Goal: Task Accomplishment & Management: Manage account settings

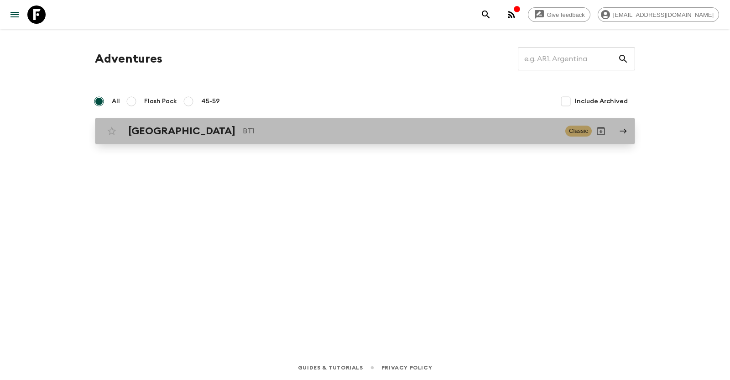
click at [619, 132] on icon at bounding box center [623, 131] width 8 height 8
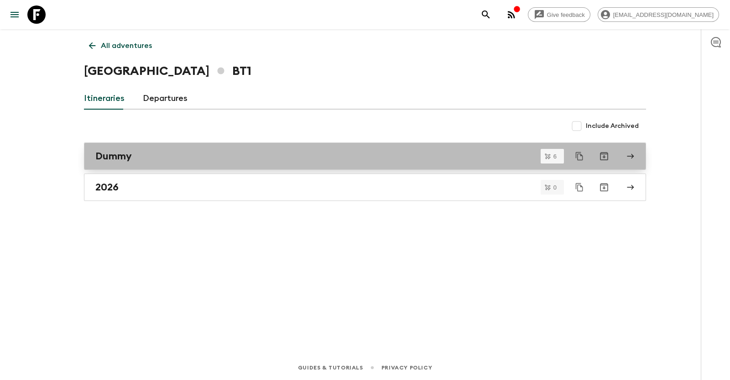
click at [631, 149] on link "Dummy" at bounding box center [365, 155] width 562 height 27
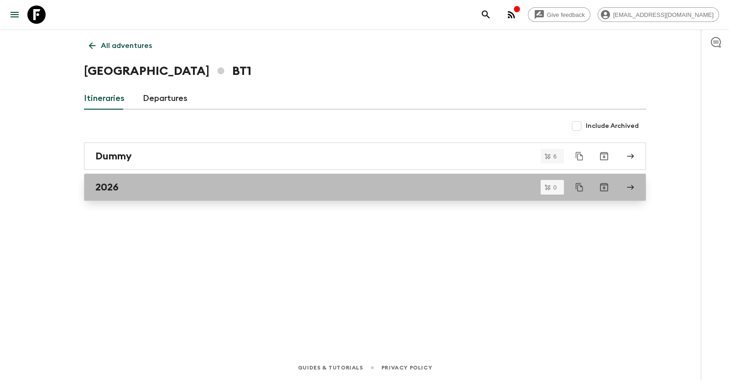
click at [634, 194] on link "2026" at bounding box center [365, 186] width 562 height 27
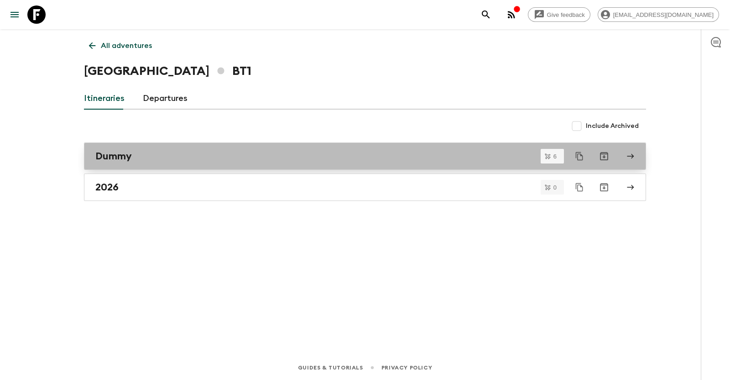
click at [633, 156] on icon at bounding box center [630, 156] width 7 height 5
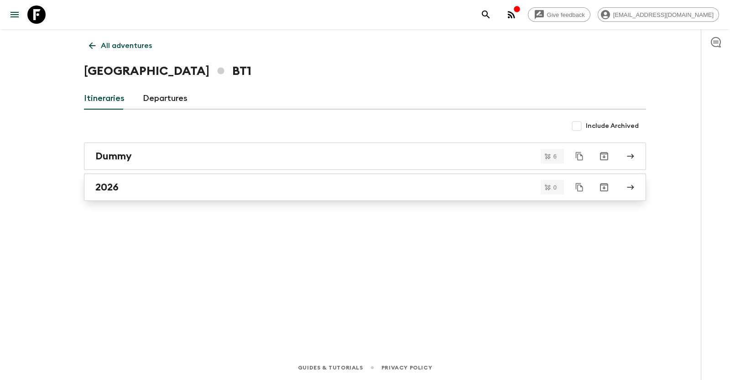
click at [383, 179] on link "2026" at bounding box center [365, 186] width 562 height 27
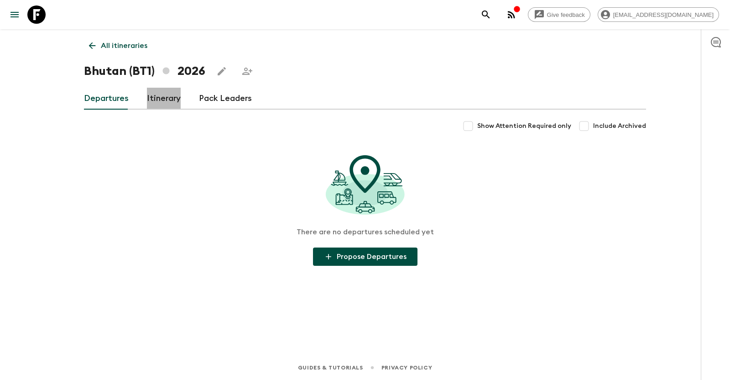
click at [161, 96] on link "Itinerary" at bounding box center [164, 99] width 34 height 22
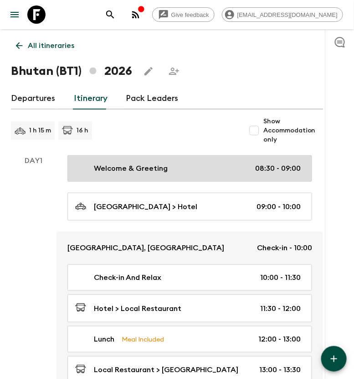
click at [171, 167] on div "Welcome & Greeting 08:30 - 09:00" at bounding box center [188, 168] width 226 height 11
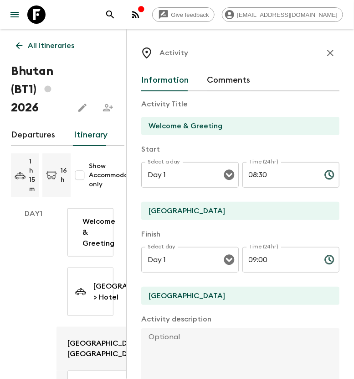
click at [325, 57] on icon "button" at bounding box center [330, 52] width 11 height 11
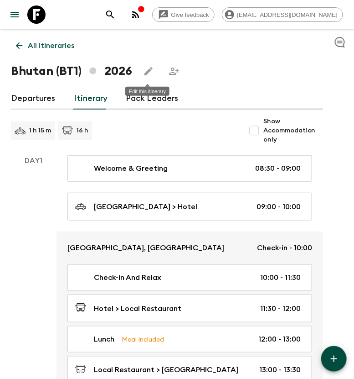
click at [146, 73] on icon "Edit this itinerary" at bounding box center [149, 71] width 8 height 8
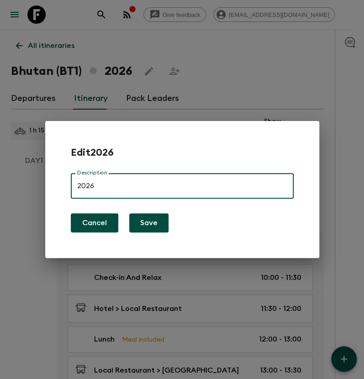
click at [93, 224] on button "Cancel" at bounding box center [94, 222] width 47 height 19
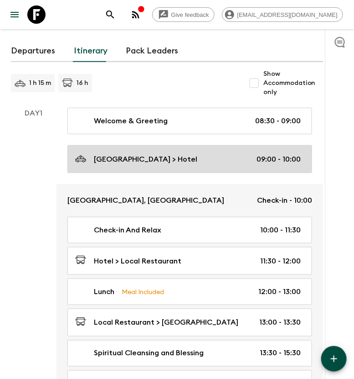
scroll to position [114, 0]
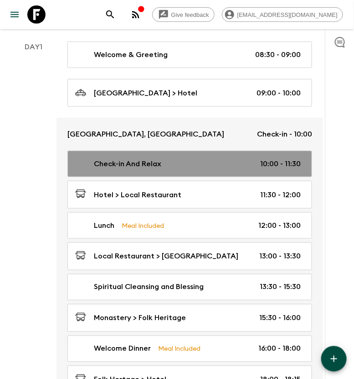
click at [240, 168] on div "Check-in And Relax 10:00 - 11:30" at bounding box center [188, 163] width 226 height 11
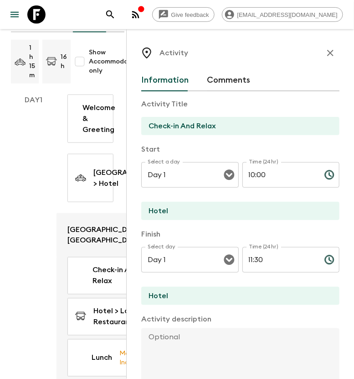
click at [327, 52] on icon "button" at bounding box center [330, 52] width 11 height 11
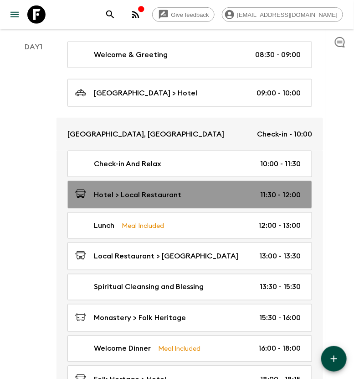
click at [226, 198] on div "Hotel > Local Restaurant 11:30 - 12:00" at bounding box center [188, 194] width 226 height 12
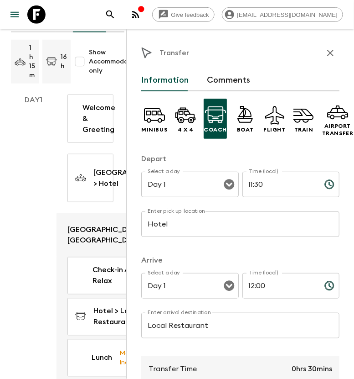
click at [43, 170] on div "Day 1" at bounding box center [34, 348] width 46 height 509
click at [325, 49] on icon "button" at bounding box center [330, 52] width 11 height 11
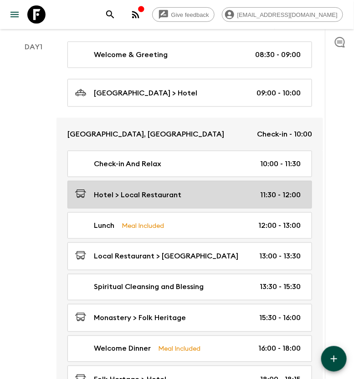
click at [213, 193] on div "Hotel > Local Restaurant 11:30 - 12:00" at bounding box center [188, 194] width 226 height 12
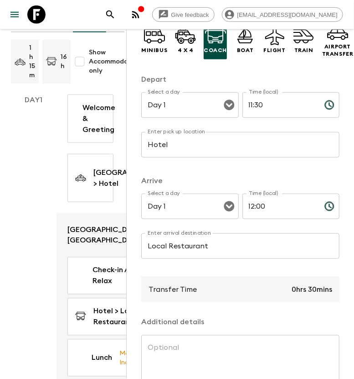
scroll to position [156, 0]
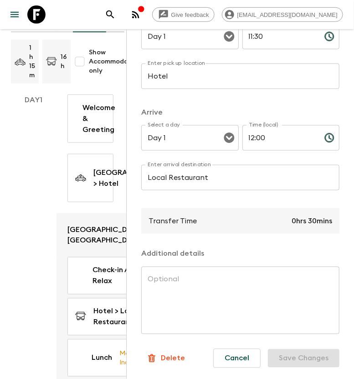
click at [167, 353] on p "Delete" at bounding box center [173, 358] width 24 height 11
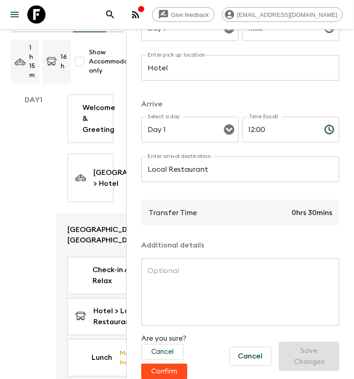
click at [177, 370] on button "Confirm" at bounding box center [164, 372] width 46 height 16
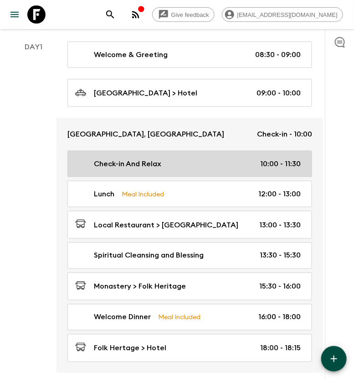
click at [203, 166] on div "Check-in And Relax 10:00 - 11:30" at bounding box center [188, 163] width 226 height 11
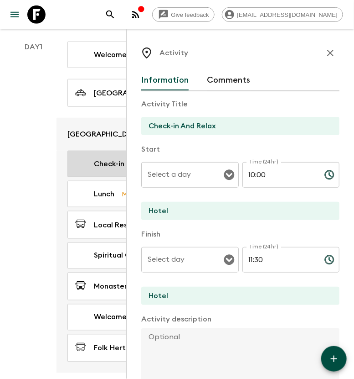
type input "Day 1"
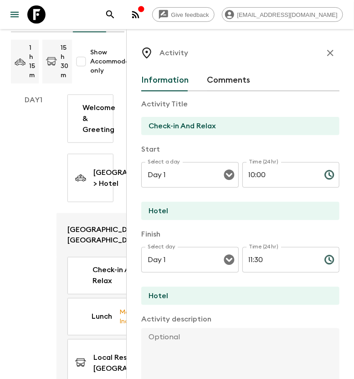
click at [30, 147] on div "Day 1" at bounding box center [34, 328] width 46 height 468
click at [326, 53] on icon "button" at bounding box center [330, 52] width 11 height 11
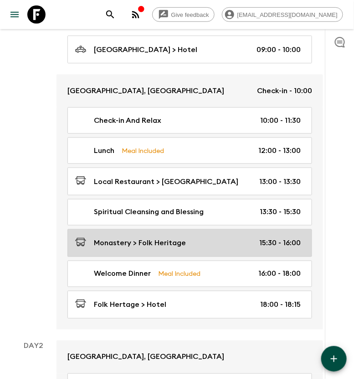
scroll to position [228, 0]
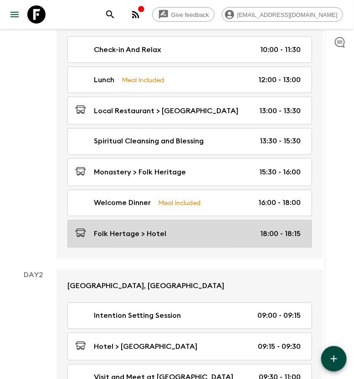
click at [187, 233] on div "Folk Hertage > Hotel 18:00 - 18:15" at bounding box center [188, 234] width 226 height 12
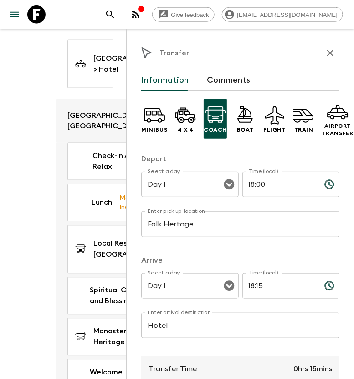
scroll to position [114, 0]
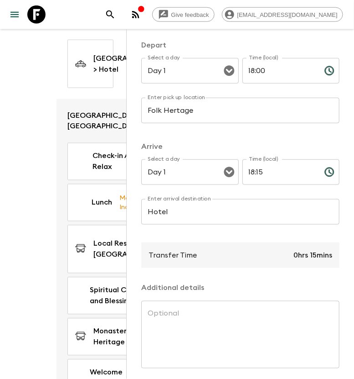
click at [41, 160] on div "Day 1" at bounding box center [34, 214] width 46 height 468
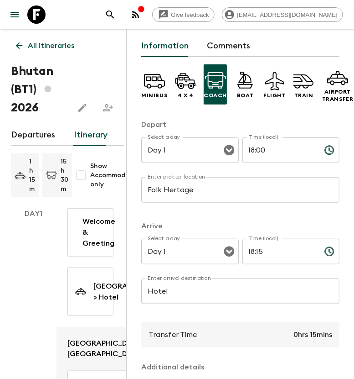
scroll to position [0, 0]
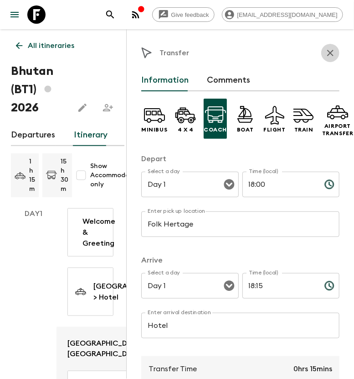
click at [326, 52] on icon "button" at bounding box center [330, 52] width 11 height 11
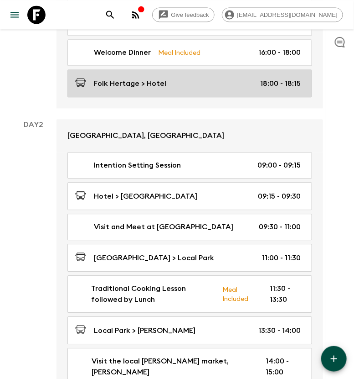
scroll to position [228, 0]
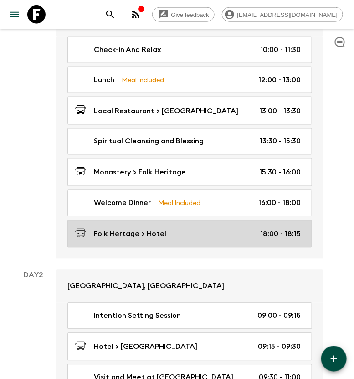
click at [212, 231] on div "Folk Hertage > Hotel 18:00 - 18:15" at bounding box center [188, 234] width 226 height 12
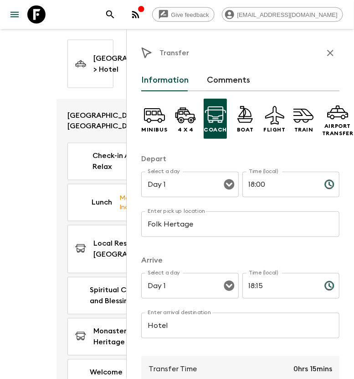
click at [251, 283] on input "18:15" at bounding box center [280, 286] width 75 height 26
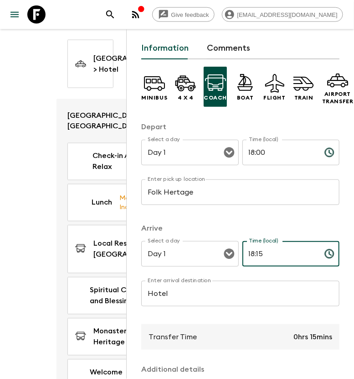
scroll to position [57, 0]
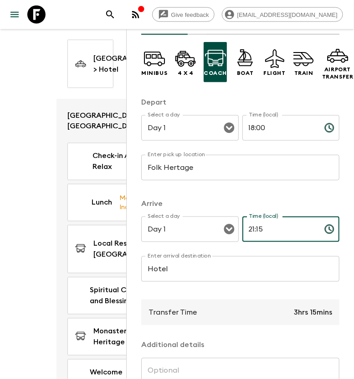
type input "21:15"
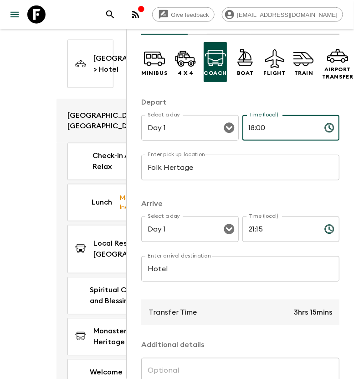
click at [250, 129] on input "18:00" at bounding box center [280, 128] width 75 height 26
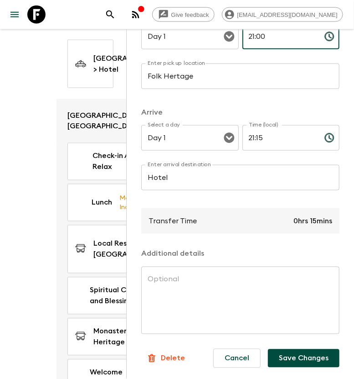
scroll to position [156, 0]
type input "21:00"
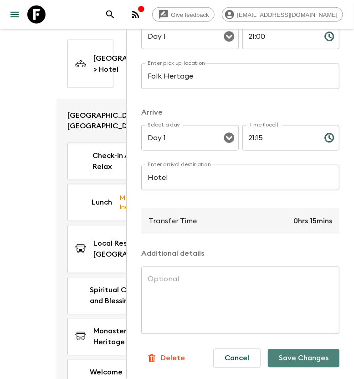
click at [280, 349] on button "Save Changes" at bounding box center [304, 358] width 72 height 18
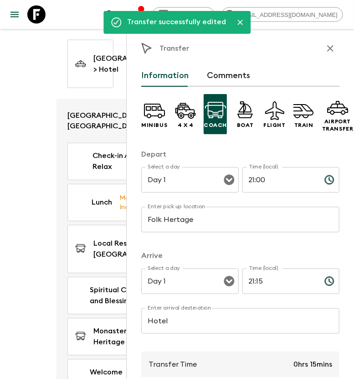
scroll to position [0, 0]
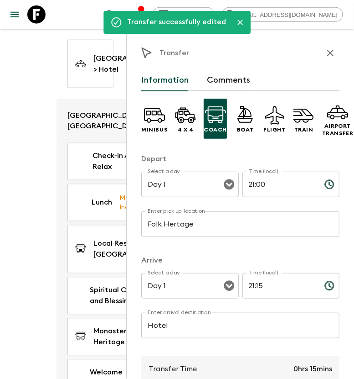
click at [328, 54] on icon "button" at bounding box center [330, 52] width 11 height 11
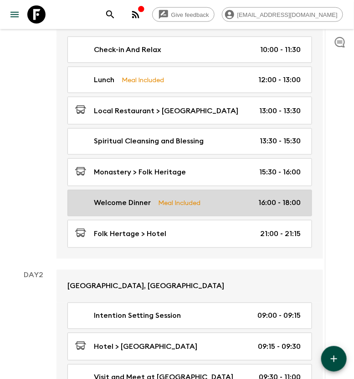
click at [282, 208] on link "Welcome Dinner Meal Included 16:00 - 18:00" at bounding box center [190, 203] width 245 height 26
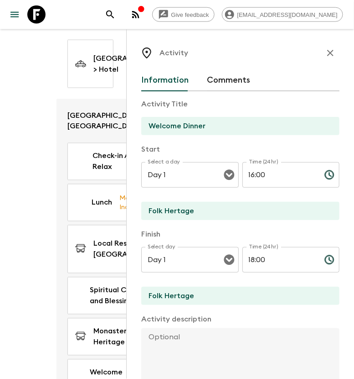
click at [252, 174] on input "16:00" at bounding box center [280, 175] width 75 height 26
type input "19:00"
click at [248, 255] on div "Time (24hr) 18:00 Time (24hr) ​" at bounding box center [292, 265] width 98 height 36
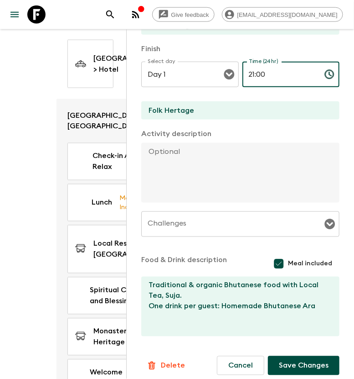
scroll to position [192, 0]
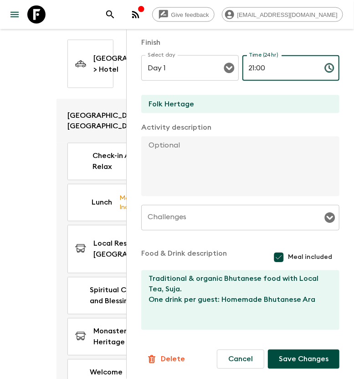
type input "21:00"
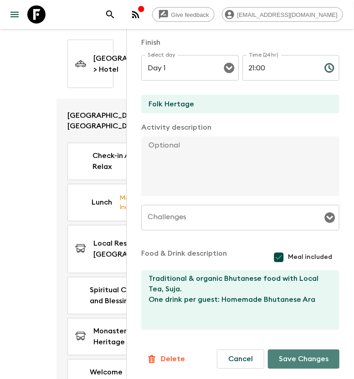
click at [281, 357] on button "Save Changes" at bounding box center [304, 358] width 72 height 19
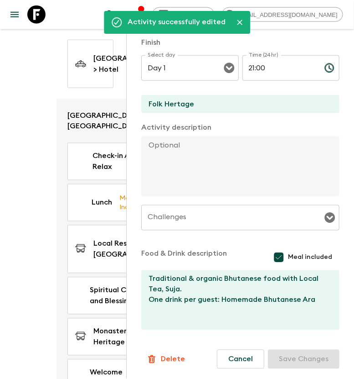
scroll to position [0, 0]
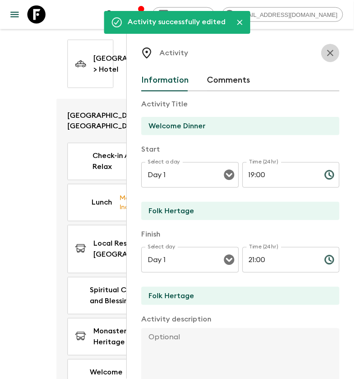
click at [325, 58] on icon "button" at bounding box center [330, 52] width 11 height 11
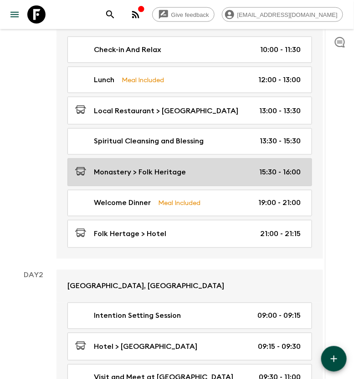
click at [230, 177] on div "Monastery > Folk Heritage 15:30 - 16:00" at bounding box center [188, 172] width 226 height 12
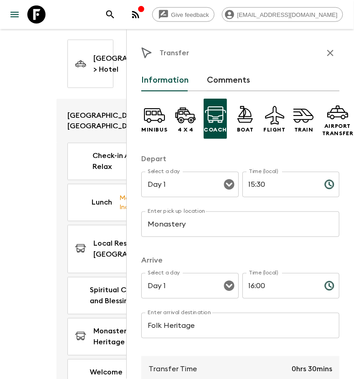
click at [258, 184] on input "15:30" at bounding box center [280, 185] width 75 height 26
type input "18:40"
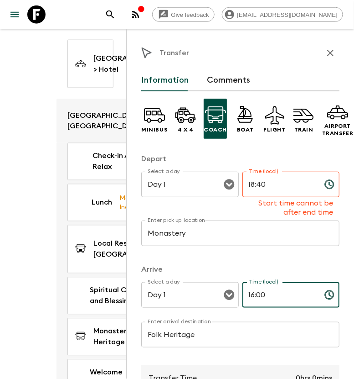
click at [249, 285] on div "Time (local) 16:00 Time (local) ​" at bounding box center [292, 300] width 98 height 36
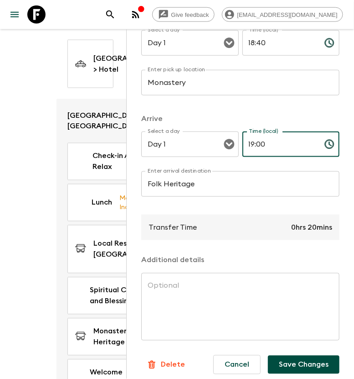
scroll to position [156, 0]
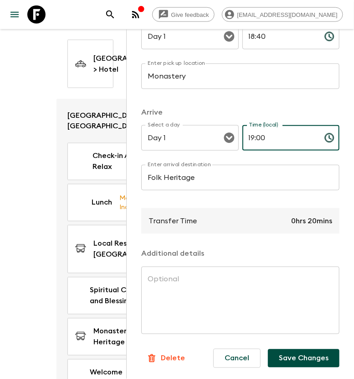
type input "19:00"
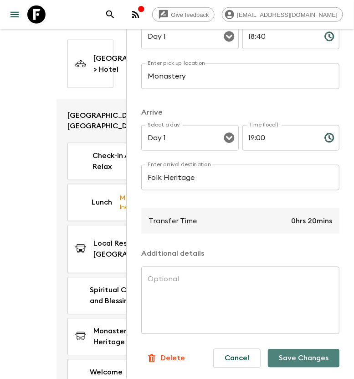
click at [287, 349] on button "Save Changes" at bounding box center [304, 358] width 72 height 18
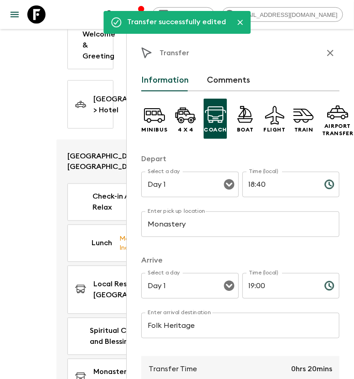
scroll to position [171, 0]
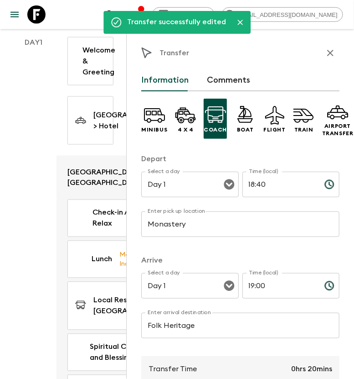
click at [328, 50] on icon "button" at bounding box center [331, 53] width 6 height 6
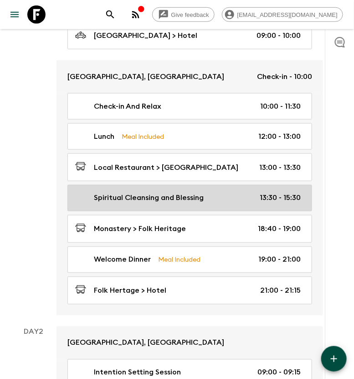
click at [279, 205] on link "Spiritual Cleansing and Blessing 13:30 - 15:30" at bounding box center [190, 198] width 245 height 26
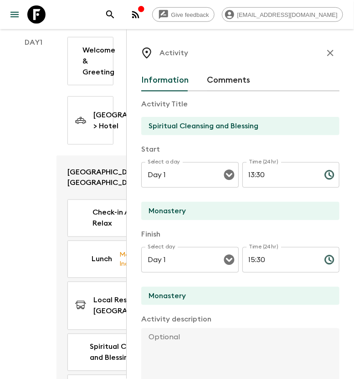
click at [253, 174] on input "13:30" at bounding box center [280, 175] width 75 height 26
click at [256, 173] on input "17:30" at bounding box center [280, 175] width 75 height 26
type input "17:00"
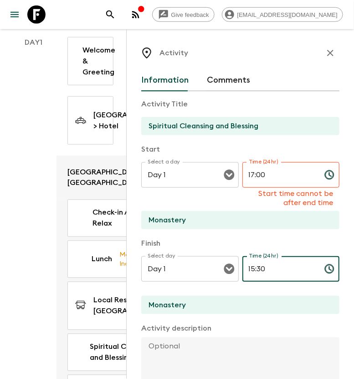
click at [249, 257] on div "Time (24hr) 15:30 Time (24hr) ​" at bounding box center [292, 274] width 98 height 36
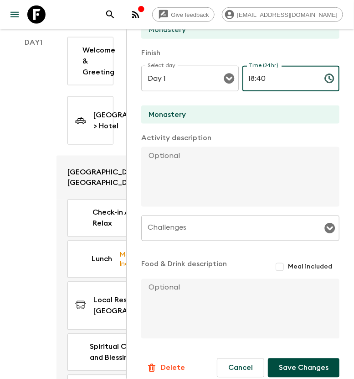
scroll to position [190, 0]
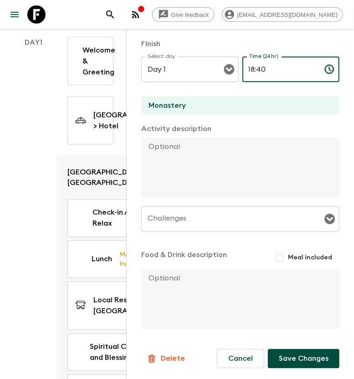
type input "18:40"
click at [159, 143] on textarea at bounding box center [236, 168] width 191 height 60
paste textarea "Spiritual cleansing and blessing from a high lama at a centuries-old monastery—…"
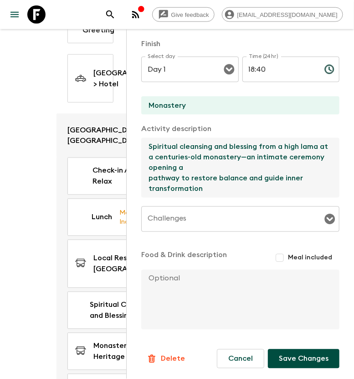
scroll to position [228, 0]
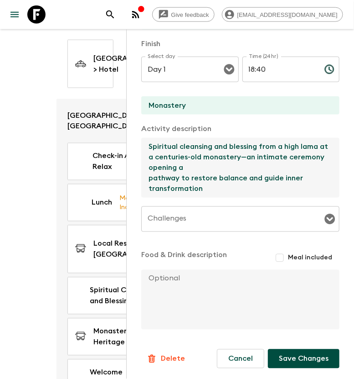
type textarea "Spiritual cleansing and blessing from a high lama at a centuries-old monastery—…"
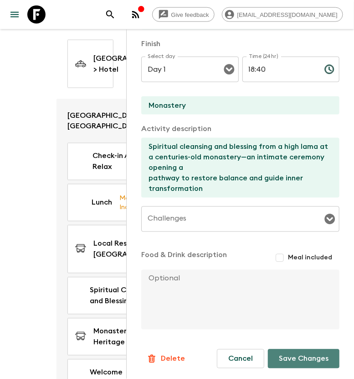
click at [294, 362] on button "Save Changes" at bounding box center [304, 358] width 72 height 19
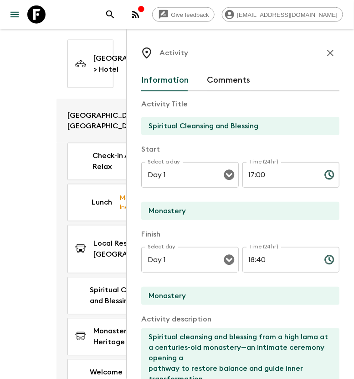
click at [325, 51] on icon "button" at bounding box center [330, 52] width 11 height 11
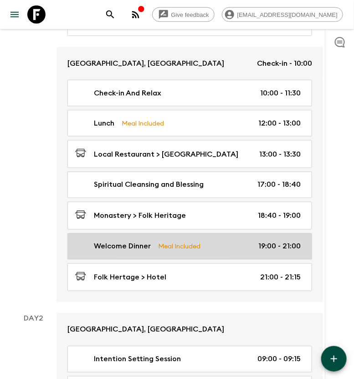
scroll to position [171, 0]
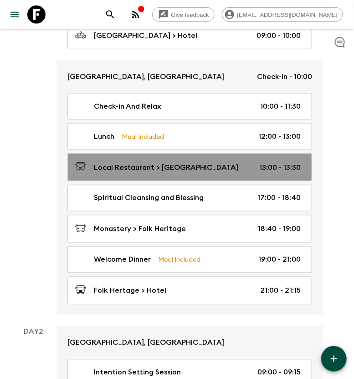
click at [224, 169] on div "Local Restaurant > [GEOGRAPHIC_DATA] 13:00 - 13:30" at bounding box center [188, 167] width 226 height 12
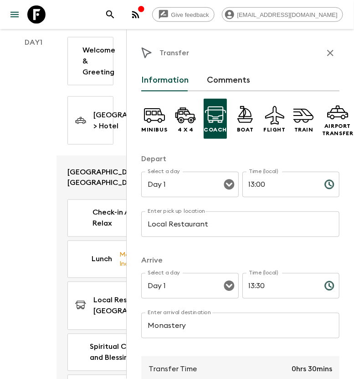
click at [251, 182] on input "13:00" at bounding box center [280, 185] width 75 height 26
type input "16:30"
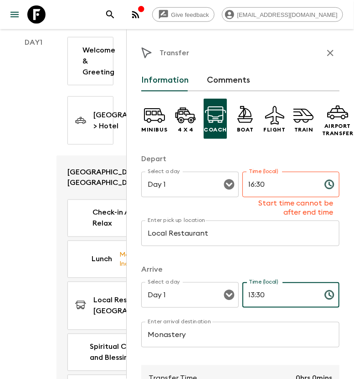
click at [251, 287] on input "13:30" at bounding box center [280, 295] width 75 height 26
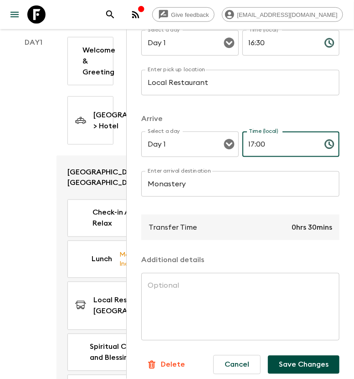
scroll to position [156, 0]
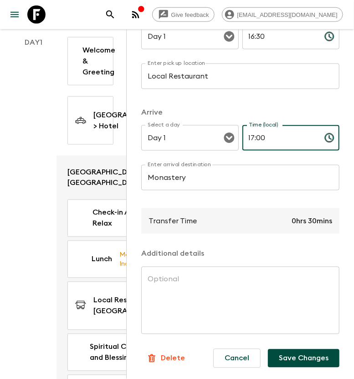
type input "17:00"
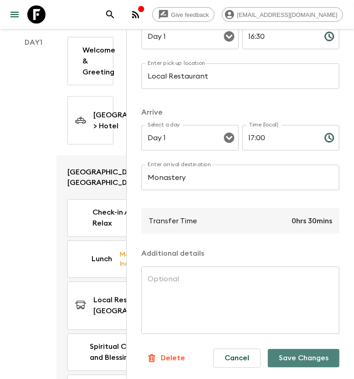
click at [285, 349] on button "Save Changes" at bounding box center [304, 358] width 72 height 18
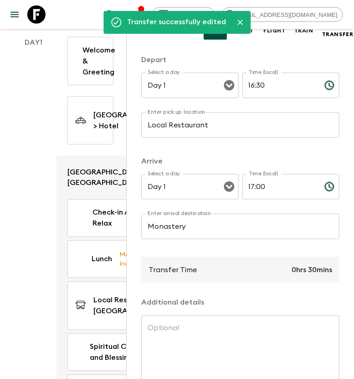
scroll to position [0, 0]
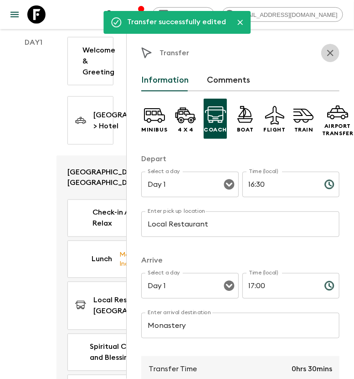
click at [325, 51] on icon "button" at bounding box center [330, 52] width 11 height 11
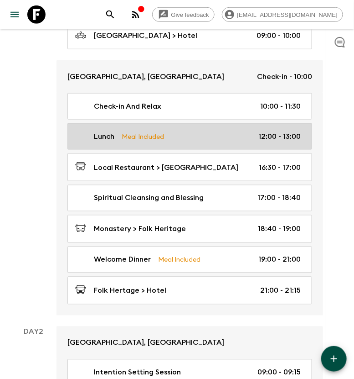
click at [251, 134] on div "Lunch Meal Included 12:00 - 13:00" at bounding box center [188, 136] width 226 height 11
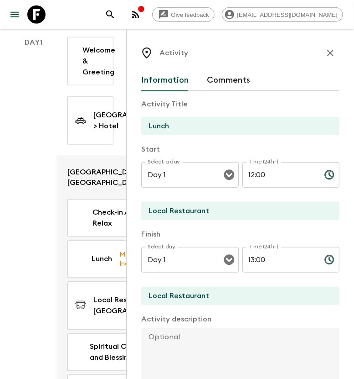
click at [328, 56] on button "button" at bounding box center [331, 53] width 18 height 18
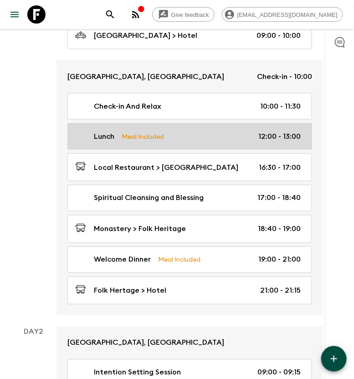
click at [235, 128] on link "Lunch Meal Included 12:00 - 13:00" at bounding box center [190, 136] width 245 height 26
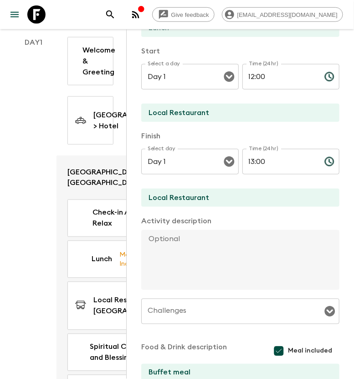
scroll to position [192, 0]
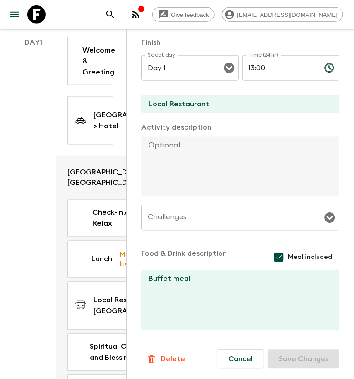
click at [178, 357] on p "Delete" at bounding box center [173, 359] width 24 height 11
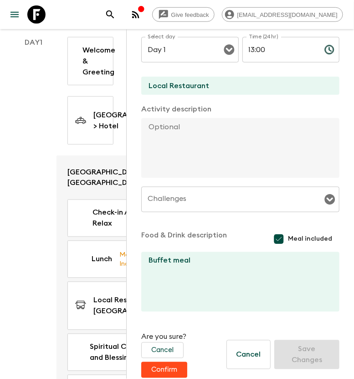
scroll to position [219, 0]
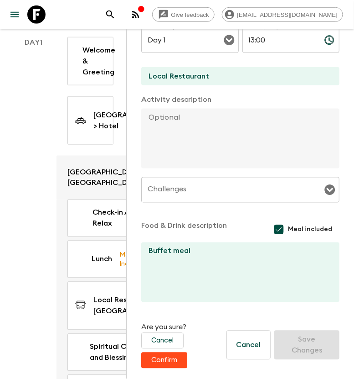
click at [172, 364] on button "Confirm" at bounding box center [164, 360] width 46 height 16
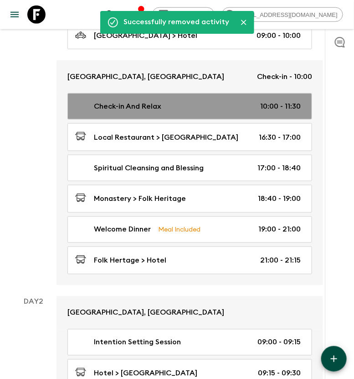
click at [239, 109] on div "Check-in And Relax 10:00 - 11:30" at bounding box center [188, 106] width 226 height 11
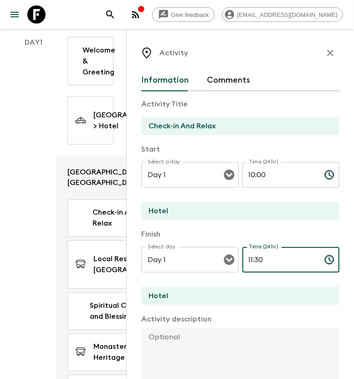
click at [249, 259] on input "11:30" at bounding box center [280, 260] width 75 height 26
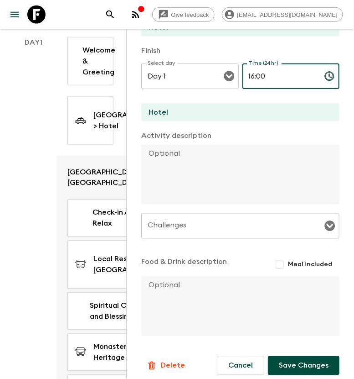
scroll to position [190, 0]
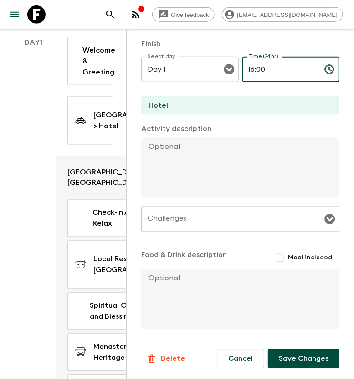
type input "16:00"
click at [275, 256] on input "Meal included" at bounding box center [280, 258] width 16 height 16
checkbox input "true"
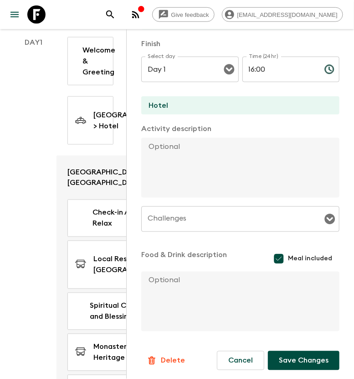
click at [167, 274] on textarea at bounding box center [236, 301] width 191 height 60
type textarea "Lunch at the Hotel"
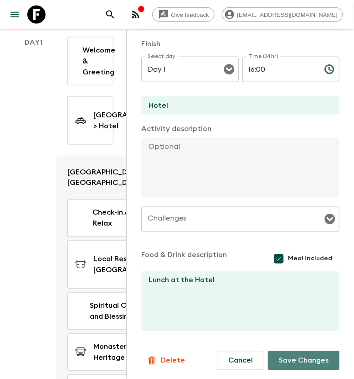
click at [284, 358] on button "Save Changes" at bounding box center [304, 360] width 72 height 19
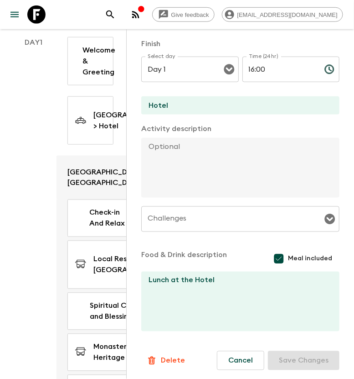
click at [43, 101] on div "Day 1" at bounding box center [34, 250] width 46 height 427
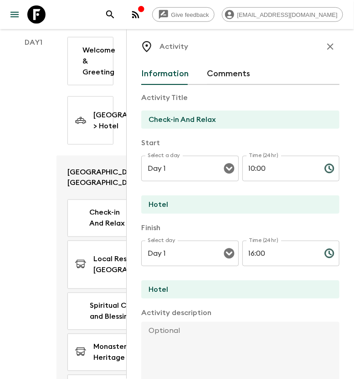
scroll to position [0, 0]
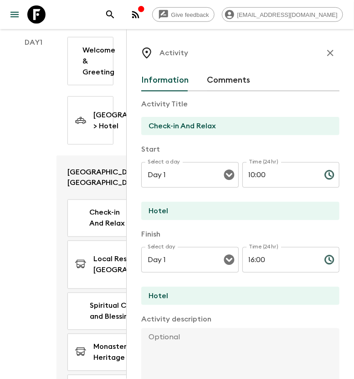
click at [325, 53] on icon "button" at bounding box center [330, 52] width 11 height 11
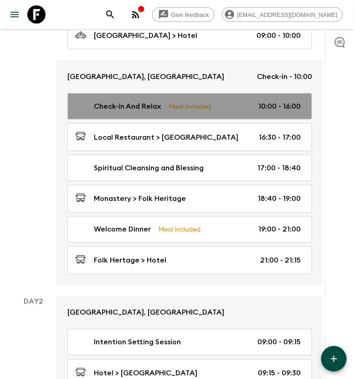
click at [233, 104] on div "Check-in And Relax Meal Included 10:00 - 16:00" at bounding box center [188, 106] width 226 height 11
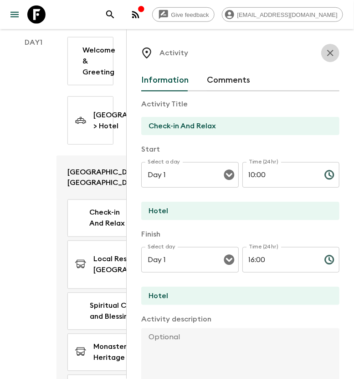
click at [325, 52] on icon "button" at bounding box center [330, 52] width 11 height 11
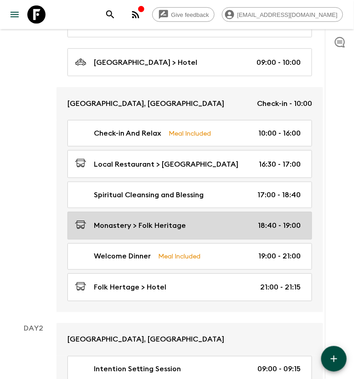
scroll to position [171, 0]
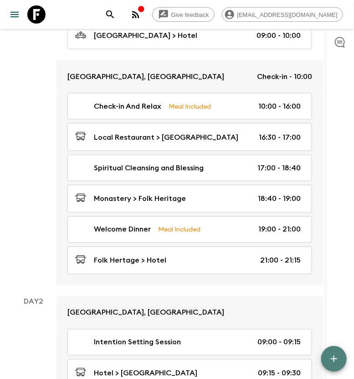
click at [331, 358] on icon "button" at bounding box center [334, 358] width 11 height 11
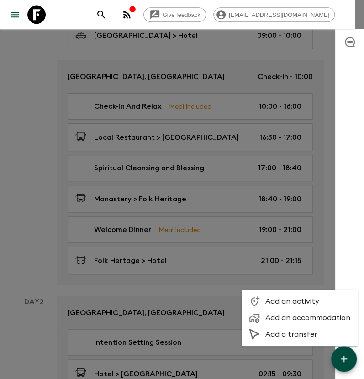
click at [303, 300] on span "Add an activity" at bounding box center [307, 301] width 85 height 9
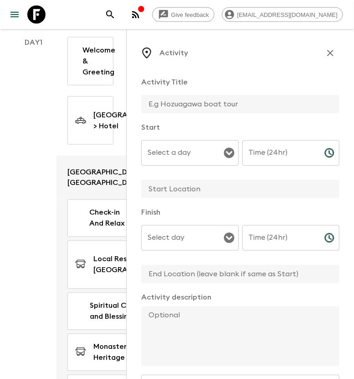
click at [204, 155] on input "Select a day" at bounding box center [184, 152] width 76 height 17
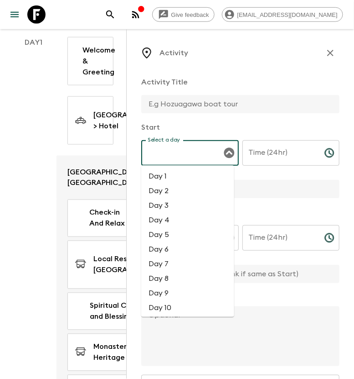
click at [176, 176] on li "Day 1" at bounding box center [187, 176] width 93 height 15
type input "Day 1"
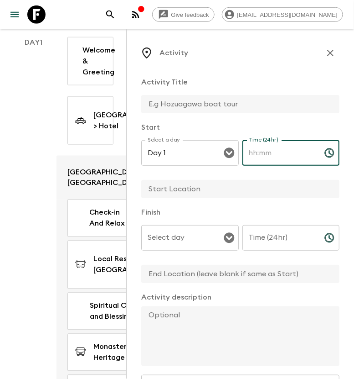
click at [271, 160] on input "Time (24hr)" at bounding box center [280, 153] width 75 height 26
type input "16:00"
click at [178, 191] on input "text" at bounding box center [236, 189] width 191 height 18
type input "Hotel"
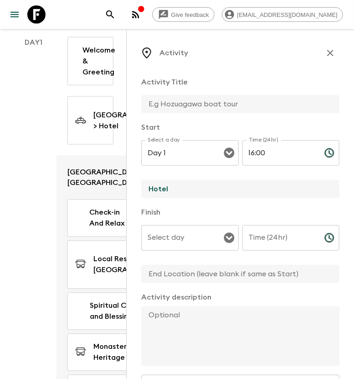
click at [186, 242] on input "Select day" at bounding box center [184, 237] width 76 height 17
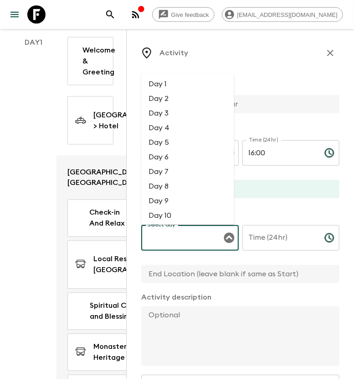
click at [161, 78] on li "Day 1" at bounding box center [187, 84] width 93 height 15
type input "Day 1"
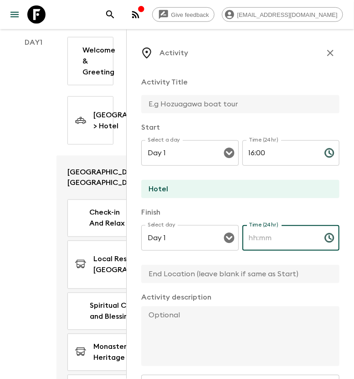
click at [260, 245] on input "Time (24hr)" at bounding box center [280, 238] width 75 height 26
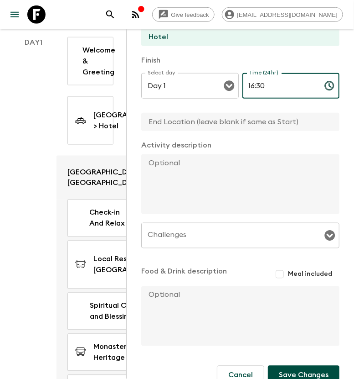
scroll to position [168, 0]
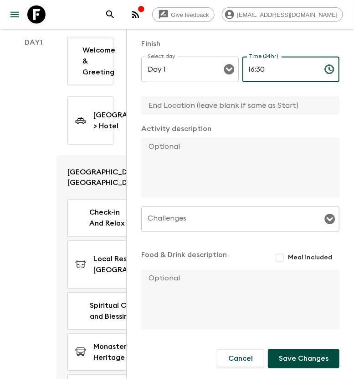
type input "16:30"
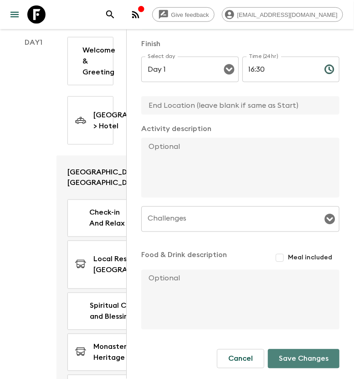
click at [295, 352] on button "Save Changes" at bounding box center [304, 358] width 72 height 19
click at [286, 358] on button "Save Changes" at bounding box center [304, 358] width 72 height 19
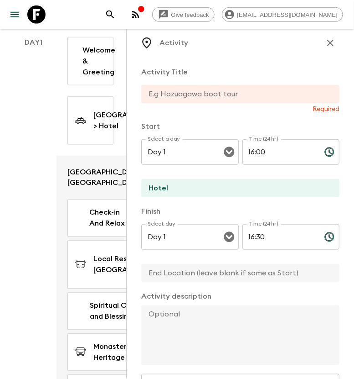
scroll to position [6, 0]
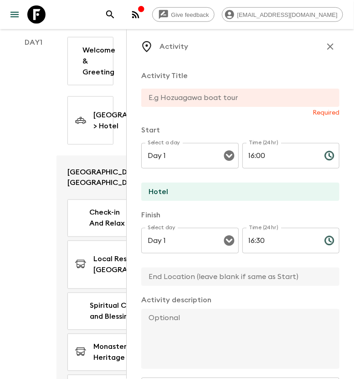
click at [200, 98] on input "text" at bounding box center [236, 97] width 191 height 18
click at [213, 93] on input "text" at bounding box center [236, 97] width 191 height 18
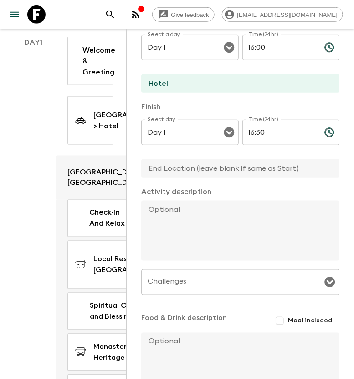
scroll to position [168, 0]
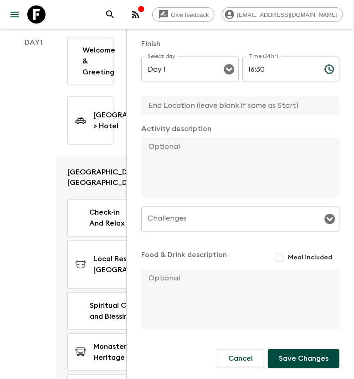
type input "Meet with the Pack Leader"
click at [297, 354] on button "Save Changes" at bounding box center [304, 358] width 72 height 19
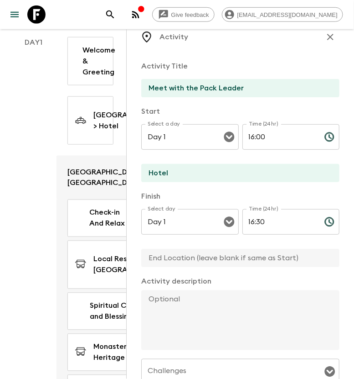
scroll to position [0, 0]
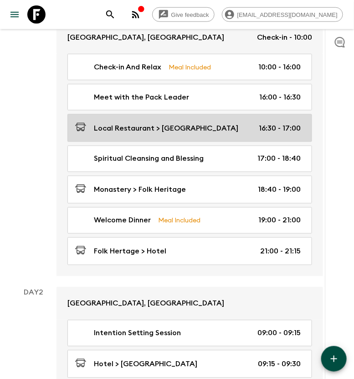
scroll to position [228, 0]
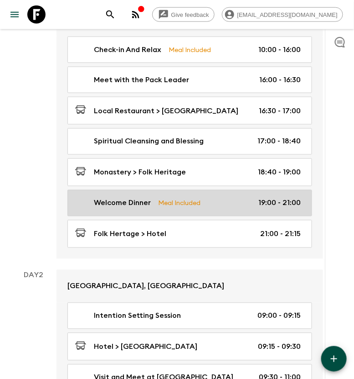
click at [240, 198] on div "Welcome Dinner Meal Included 19:00 - 21:00" at bounding box center [188, 203] width 226 height 11
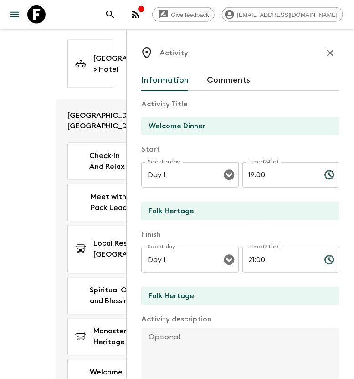
click at [325, 49] on icon "button" at bounding box center [330, 52] width 11 height 11
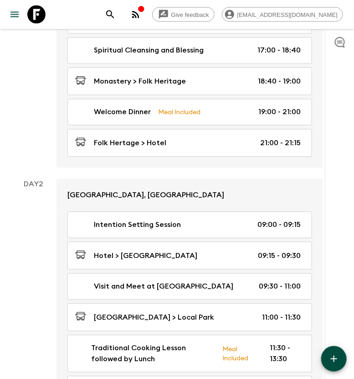
scroll to position [342, 0]
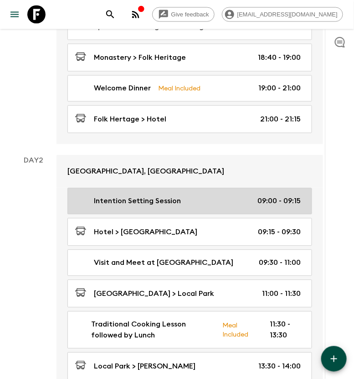
click at [131, 201] on p "Intention Setting Session" at bounding box center [137, 201] width 87 height 11
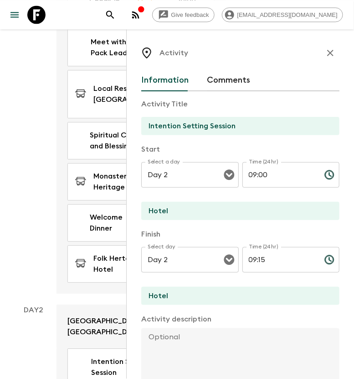
scroll to position [399, 0]
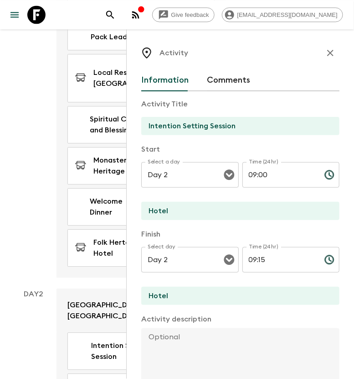
click at [167, 334] on textarea at bounding box center [236, 358] width 191 height 60
paste textarea "“ Cultivating Inner and Outer Harmony : Aligning Personal Wellbeing With Bhutan…"
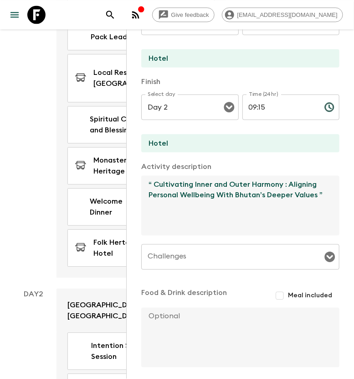
scroll to position [190, 0]
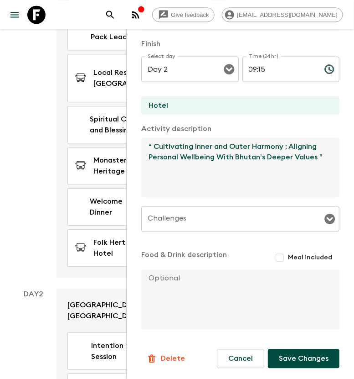
type textarea "“ Cultivating Inner and Outer Harmony : Aligning Personal Wellbeing With Bhutan…"
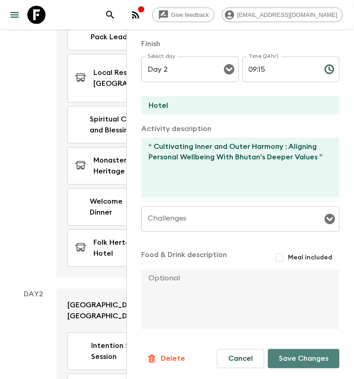
click at [296, 354] on button "Save Changes" at bounding box center [304, 358] width 72 height 19
click at [32, 140] on div "Day 1" at bounding box center [34, 43] width 46 height 468
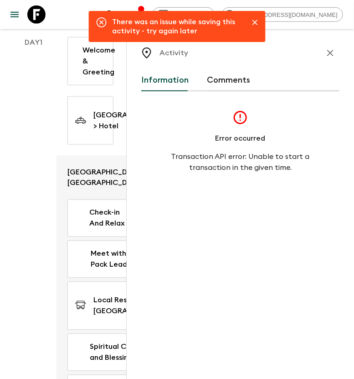
scroll to position [57, 0]
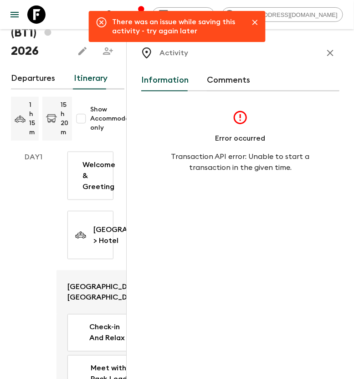
click at [328, 58] on icon "button" at bounding box center [330, 52] width 11 height 11
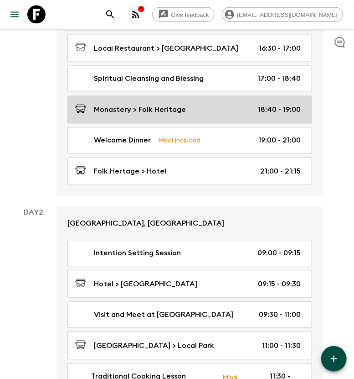
scroll to position [342, 0]
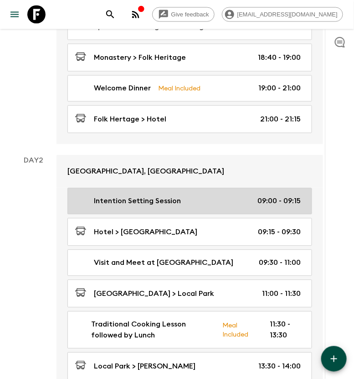
click at [195, 201] on div "Intention Setting Session 09:00 - 09:15" at bounding box center [188, 201] width 226 height 11
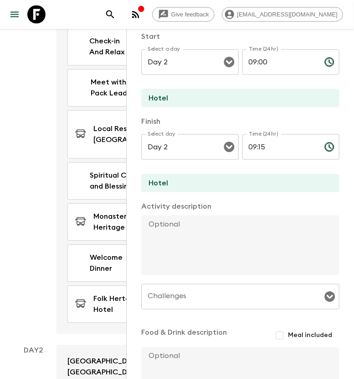
scroll to position [114, 0]
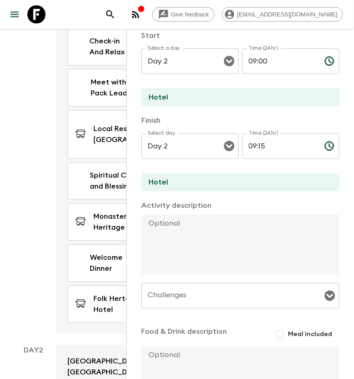
click at [164, 224] on textarea at bounding box center [236, 244] width 191 height 60
paste textarea "“ Cultivating Inner and Outer Harmony : Aligning Personal Wellbeing With Bhutan…"
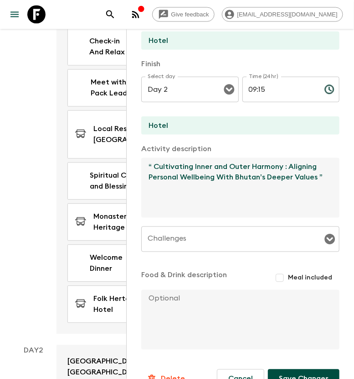
scroll to position [190, 0]
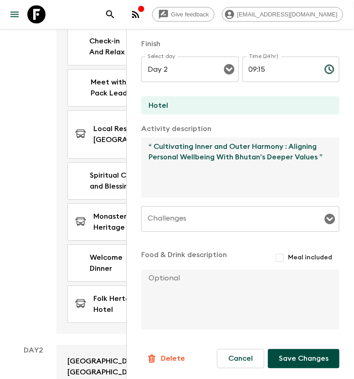
type textarea "“ Cultivating Inner and Outer Harmony : Aligning Personal Wellbeing With Bhutan…"
click at [300, 358] on button "Save Changes" at bounding box center [304, 358] width 72 height 19
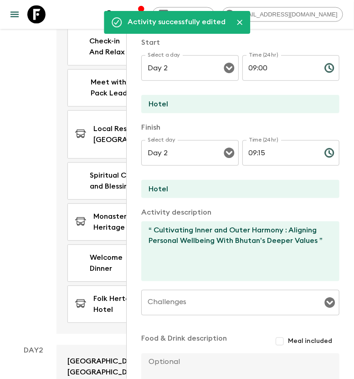
scroll to position [0, 0]
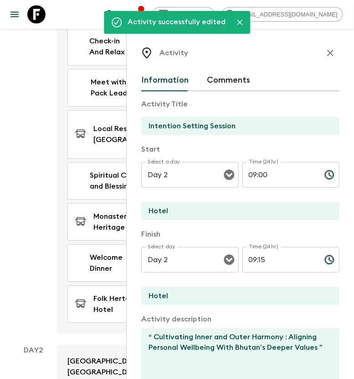
click at [328, 52] on icon "button" at bounding box center [331, 53] width 6 height 6
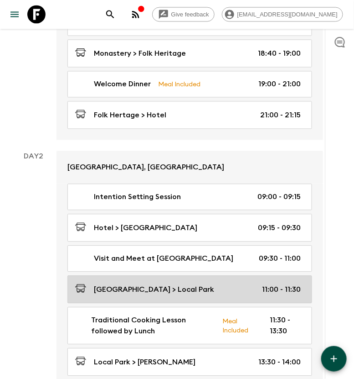
scroll to position [399, 0]
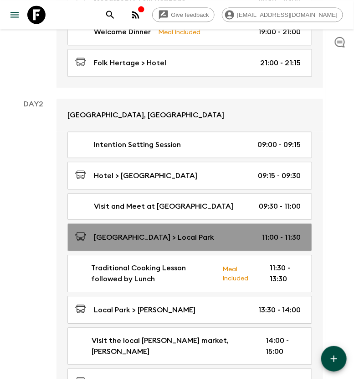
click at [161, 241] on div "[GEOGRAPHIC_DATA] > Local Park 11:00 - 11:30" at bounding box center [188, 237] width 226 height 12
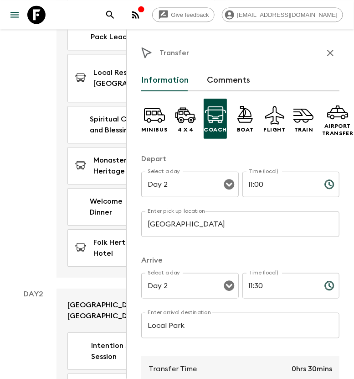
click at [255, 285] on input "11:30" at bounding box center [280, 286] width 75 height 26
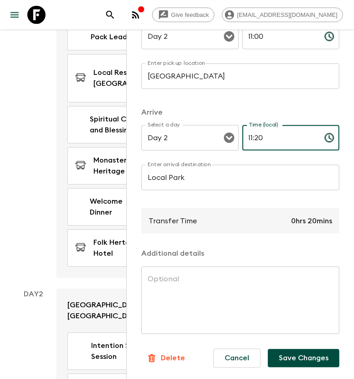
scroll to position [156, 0]
type input "11:20"
click at [292, 349] on button "Save Changes" at bounding box center [304, 358] width 72 height 18
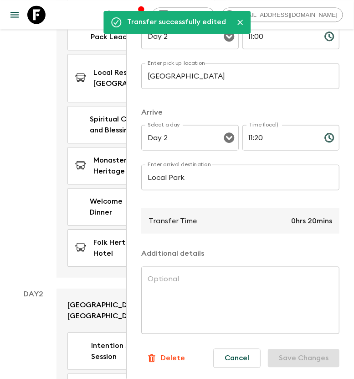
click at [51, 135] on div "Day 1" at bounding box center [34, 43] width 46 height 468
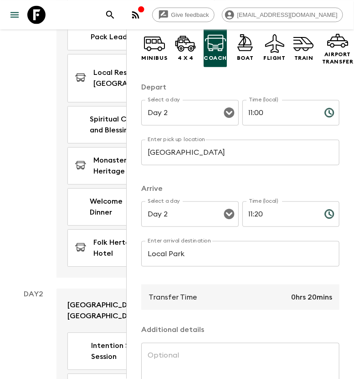
scroll to position [0, 0]
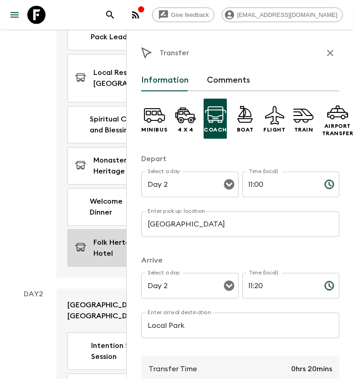
click at [325, 55] on icon "button" at bounding box center [330, 52] width 11 height 11
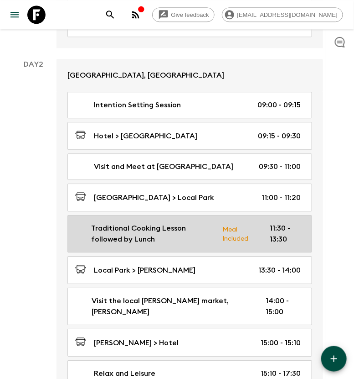
scroll to position [456, 0]
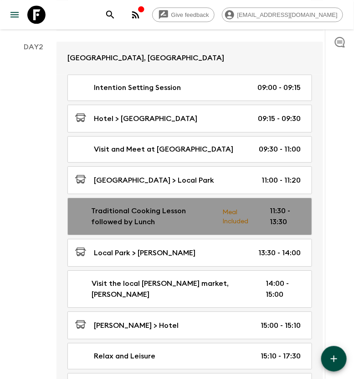
click at [183, 220] on p "Traditional Cooking Lesson followed by Lunch" at bounding box center [153, 216] width 124 height 22
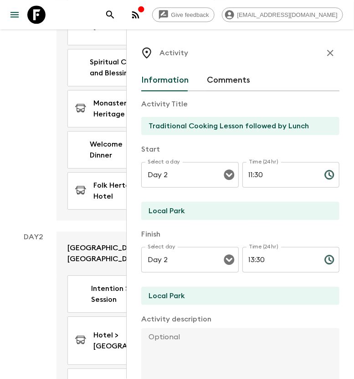
click at [257, 175] on input "11:30" at bounding box center [280, 175] width 75 height 26
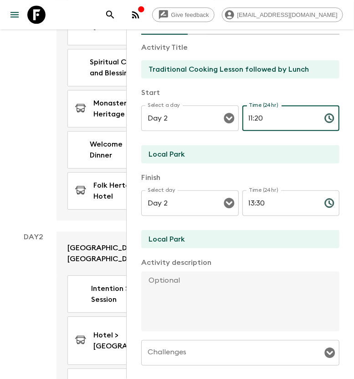
scroll to position [114, 0]
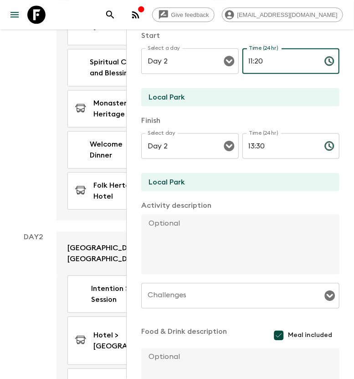
type input "11:20"
click at [148, 226] on textarea at bounding box center [236, 244] width 191 height 60
click at [163, 224] on textarea at bounding box center [236, 244] width 191 height 60
paste textarea "Partake in a traditional Bhutanese cooking lesson where seasonal ingredients an…"
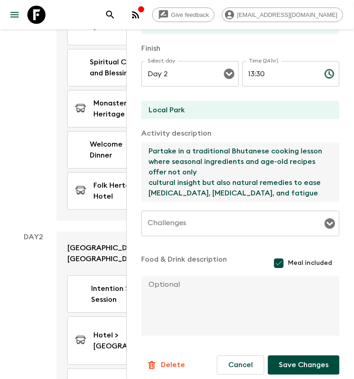
scroll to position [192, 0]
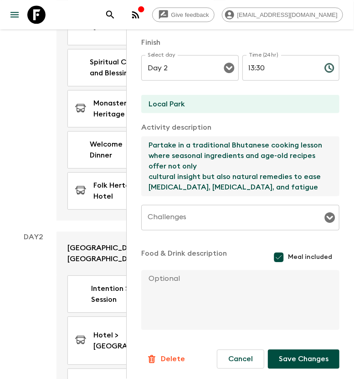
type textarea "Partake in a traditional Bhutanese cooking lesson where seasonal ingredients an…"
click at [297, 354] on button "Save Changes" at bounding box center [304, 358] width 72 height 19
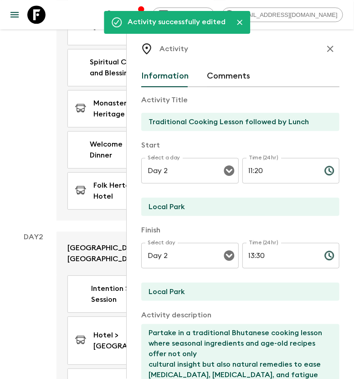
scroll to position [0, 0]
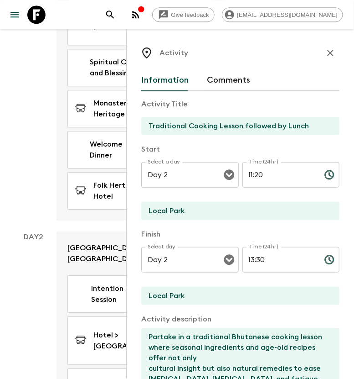
click at [326, 52] on icon "button" at bounding box center [330, 52] width 11 height 11
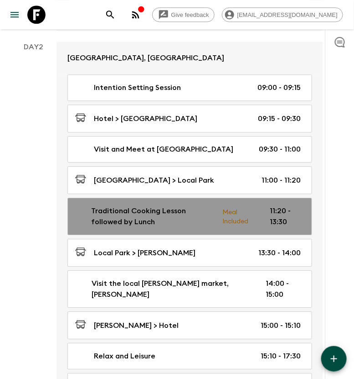
click at [207, 219] on p "Traditional Cooking Lesson followed by Lunch" at bounding box center [153, 216] width 124 height 22
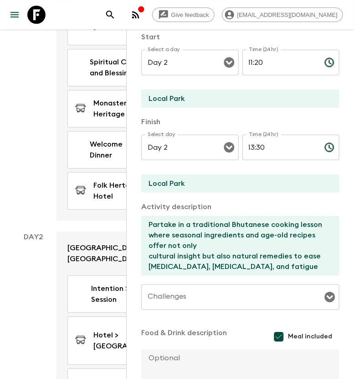
scroll to position [192, 0]
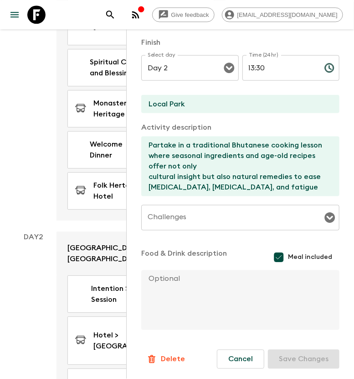
click at [150, 276] on textarea at bounding box center [236, 300] width 191 height 60
paste textarea "Eat the foods made during the cooking class for lunch at a picnic table at a lo…"
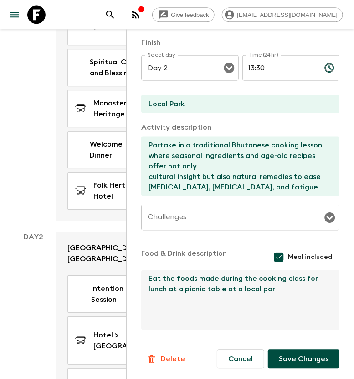
type textarea "Eat the foods made during the cooking class for lunch at a picnic table at a lo…"
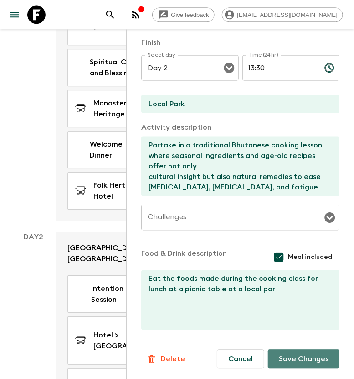
click at [291, 356] on button "Save Changes" at bounding box center [304, 358] width 72 height 19
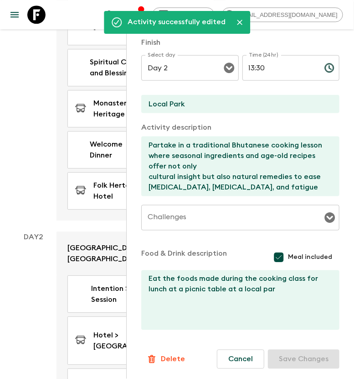
scroll to position [0, 0]
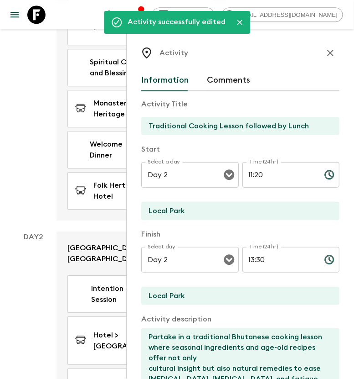
click at [325, 52] on icon "button" at bounding box center [330, 52] width 11 height 11
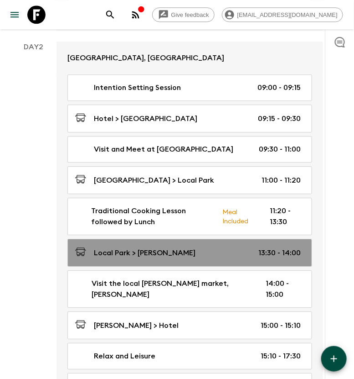
click at [175, 252] on p "Local Park > [PERSON_NAME]" at bounding box center [145, 252] width 102 height 11
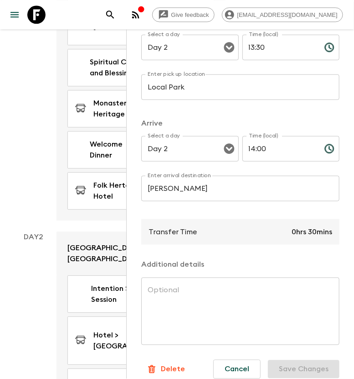
scroll to position [156, 0]
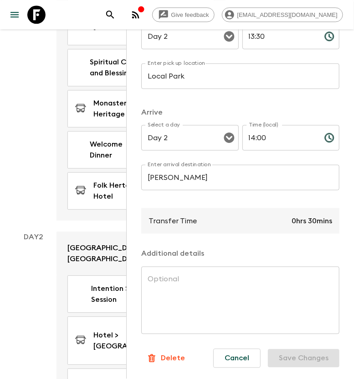
click at [169, 281] on textarea at bounding box center [241, 300] width 186 height 52
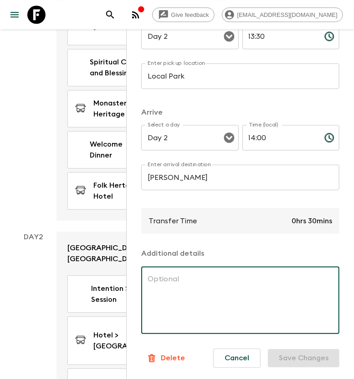
paste textarea "[PERSON_NAME] - a vibrant urban market designed to celebrate local culture, foo…"
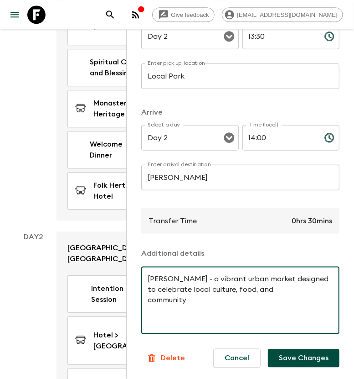
click at [193, 274] on textarea "[PERSON_NAME] - a vibrant urban market designed to celebrate local culture, foo…" at bounding box center [241, 300] width 186 height 52
type textarea "[PERSON_NAME] is a vibrant urban market designed to celebrate local culture, fo…"
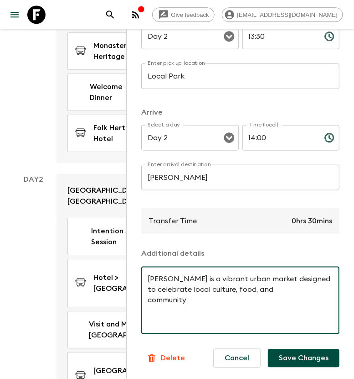
drag, startPoint x: 195, startPoint y: 296, endPoint x: 140, endPoint y: 273, distance: 59.3
click at [140, 273] on div "Transfer Information Comments Minibus 4 x 4 Coach Boat Flight Train Airport Tra…" at bounding box center [240, 218] width 228 height 379
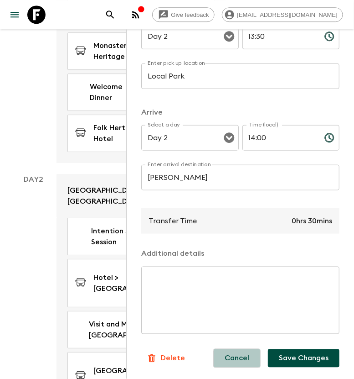
click at [235, 349] on button "Cancel" at bounding box center [236, 358] width 47 height 19
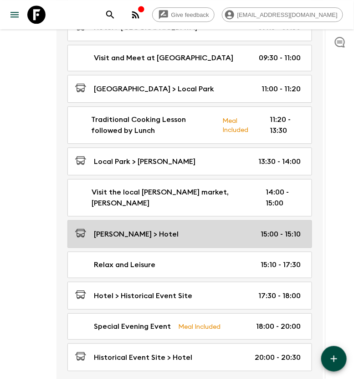
scroll to position [570, 0]
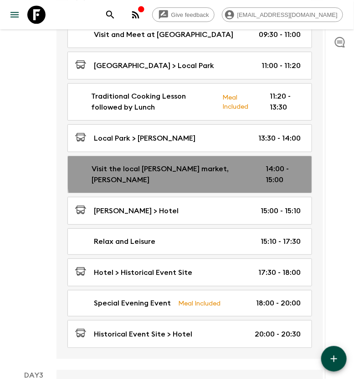
click at [234, 166] on p "Visit the local [PERSON_NAME] market, [PERSON_NAME]" at bounding box center [172, 174] width 160 height 22
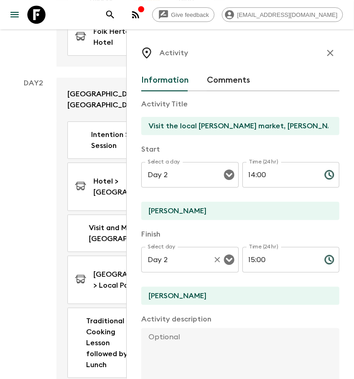
scroll to position [627, 0]
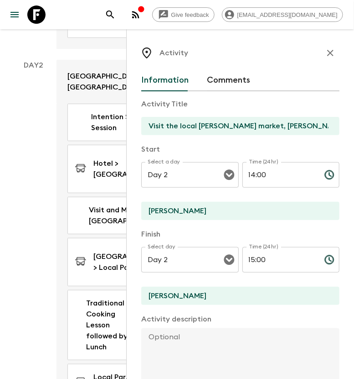
click at [155, 334] on textarea at bounding box center [236, 358] width 191 height 60
paste textarea "[PERSON_NAME] - a vibrant urban market designed to celebrate local culture, foo…"
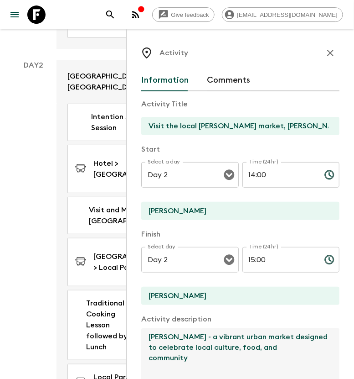
click at [193, 337] on textarea "[PERSON_NAME] - a vibrant urban market designed to celebrate local culture, foo…" at bounding box center [236, 358] width 191 height 60
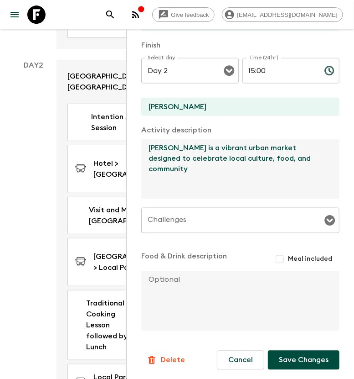
scroll to position [190, 0]
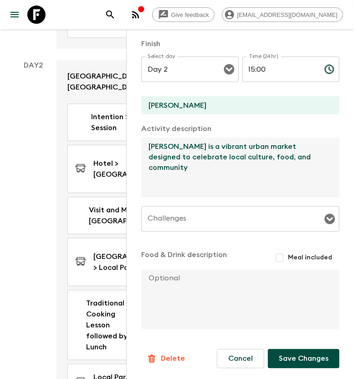
type textarea "[PERSON_NAME] is a vibrant urban market designed to celebrate local culture, fo…"
click at [306, 356] on button "Save Changes" at bounding box center [304, 358] width 72 height 19
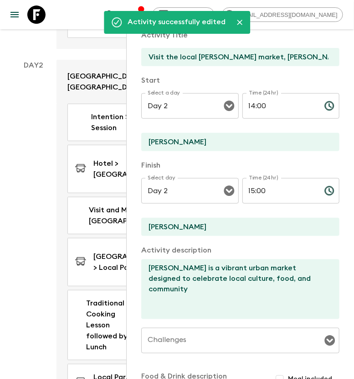
scroll to position [0, 0]
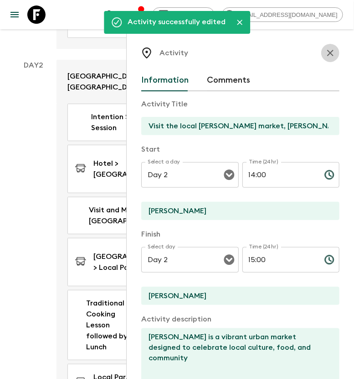
click at [328, 52] on icon "button" at bounding box center [331, 53] width 6 height 6
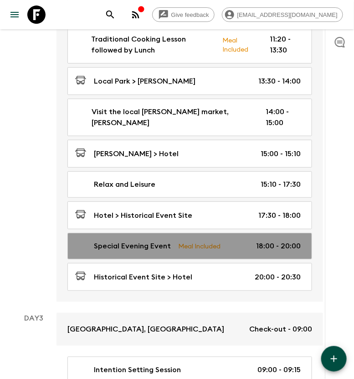
click at [235, 240] on div "Special Evening Event Meal Included 18:00 - 20:00" at bounding box center [188, 245] width 226 height 11
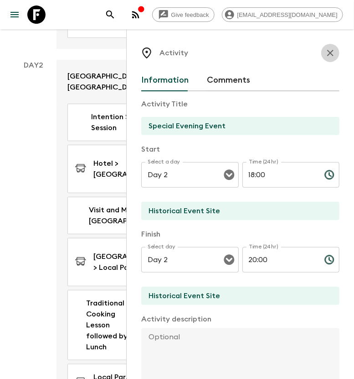
click at [328, 53] on icon "button" at bounding box center [331, 53] width 6 height 6
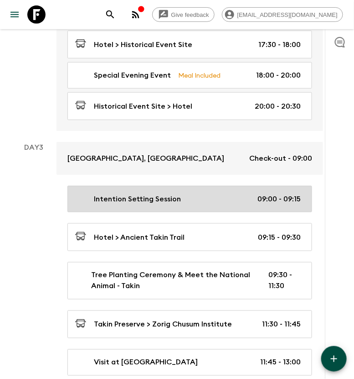
scroll to position [855, 0]
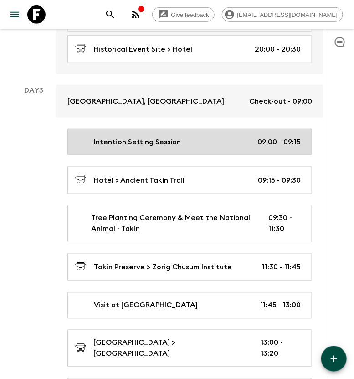
click at [211, 135] on link "Intention Setting Session 09:00 - 09:15" at bounding box center [190, 142] width 245 height 26
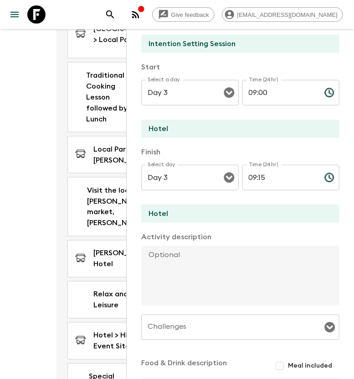
scroll to position [114, 0]
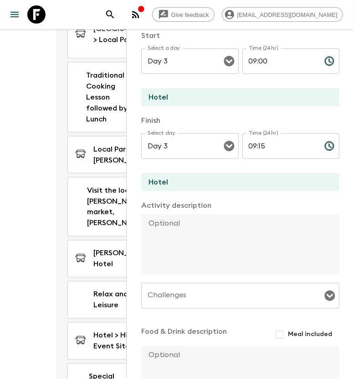
click at [151, 220] on textarea at bounding box center [236, 244] width 191 height 60
paste textarea "“Rooting Gratitude and Inner Growth : Cultivating Gratitude and Grounding—Drawi…"
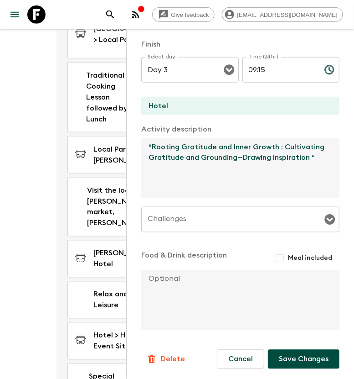
scroll to position [190, 0]
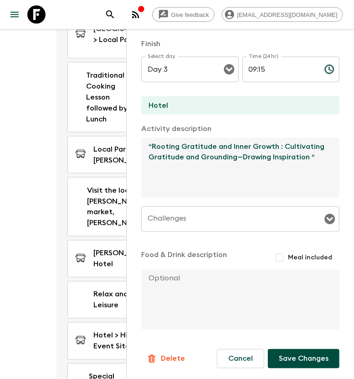
type textarea "“Rooting Gratitude and Inner Growth : Cultivating Gratitude and Grounding—Drawi…"
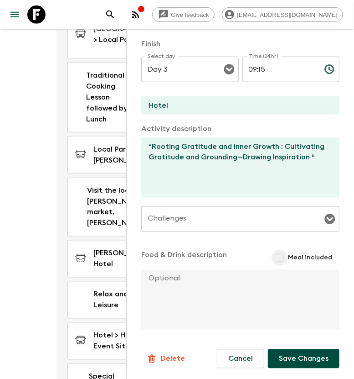
click at [274, 259] on input "Meal included" at bounding box center [280, 258] width 16 height 16
checkbox input "true"
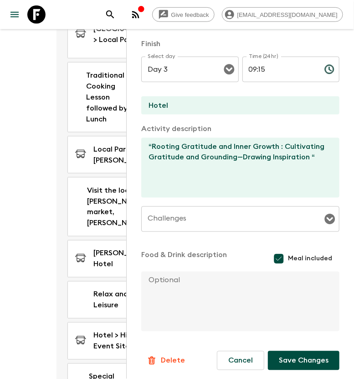
click at [151, 279] on textarea at bounding box center [236, 301] width 191 height 60
click at [311, 363] on button "Save Changes" at bounding box center [304, 360] width 72 height 19
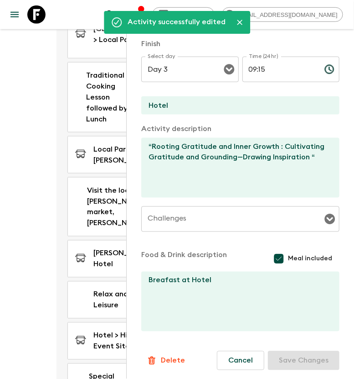
click at [161, 281] on textarea "Breafast at Hotel" at bounding box center [236, 301] width 191 height 60
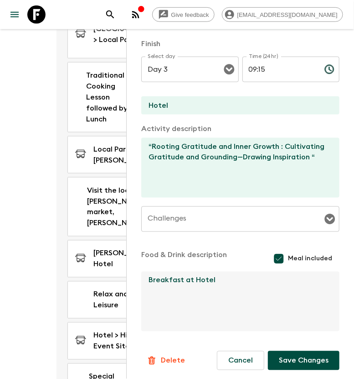
click at [295, 366] on button "Save Changes" at bounding box center [304, 360] width 72 height 19
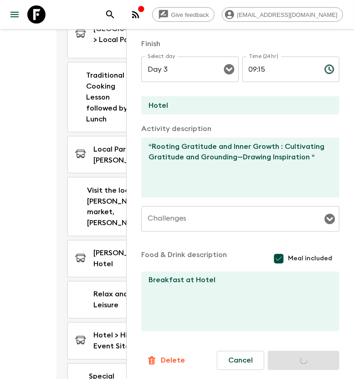
click at [192, 279] on textarea "Breakfast at Hotel" at bounding box center [236, 301] width 191 height 60
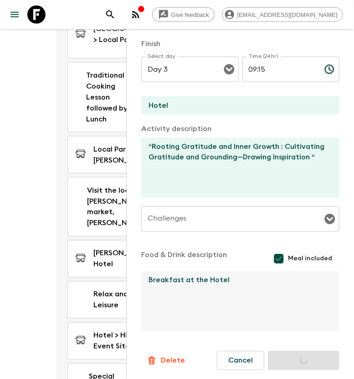
type textarea "Breakfast at Hotel"
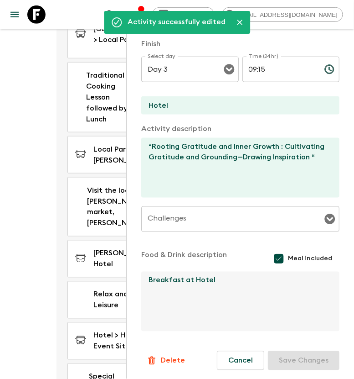
click at [302, 354] on div "Cancel Save Changes" at bounding box center [278, 360] width 123 height 19
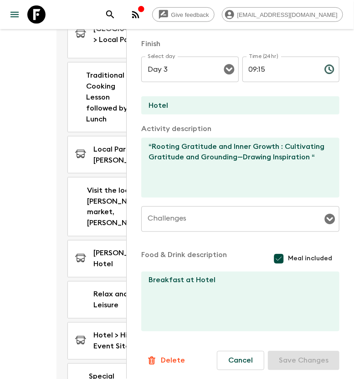
click at [295, 358] on div "Cancel Save Changes" at bounding box center [278, 360] width 123 height 19
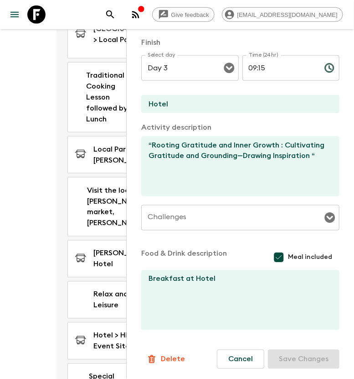
scroll to position [0, 0]
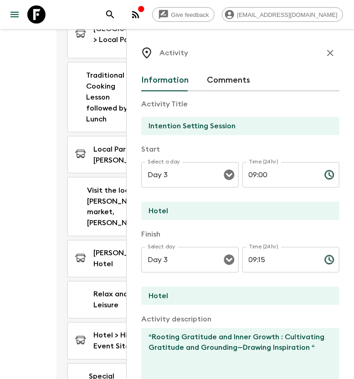
click at [325, 56] on icon "button" at bounding box center [330, 52] width 11 height 11
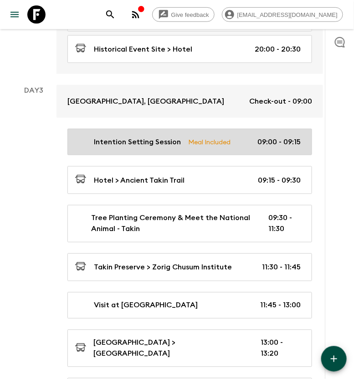
click at [247, 136] on div "Intention Setting Session Meal Included 09:00 - 09:15" at bounding box center [188, 141] width 226 height 11
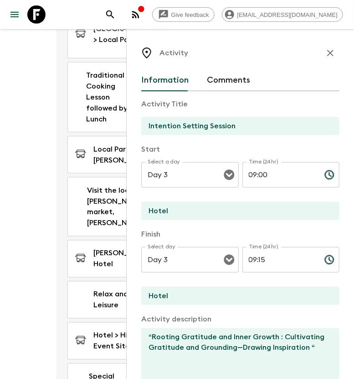
scroll to position [171, 0]
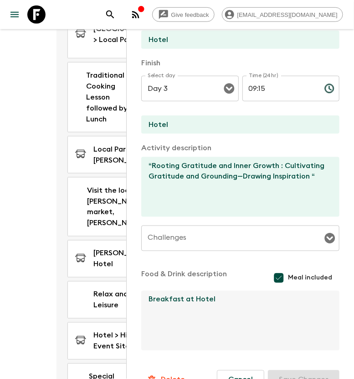
click at [193, 297] on textarea "Breakfast at Hotel" at bounding box center [236, 321] width 191 height 60
type textarea "Breakfast at the Hotel"
click at [296, 375] on button "Save Changes" at bounding box center [304, 379] width 72 height 19
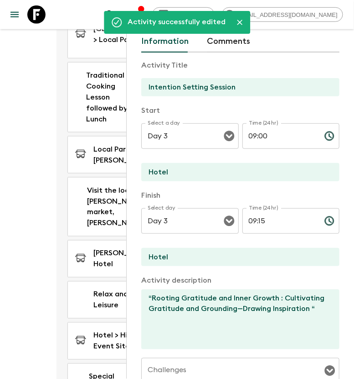
scroll to position [0, 0]
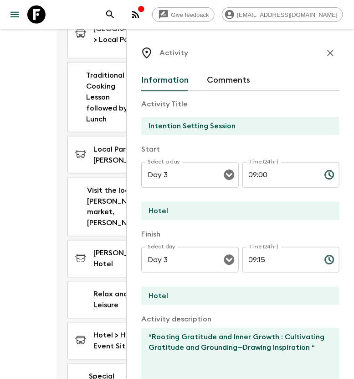
click at [325, 57] on icon "button" at bounding box center [330, 52] width 11 height 11
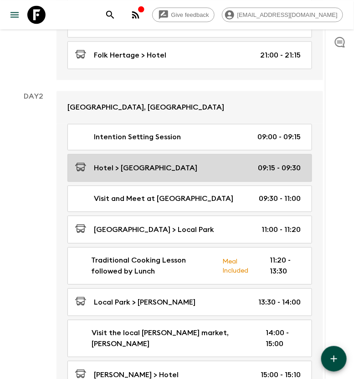
scroll to position [342, 0]
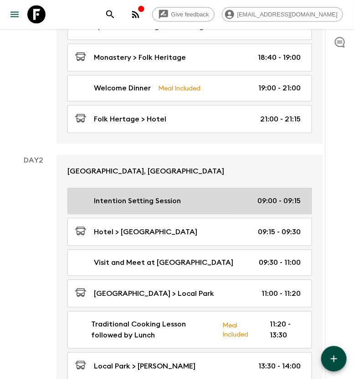
click at [224, 197] on div "Intention Setting Session 09:00 - 09:15" at bounding box center [188, 201] width 226 height 11
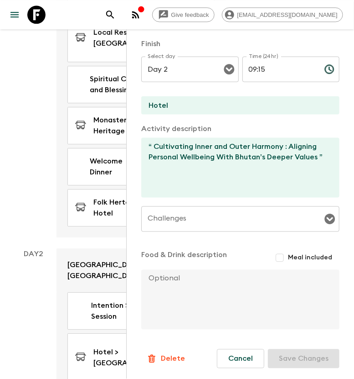
scroll to position [513, 0]
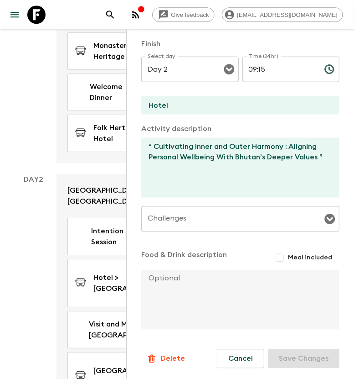
click at [278, 254] on input "Meal included" at bounding box center [280, 258] width 16 height 16
checkbox input "true"
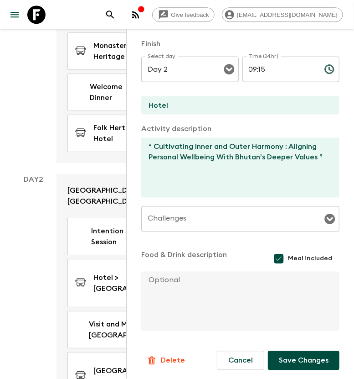
click at [185, 279] on textarea at bounding box center [236, 301] width 191 height 60
click at [284, 359] on button "Save Changes" at bounding box center [304, 360] width 72 height 19
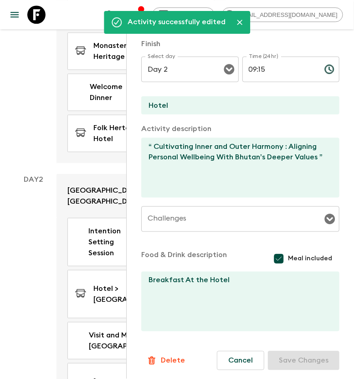
click at [192, 276] on textarea "Breakfast At the Hotel" at bounding box center [236, 301] width 191 height 60
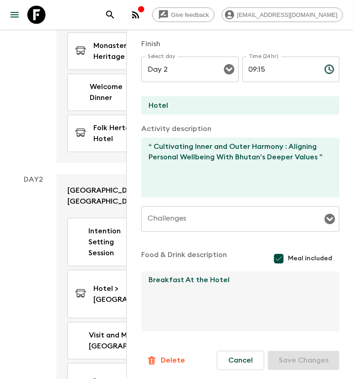
click at [187, 279] on textarea "Breakfast At the Hotel" at bounding box center [236, 301] width 191 height 60
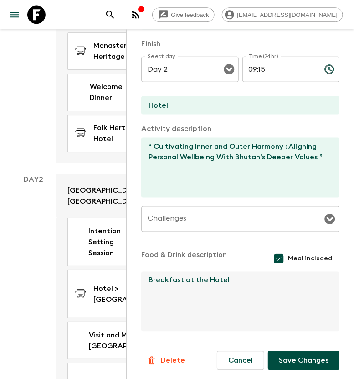
type textarea "Breakfast at the Hotel"
click at [298, 352] on button "Save Changes" at bounding box center [304, 360] width 72 height 19
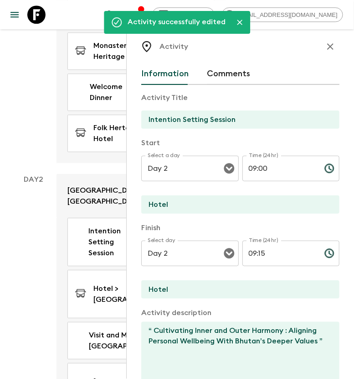
scroll to position [0, 0]
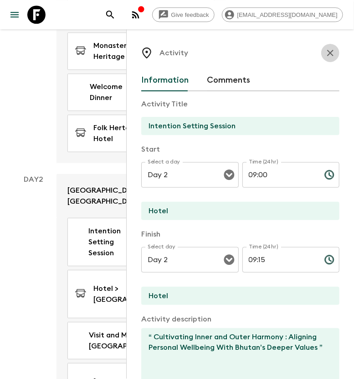
click at [325, 54] on icon "button" at bounding box center [330, 52] width 11 height 11
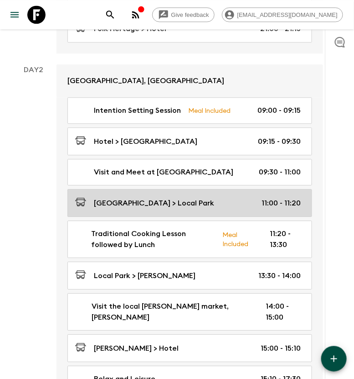
scroll to position [456, 0]
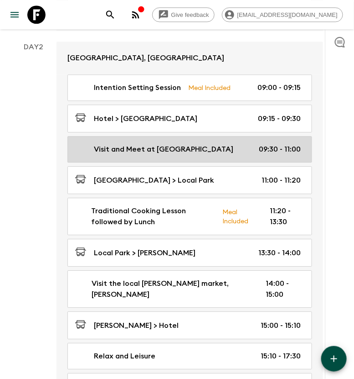
click at [202, 149] on div "Visit and Meet at [GEOGRAPHIC_DATA] 09:30 - 11:00" at bounding box center [188, 149] width 226 height 11
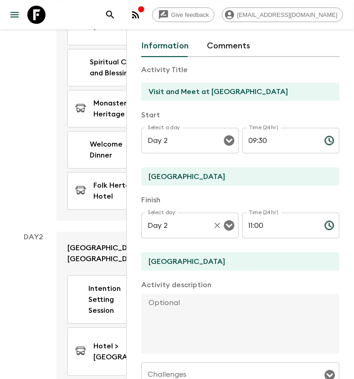
scroll to position [57, 0]
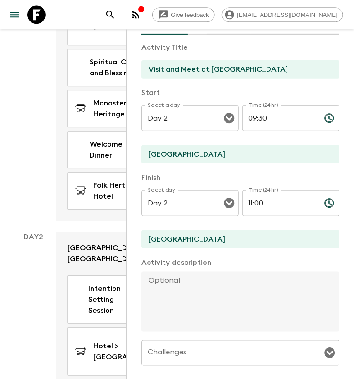
click at [159, 279] on textarea at bounding box center [236, 301] width 191 height 60
paste textarea "meet with a representative for an in-depth exploration of Bhutan’s four pillars…"
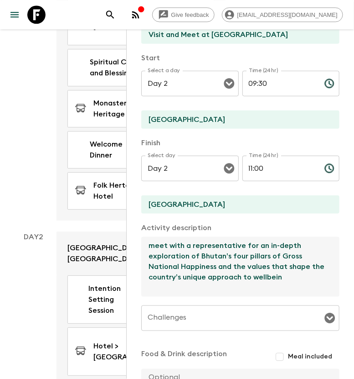
scroll to position [114, 0]
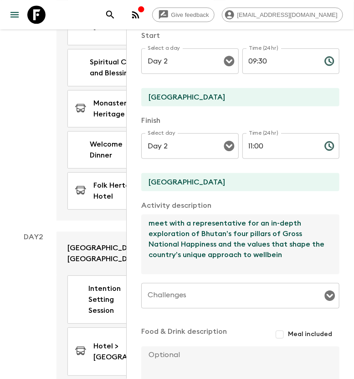
click at [154, 224] on textarea "meet with a representative for an in-depth exploration of Bhutan’s four pillars…" at bounding box center [236, 244] width 191 height 60
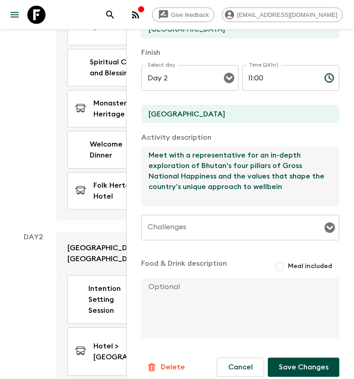
scroll to position [190, 0]
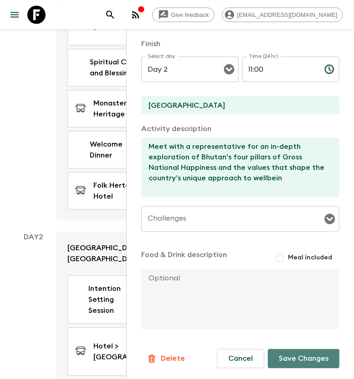
click at [297, 359] on button "Save Changes" at bounding box center [304, 358] width 72 height 19
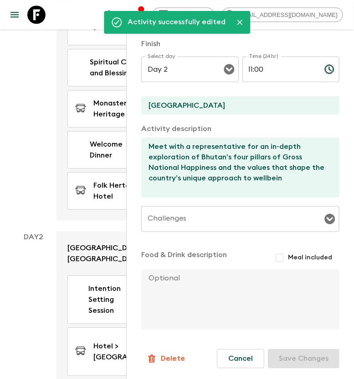
click at [297, 178] on textarea "Meet with a representative for an in-depth exploration of Bhutan’s four pillars…" at bounding box center [236, 168] width 191 height 60
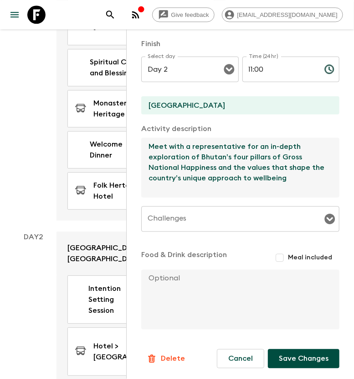
type textarea "Meet with a representative for an in-depth exploration of Bhutan’s four pillars…"
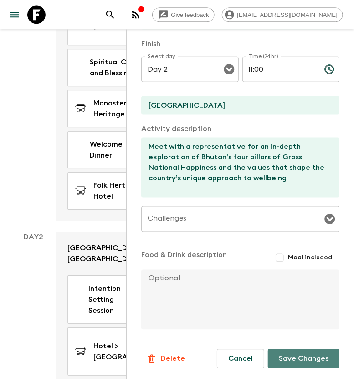
click at [305, 353] on button "Save Changes" at bounding box center [304, 358] width 72 height 19
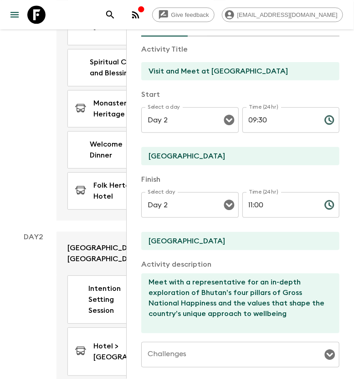
scroll to position [0, 0]
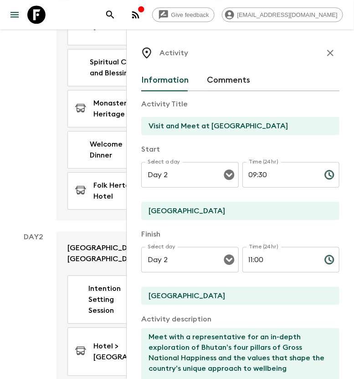
click at [328, 53] on icon "button" at bounding box center [331, 53] width 6 height 6
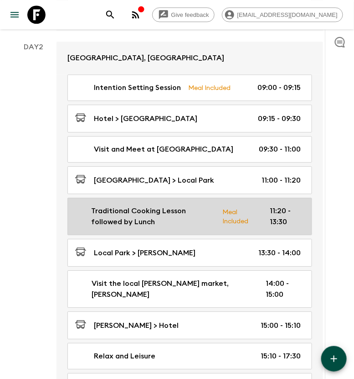
click at [182, 219] on p "Traditional Cooking Lesson followed by Lunch" at bounding box center [153, 216] width 124 height 22
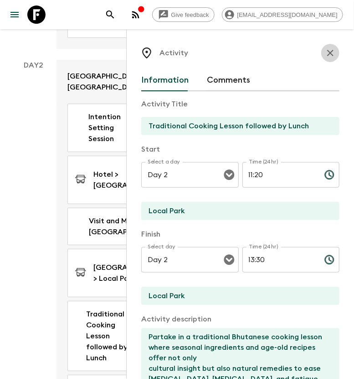
click at [328, 54] on icon "button" at bounding box center [331, 53] width 6 height 6
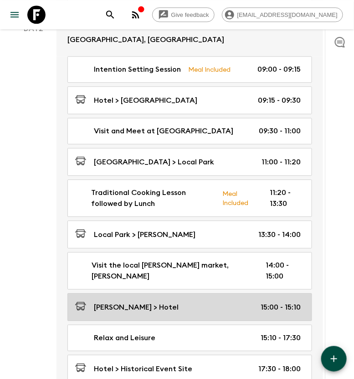
scroll to position [456, 0]
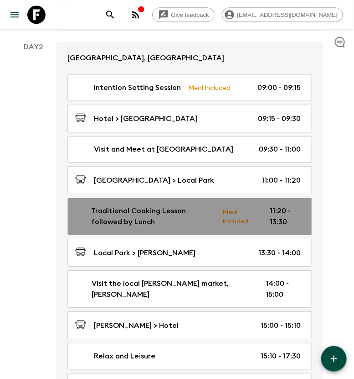
click at [190, 222] on p "Traditional Cooking Lesson followed by Lunch" at bounding box center [153, 216] width 124 height 22
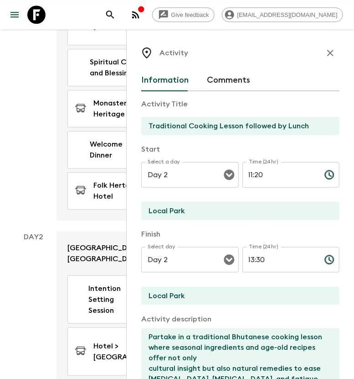
click at [326, 49] on icon "button" at bounding box center [330, 52] width 11 height 11
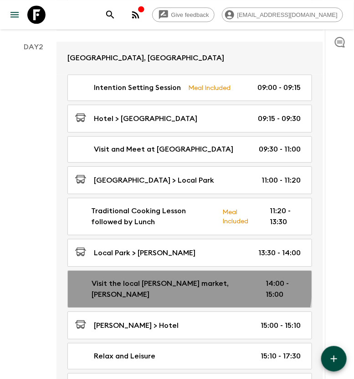
click at [177, 282] on p "Visit the local [PERSON_NAME] market, [PERSON_NAME]" at bounding box center [172, 289] width 160 height 22
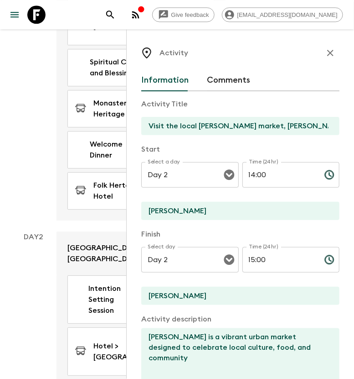
click at [325, 49] on icon "button" at bounding box center [330, 52] width 11 height 11
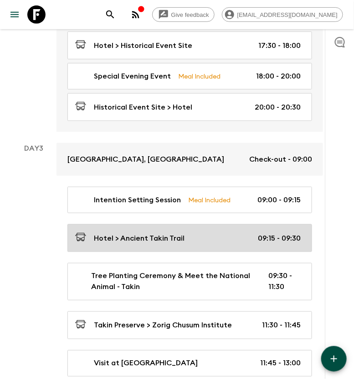
scroll to position [798, 0]
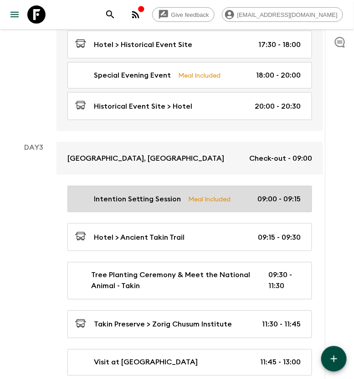
click at [265, 193] on p "09:00 - 09:15" at bounding box center [279, 198] width 43 height 11
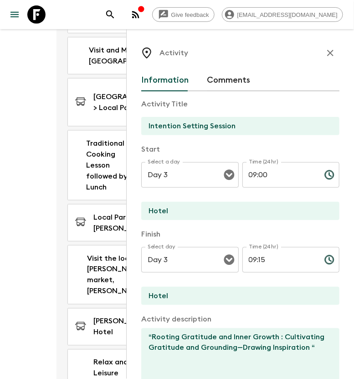
click at [328, 51] on icon "button" at bounding box center [331, 53] width 6 height 6
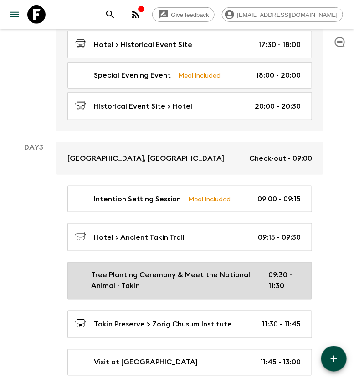
scroll to position [855, 0]
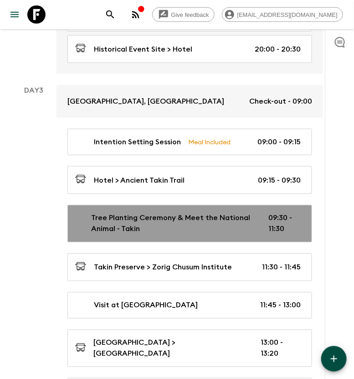
click at [209, 217] on p "Tree Planting Ceremony & Meet the National Animal - Takin" at bounding box center [172, 224] width 163 height 22
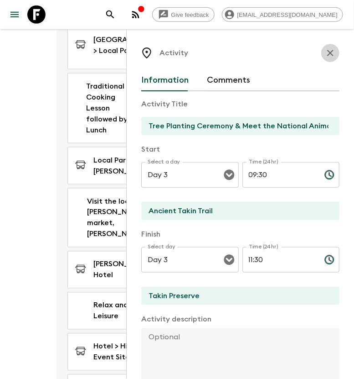
click at [325, 49] on icon "button" at bounding box center [330, 52] width 11 height 11
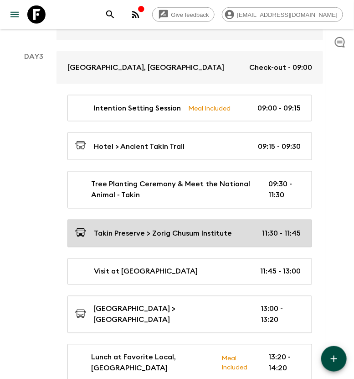
scroll to position [912, 0]
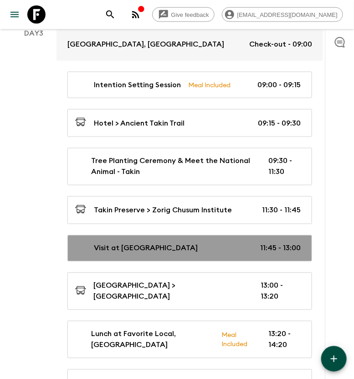
click at [140, 243] on p "Visit at [GEOGRAPHIC_DATA]" at bounding box center [146, 248] width 104 height 11
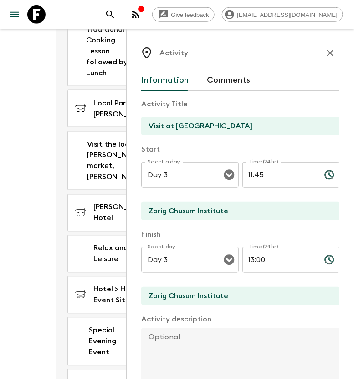
click at [164, 335] on textarea at bounding box center [236, 358] width 191 height 60
paste textarea "nteract with the young [DEMOGRAPHIC_DATA] artists preserving sacred traditions …"
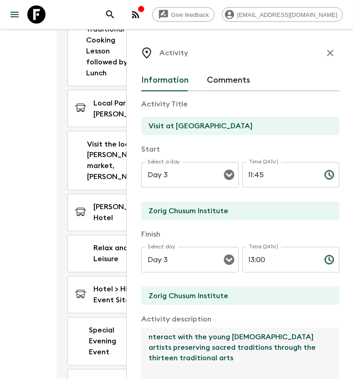
click at [147, 337] on textarea "nteract with the young [DEMOGRAPHIC_DATA] artists preserving sacred traditions …" at bounding box center [236, 358] width 191 height 60
click at [175, 337] on textarea "Interact with the young [DEMOGRAPHIC_DATA] artists preserving sacred traditions…" at bounding box center [236, 358] width 191 height 60
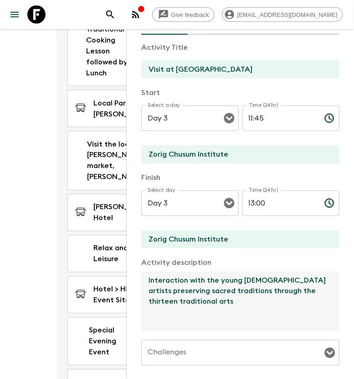
scroll to position [114, 0]
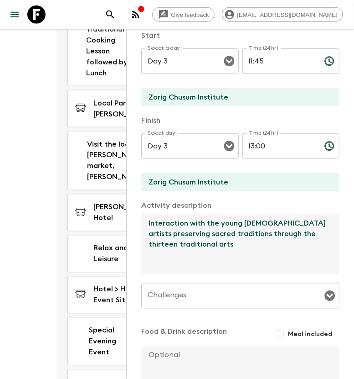
click at [231, 243] on textarea "Interaction with the young [DEMOGRAPHIC_DATA] artists preserving sacred traditi…" at bounding box center [236, 244] width 191 height 60
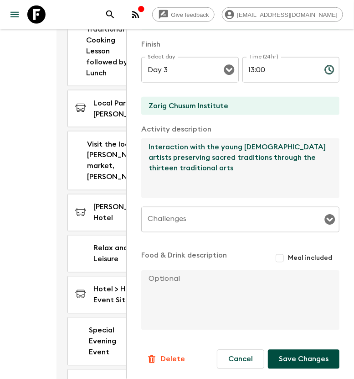
scroll to position [190, 0]
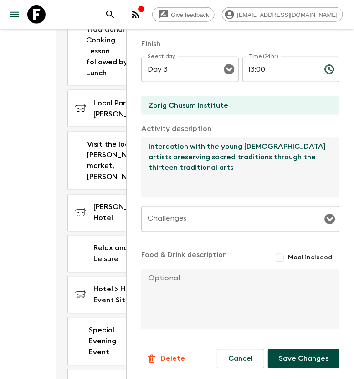
type textarea "Interaction with the young [DEMOGRAPHIC_DATA] artists preserving sacred traditi…"
click at [297, 360] on button "Save Changes" at bounding box center [304, 358] width 72 height 19
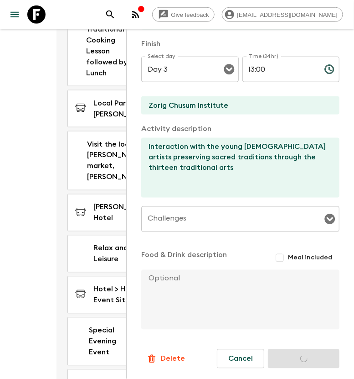
click at [294, 359] on div "Cancel Save Changes" at bounding box center [278, 358] width 123 height 19
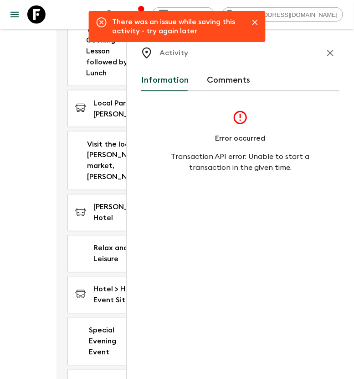
scroll to position [0, 0]
drag, startPoint x: 324, startPoint y: 51, endPoint x: 324, endPoint y: 68, distance: 16.9
click at [324, 51] on button "button" at bounding box center [331, 53] width 18 height 18
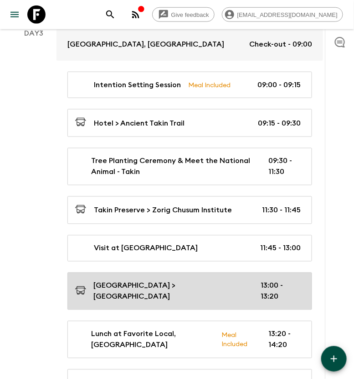
click at [224, 281] on p "[GEOGRAPHIC_DATA] > [GEOGRAPHIC_DATA]" at bounding box center [170, 291] width 153 height 22
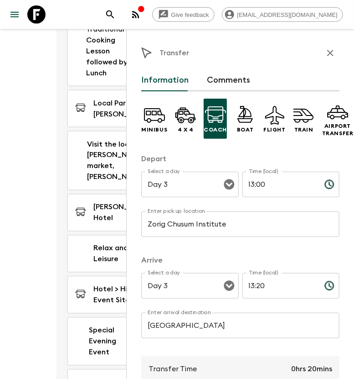
click at [58, 276] on div "Hotel > Historical Event Site 17:30 - 18:00" at bounding box center [142, 294] width 170 height 37
click at [34, 266] on div "Day 2" at bounding box center [34, 96] width 46 height 642
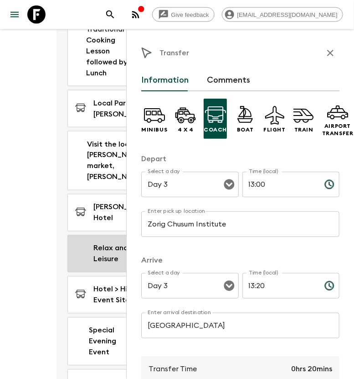
click at [90, 243] on div "Relax and Leisure 15:10 - 17:30" at bounding box center [139, 254] width 129 height 22
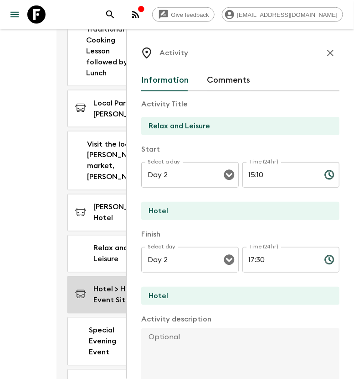
click at [115, 284] on p "Hotel > Historical Event Site" at bounding box center [128, 295] width 68 height 22
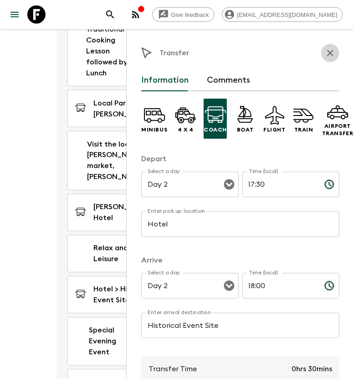
click at [328, 52] on button "button" at bounding box center [331, 53] width 18 height 18
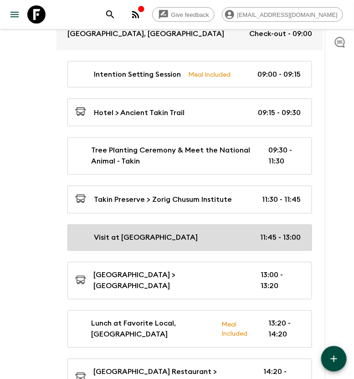
scroll to position [912, 0]
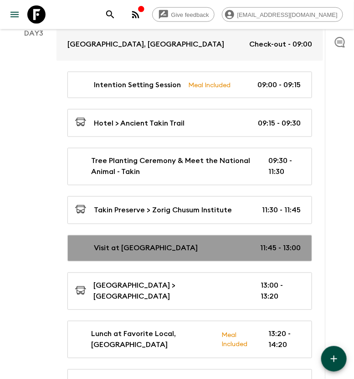
click at [185, 243] on p "Visit at [GEOGRAPHIC_DATA]" at bounding box center [146, 248] width 104 height 11
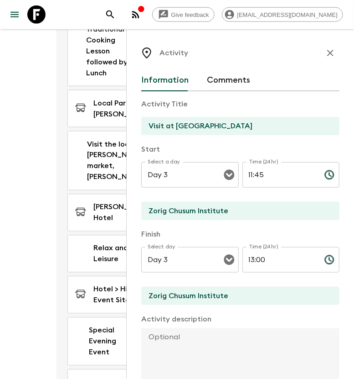
click at [185, 323] on p "Activity description" at bounding box center [240, 318] width 198 height 11
click at [178, 330] on textarea at bounding box center [236, 358] width 191 height 60
paste textarea "nteract with the young [DEMOGRAPHIC_DATA] artists preserving sacred traditions …"
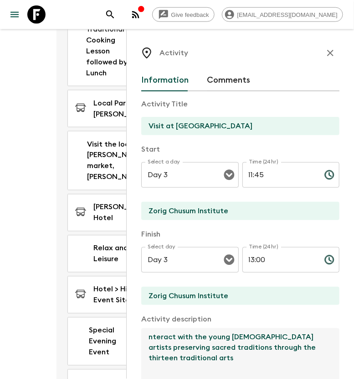
click at [151, 336] on textarea "nteract with the young [DEMOGRAPHIC_DATA] artists preserving sacred traditions …" at bounding box center [236, 358] width 191 height 60
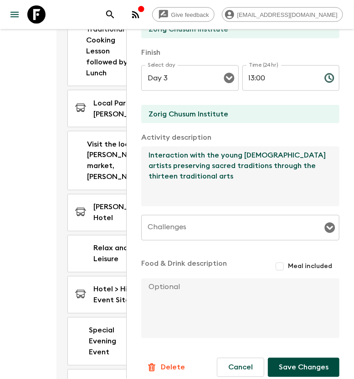
scroll to position [190, 0]
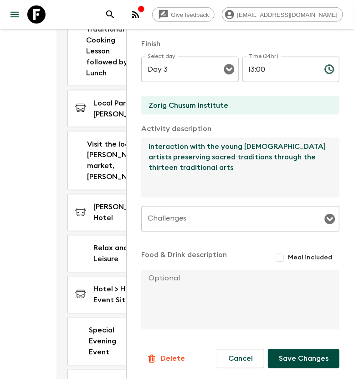
type textarea "Interaction with the young [DEMOGRAPHIC_DATA] artists preserving sacred traditi…"
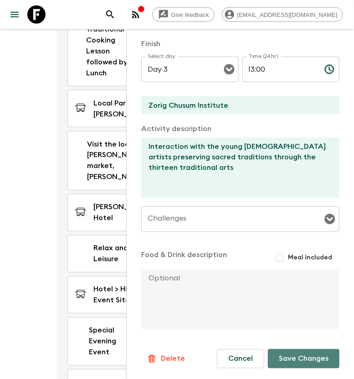
click at [290, 355] on button "Save Changes" at bounding box center [304, 358] width 72 height 19
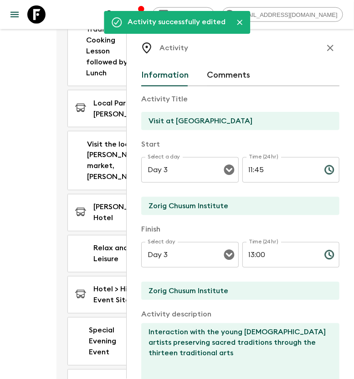
scroll to position [0, 0]
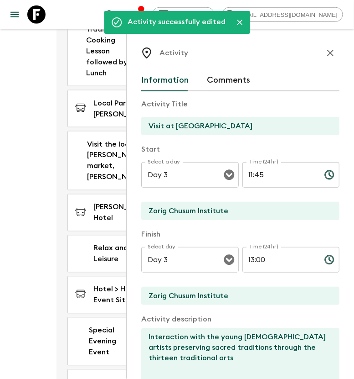
click at [323, 46] on button "button" at bounding box center [331, 53] width 18 height 18
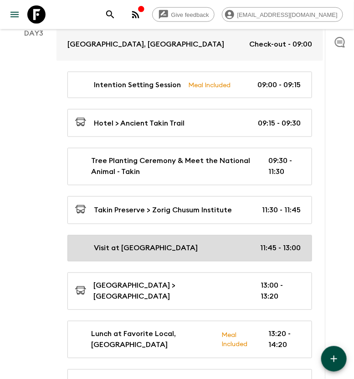
scroll to position [969, 0]
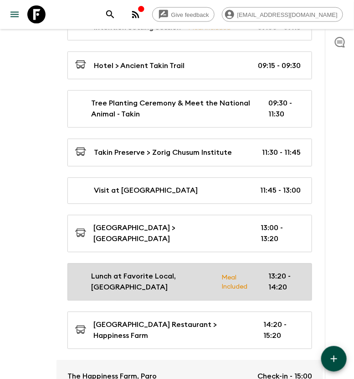
click at [160, 271] on p "Lunch at Favorite Local, [GEOGRAPHIC_DATA]" at bounding box center [153, 282] width 124 height 22
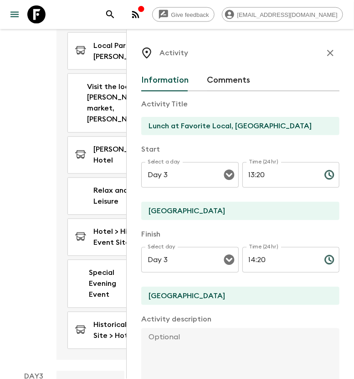
click at [148, 332] on textarea at bounding box center [236, 358] width 191 height 60
paste textarea "[GEOGRAPHIC_DATA], in a 600-year-old traditional Bhutanese mud‑and‑timber farmh…"
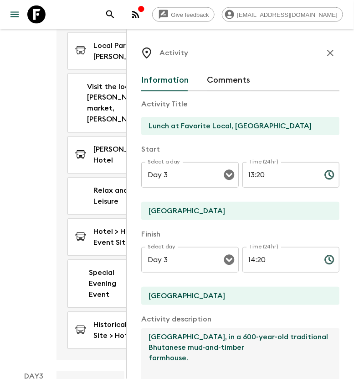
click at [243, 336] on textarea "[GEOGRAPHIC_DATA], in a 600-year-old traditional Bhutanese mud‑and‑timber farmh…" at bounding box center [236, 358] width 191 height 60
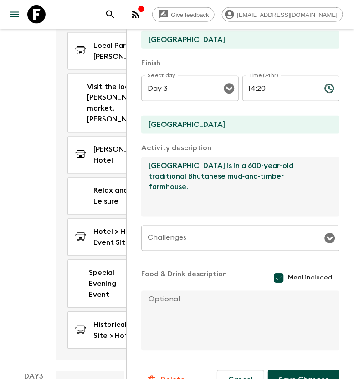
scroll to position [192, 0]
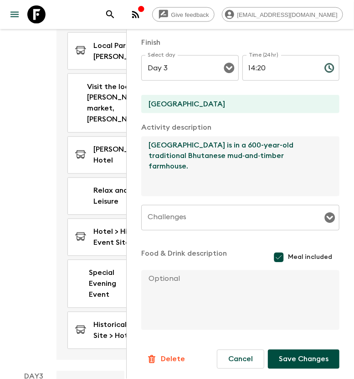
type textarea "[GEOGRAPHIC_DATA] is in a 600-year-old traditional Bhutanese mud‑and‑timber far…"
click at [301, 358] on button "Save Changes" at bounding box center [304, 358] width 72 height 19
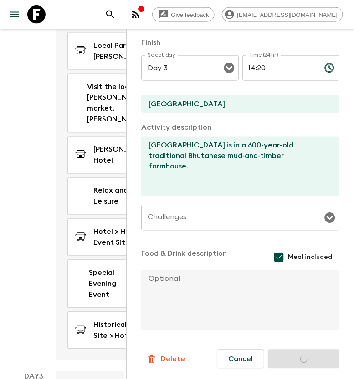
click at [184, 273] on textarea at bounding box center [236, 300] width 191 height 60
type textarea "Lunch a"
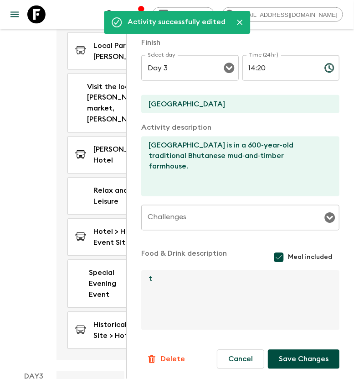
type textarea "t"
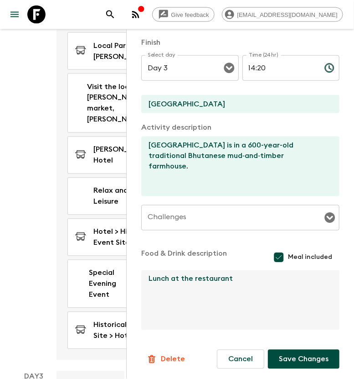
type textarea "Lunch at the restaurant"
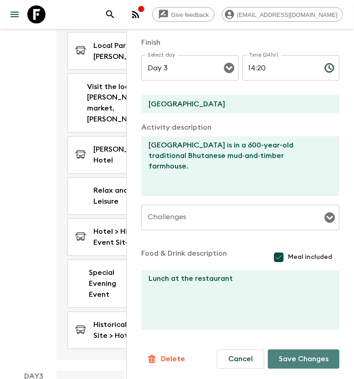
click at [278, 355] on button "Save Changes" at bounding box center [304, 358] width 72 height 19
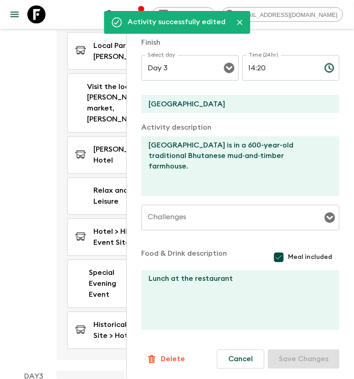
scroll to position [0, 0]
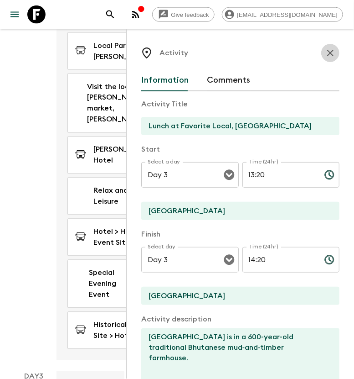
click at [328, 55] on icon "button" at bounding box center [331, 53] width 6 height 6
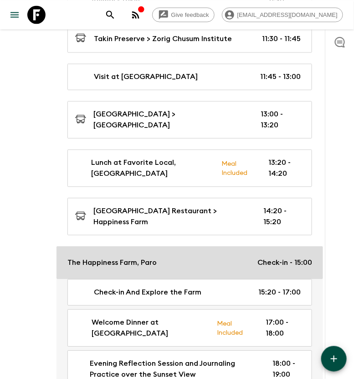
scroll to position [1140, 0]
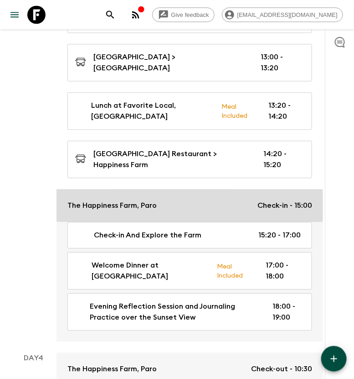
click at [255, 200] on div "The Happiness Farm, Paro Check-in - 15:00" at bounding box center [190, 205] width 245 height 11
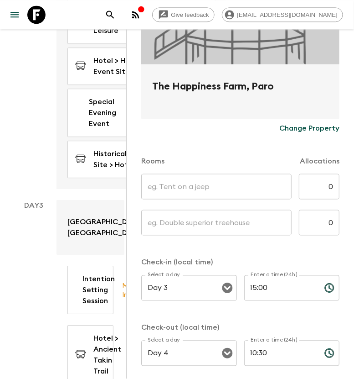
scroll to position [198, 0]
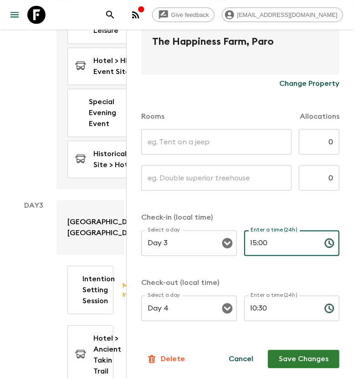
click at [260, 244] on input "15:00" at bounding box center [281, 243] width 73 height 26
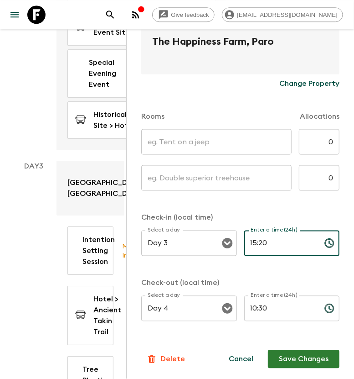
scroll to position [1197, 0]
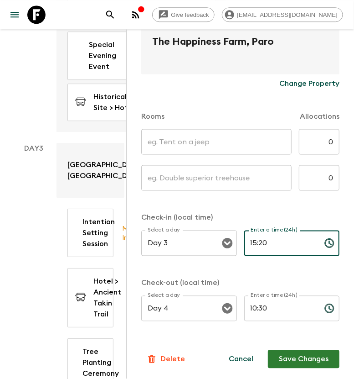
type input "15:20"
click at [297, 354] on button "Save Changes" at bounding box center [304, 359] width 72 height 18
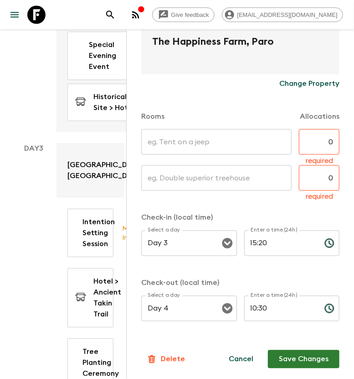
click at [229, 357] on button "Cancel" at bounding box center [241, 359] width 47 height 18
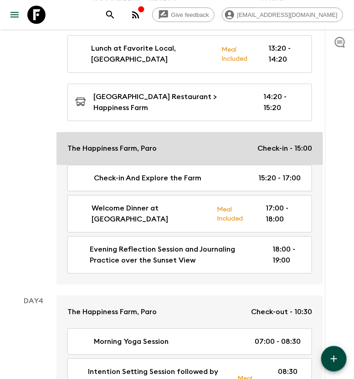
click at [275, 143] on p "Check-in - 15:00" at bounding box center [285, 148] width 55 height 11
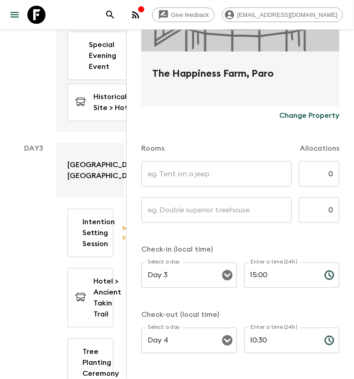
scroll to position [171, 0]
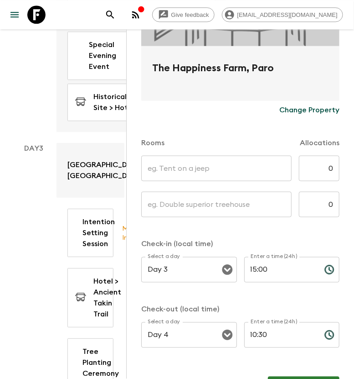
click at [260, 270] on input "15:00" at bounding box center [281, 270] width 73 height 26
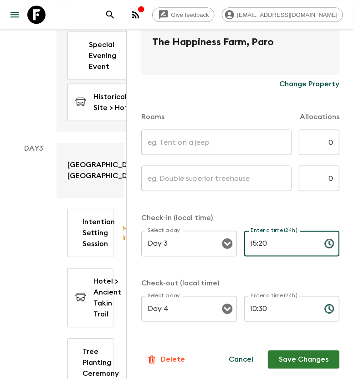
scroll to position [198, 0]
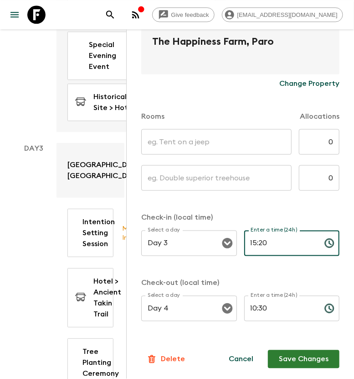
type input "15:20"
click at [296, 354] on button "Save Changes" at bounding box center [304, 359] width 72 height 18
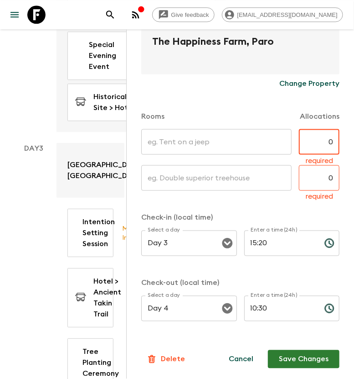
click at [320, 147] on input "0" at bounding box center [319, 142] width 41 height 26
click at [327, 177] on input "0" at bounding box center [319, 178] width 41 height 26
click at [326, 144] on input "0" at bounding box center [319, 142] width 41 height 26
type input "0"
click at [323, 174] on input "0" at bounding box center [319, 178] width 41 height 26
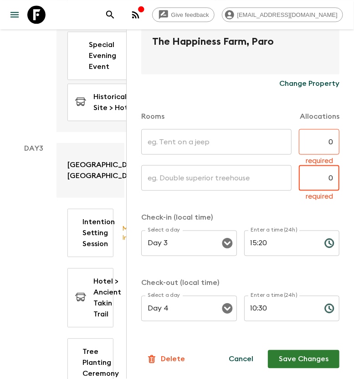
type input "0"
click at [223, 356] on button "Cancel" at bounding box center [241, 359] width 47 height 18
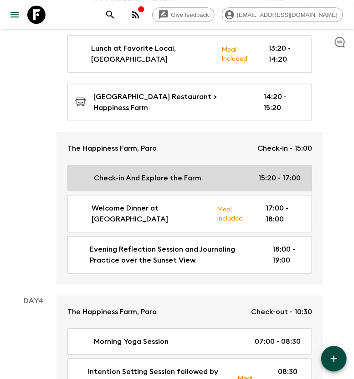
click at [274, 172] on p "15:20 - 17:00" at bounding box center [280, 177] width 42 height 11
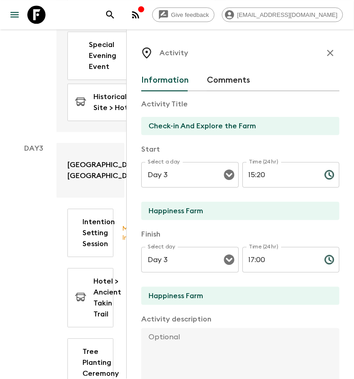
click at [328, 51] on icon "button" at bounding box center [331, 53] width 6 height 6
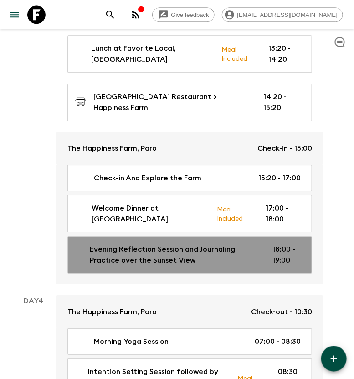
click at [282, 244] on p "18:00 - 19:00" at bounding box center [287, 255] width 28 height 22
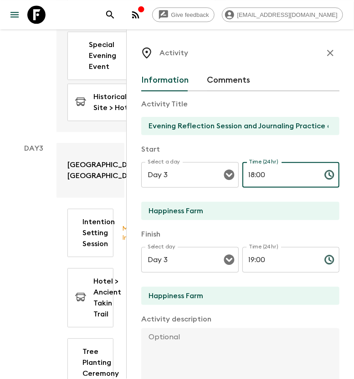
click at [251, 173] on input "18:00" at bounding box center [280, 175] width 75 height 26
type input "20:00"
click at [251, 255] on div "Time (24hr) 19:00 Time (24hr) ​" at bounding box center [292, 265] width 98 height 36
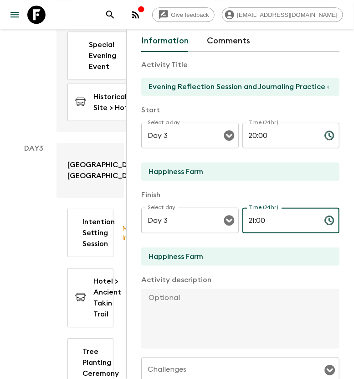
scroll to position [57, 0]
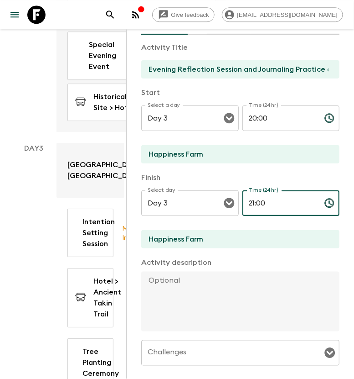
type input "21:00"
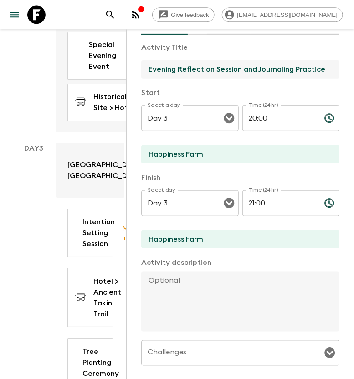
click at [164, 69] on input "Evening Reflection Session and Journaling Practice over the Sunset View" at bounding box center [236, 69] width 191 height 18
paste input "Evening Firepit Session"
type input "Evening Firepit Session"
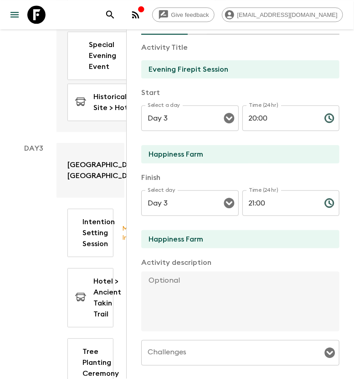
click at [175, 281] on textarea at bounding box center [236, 301] width 191 height 60
paste textarea "Reflection session and journaling practice around a bonfire. (Sharing prompts l…"
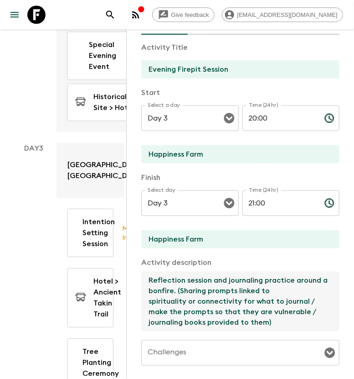
scroll to position [5, 0]
click at [150, 277] on textarea "Reflection session and journaling practice around a bonfire. (Sharing prompts l…" at bounding box center [236, 301] width 191 height 60
drag, startPoint x: 275, startPoint y: 319, endPoint x: 210, endPoint y: 284, distance: 73.7
click at [210, 284] on textarea "Reflection session and journaling practice around a bonfire. (Sharing prompts l…" at bounding box center [236, 301] width 191 height 60
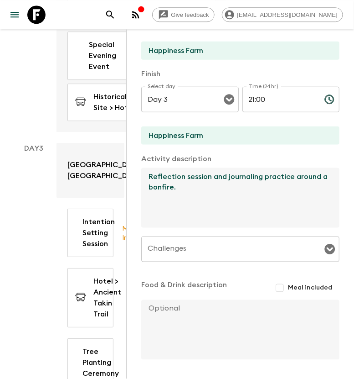
scroll to position [171, 0]
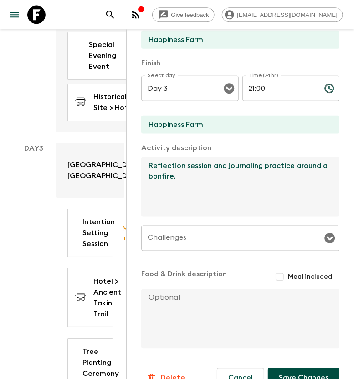
type textarea "Reflection session and journaling practice around a bonfire."
click at [286, 373] on button "Save Changes" at bounding box center [304, 377] width 72 height 19
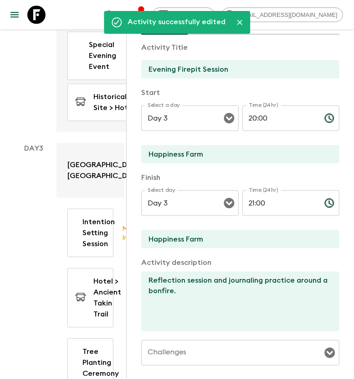
scroll to position [0, 0]
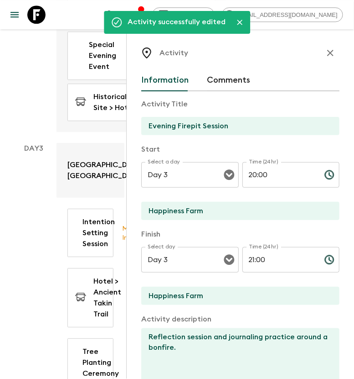
click at [328, 52] on icon "button" at bounding box center [331, 53] width 6 height 6
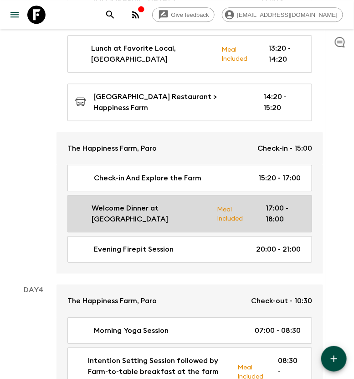
click at [163, 203] on p "Welcome Dinner at [GEOGRAPHIC_DATA]" at bounding box center [151, 214] width 118 height 22
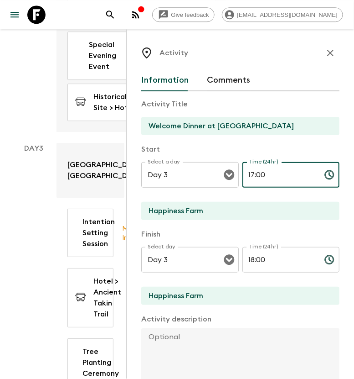
click at [251, 177] on input "17:00" at bounding box center [280, 175] width 75 height 26
type input "18:30"
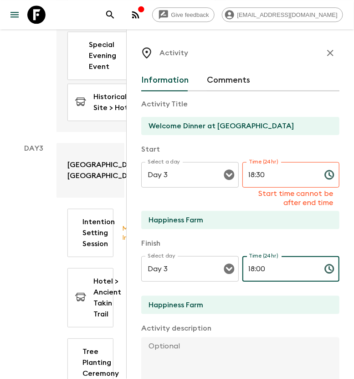
click at [252, 259] on div "Time (24hr) 18:00 Time (24hr) ​" at bounding box center [292, 274] width 98 height 36
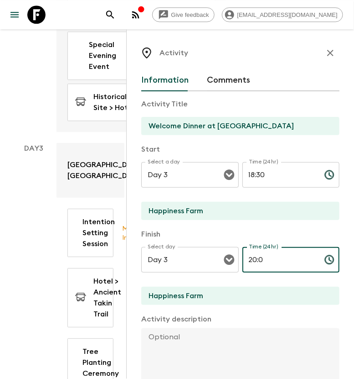
click at [271, 253] on input "20:0" at bounding box center [280, 260] width 75 height 26
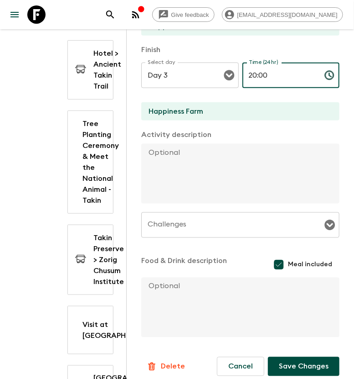
scroll to position [192, 0]
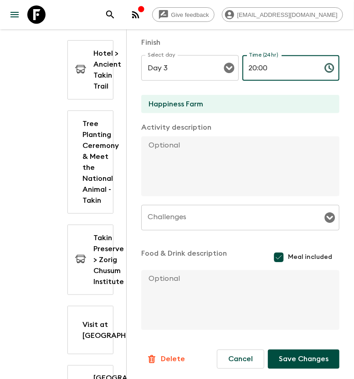
type input "20:00"
click at [178, 283] on textarea at bounding box center [236, 300] width 191 height 60
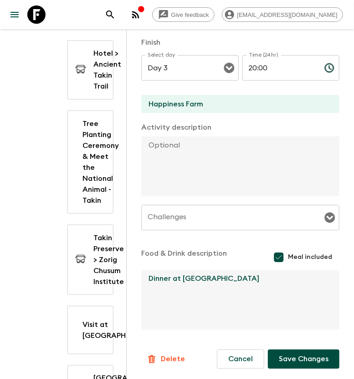
type textarea "Dinner at [GEOGRAPHIC_DATA]"
click at [302, 361] on button "Save Changes" at bounding box center [304, 358] width 72 height 19
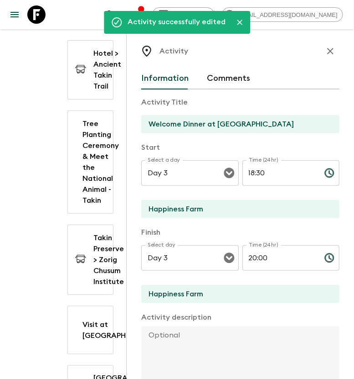
scroll to position [0, 0]
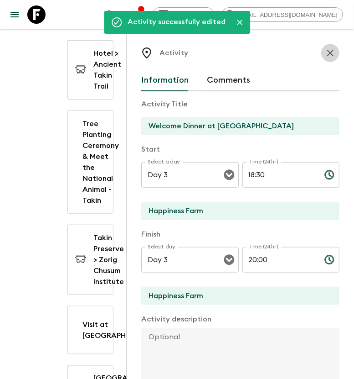
click at [325, 55] on icon "button" at bounding box center [330, 52] width 11 height 11
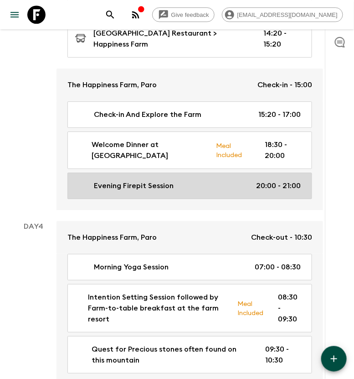
scroll to position [1254, 0]
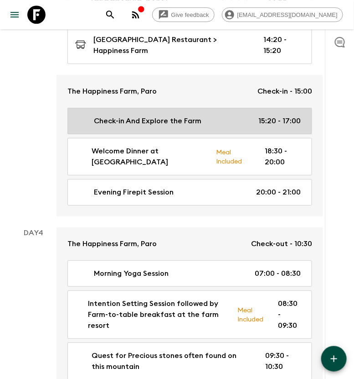
click at [163, 115] on p "Check-in And Explore the Farm" at bounding box center [148, 120] width 108 height 11
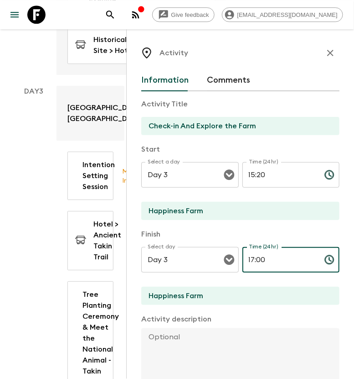
click at [251, 259] on input "17:00" at bounding box center [280, 260] width 75 height 26
type input "18:30"
click at [168, 332] on textarea at bounding box center [236, 358] width 191 height 60
paste textarea "Explore the 4-acre farmland guided by the owner to learn about their organic fa…"
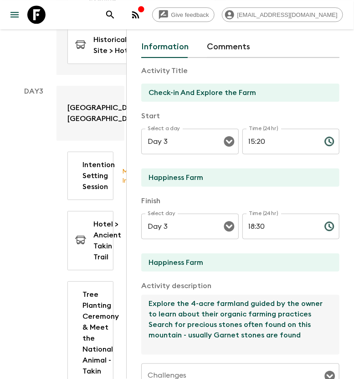
scroll to position [57, 0]
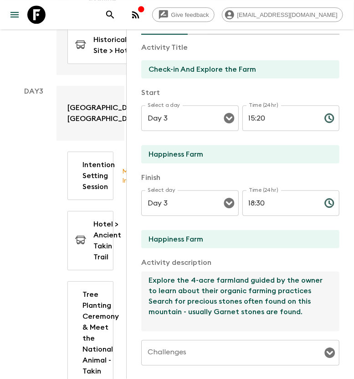
click at [309, 293] on textarea "Explore the 4-acre farmland guided by the owner to learn about their organic fa…" at bounding box center [236, 301] width 191 height 60
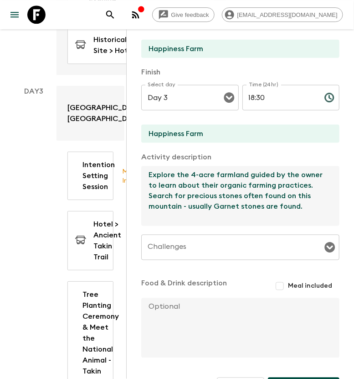
scroll to position [190, 0]
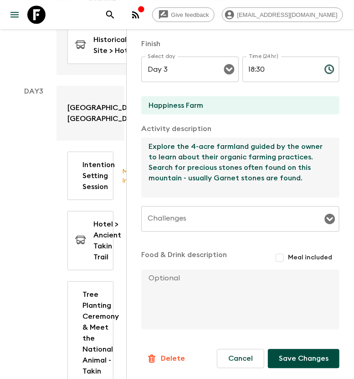
type textarea "Explore the 4-acre farmland guided by the owner to learn about their organic fa…"
click at [292, 358] on button "Save Changes" at bounding box center [304, 358] width 72 height 19
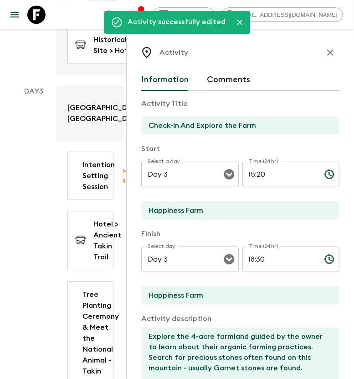
scroll to position [0, 0]
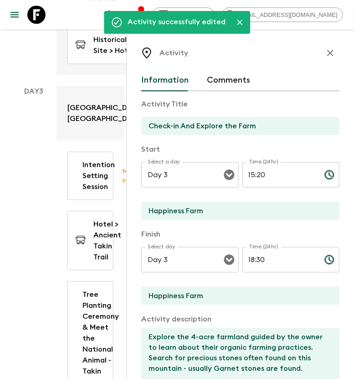
click at [325, 50] on icon "button" at bounding box center [330, 52] width 11 height 11
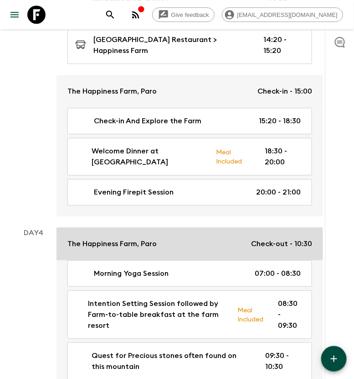
click at [137, 238] on p "The Happiness Farm, Paro" at bounding box center [112, 243] width 89 height 11
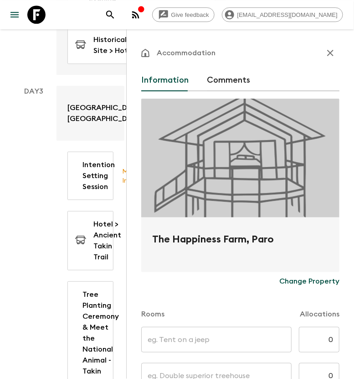
click at [325, 50] on icon "button" at bounding box center [330, 52] width 11 height 11
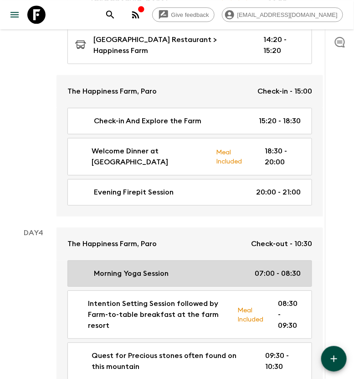
click at [209, 268] on div "Morning Yoga Session 07:00 - 08:30" at bounding box center [188, 273] width 226 height 11
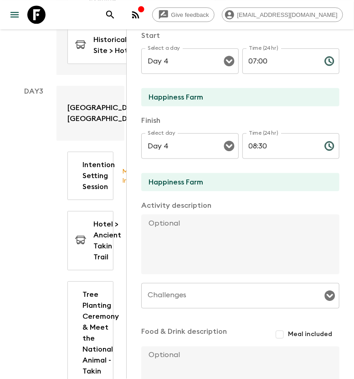
scroll to position [190, 0]
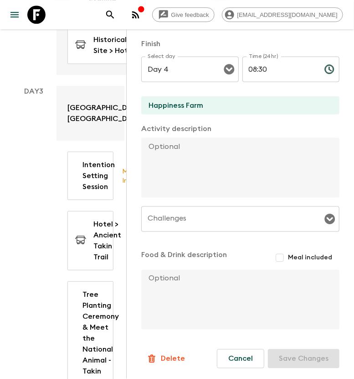
click at [173, 353] on p "Delete" at bounding box center [173, 358] width 24 height 11
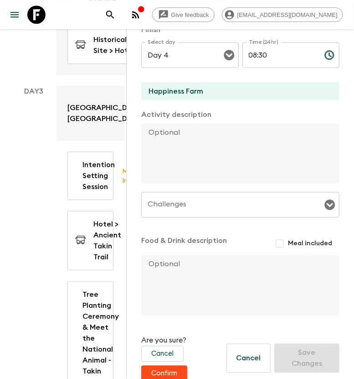
scroll to position [218, 0]
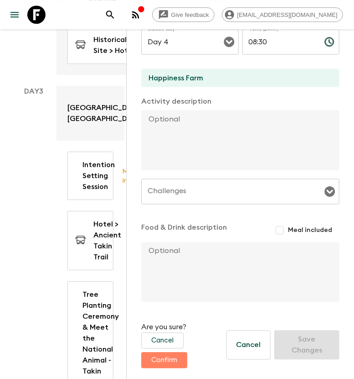
click at [181, 359] on button "Confirm" at bounding box center [164, 360] width 46 height 16
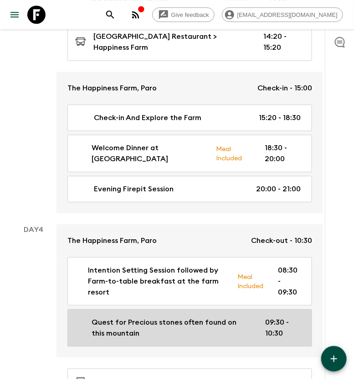
scroll to position [1311, 0]
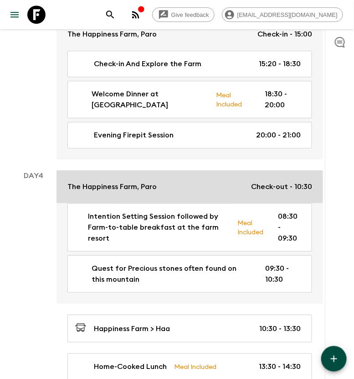
click at [285, 181] on p "Check-out - 10:30" at bounding box center [281, 186] width 61 height 11
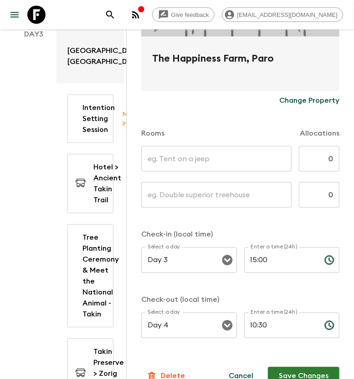
scroll to position [198, 0]
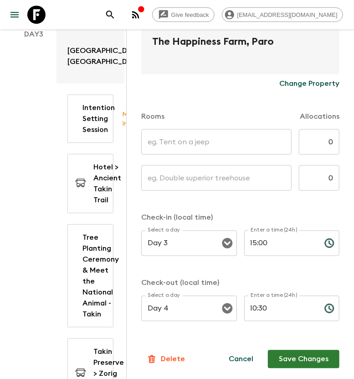
click at [251, 309] on input "10:30" at bounding box center [281, 309] width 73 height 26
click at [262, 308] on input "09:30" at bounding box center [281, 309] width 73 height 26
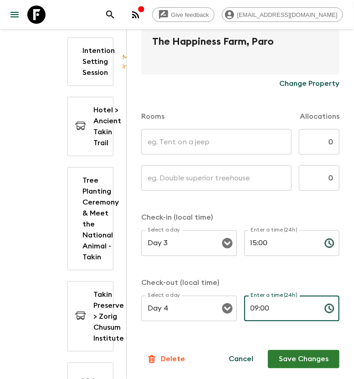
type input "09:00"
click at [299, 355] on button "Save Changes" at bounding box center [304, 359] width 72 height 18
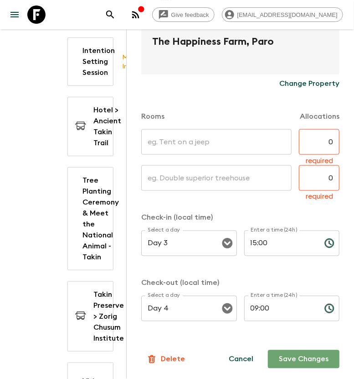
click at [299, 355] on button "Save Changes" at bounding box center [304, 359] width 72 height 18
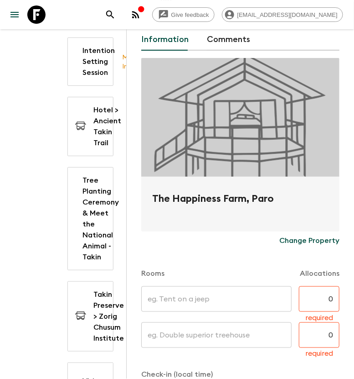
scroll to position [0, 0]
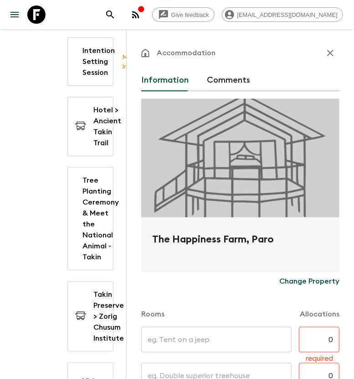
click at [325, 51] on icon "button" at bounding box center [330, 52] width 11 height 11
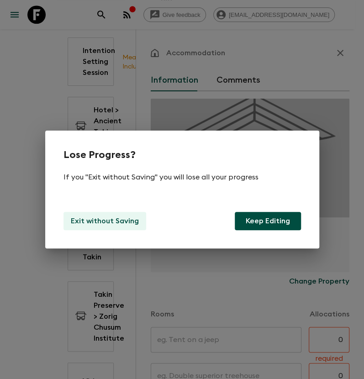
click at [109, 224] on p "Exit without Saving" at bounding box center [105, 220] width 68 height 11
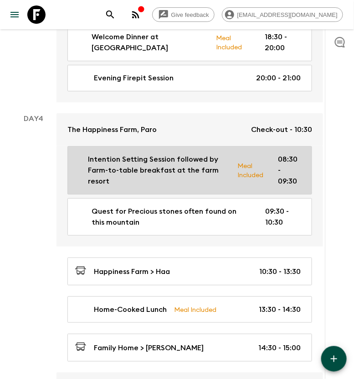
click at [292, 154] on p "08:30 - 09:30" at bounding box center [290, 170] width 22 height 33
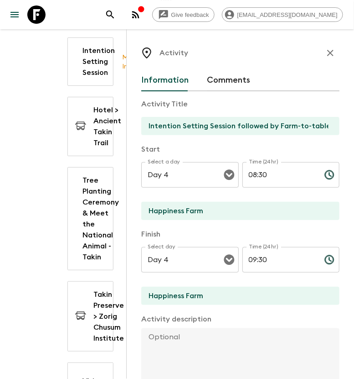
click at [305, 174] on input "08:30" at bounding box center [280, 175] width 75 height 26
type input "08:00"
click at [263, 261] on input "09:30" at bounding box center [280, 260] width 75 height 26
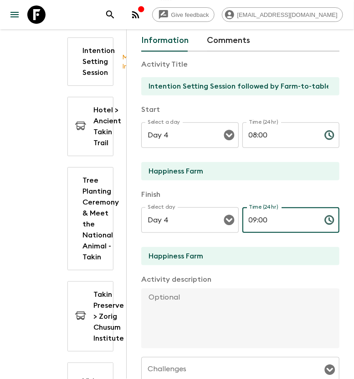
scroll to position [57, 0]
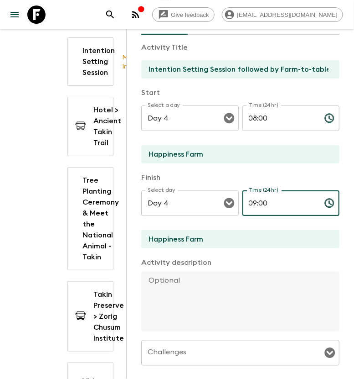
type input "09:00"
click at [201, 273] on textarea at bounding box center [236, 301] width 191 height 60
paste textarea "“ Honoring the Elements, Listening to the Ancestors : Reverence for the Natural…"
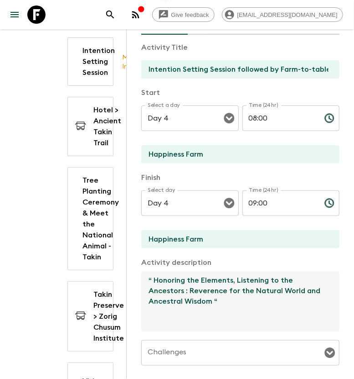
type textarea "“ Honoring the Elements, Listening to the Ancestors : Reverence for the Natural…"
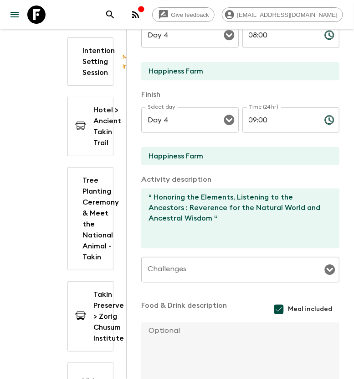
scroll to position [171, 0]
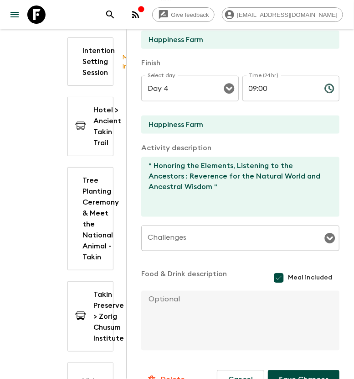
click at [192, 293] on textarea at bounding box center [236, 321] width 191 height 60
paste textarea "Farm-to-table breakfast at the farm resort"
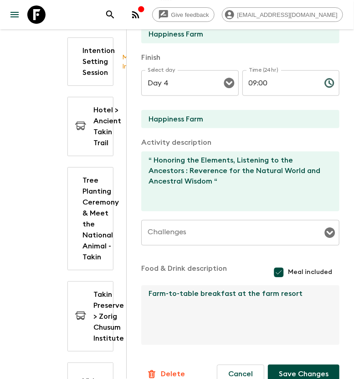
scroll to position [192, 0]
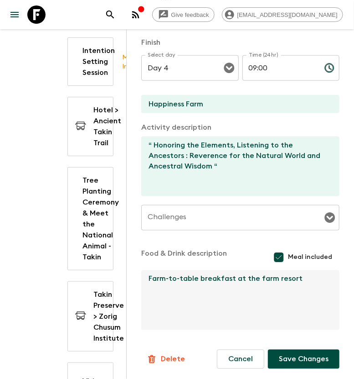
type textarea "Farm-to-table breakfast at the farm resort"
click at [278, 357] on button "Save Changes" at bounding box center [304, 358] width 72 height 19
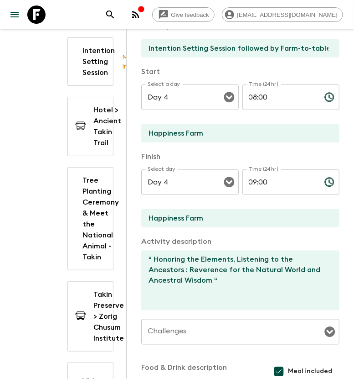
scroll to position [0, 0]
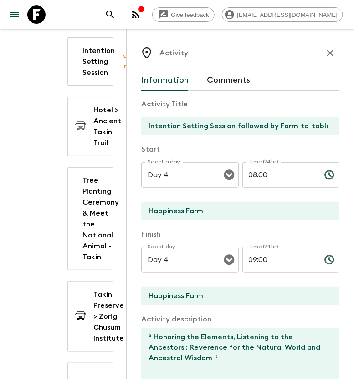
click at [328, 54] on icon "button" at bounding box center [331, 53] width 6 height 6
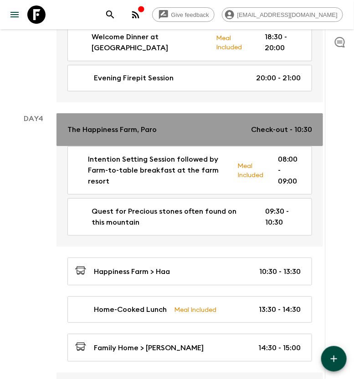
drag, startPoint x: 225, startPoint y: 119, endPoint x: 215, endPoint y: 111, distance: 12.7
click at [215, 124] on div "The Happiness Farm, Paro Check-out - 10:30" at bounding box center [190, 129] width 245 height 11
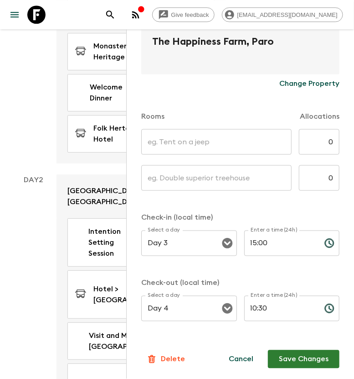
scroll to position [513, 0]
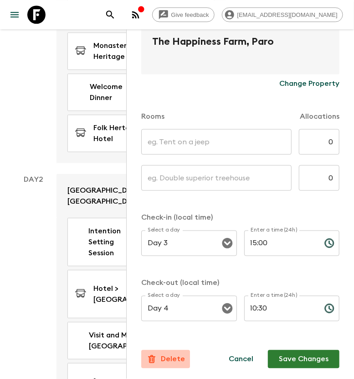
click at [170, 356] on p "Delete" at bounding box center [173, 359] width 24 height 11
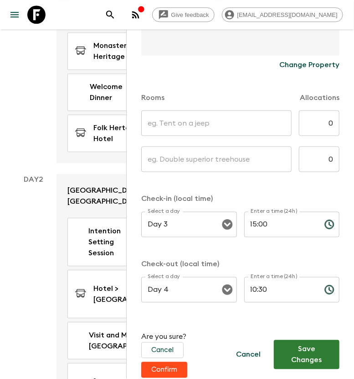
scroll to position [226, 0]
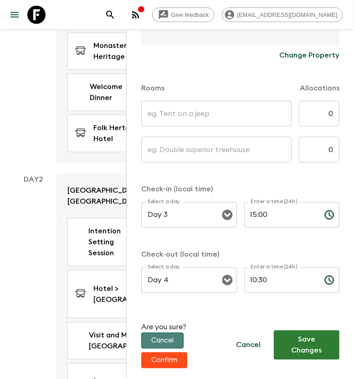
click at [165, 339] on button "Cancel" at bounding box center [162, 341] width 42 height 16
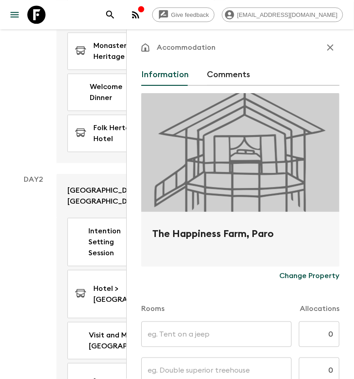
scroll to position [0, 0]
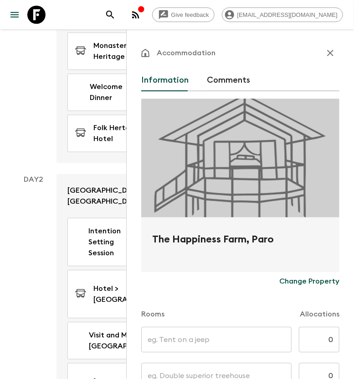
click at [325, 48] on icon "button" at bounding box center [330, 52] width 11 height 11
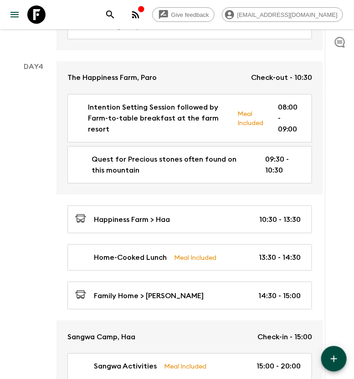
scroll to position [1425, 0]
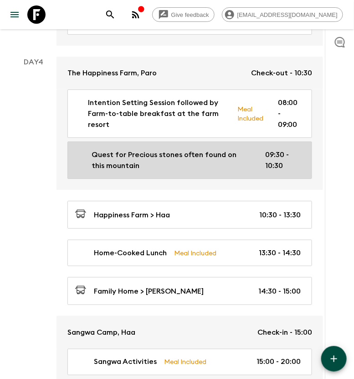
click at [151, 150] on p "Quest for Precious stones often found on this mountain" at bounding box center [171, 160] width 159 height 22
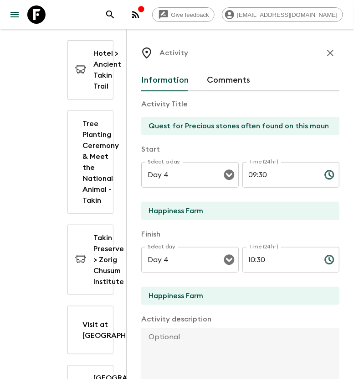
scroll to position [190, 0]
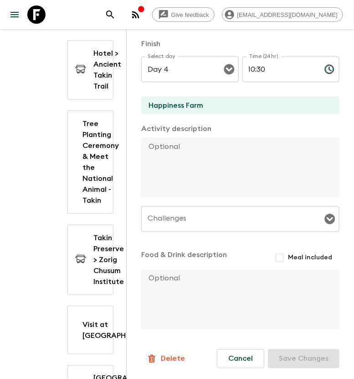
click at [172, 357] on p "Delete" at bounding box center [173, 358] width 24 height 11
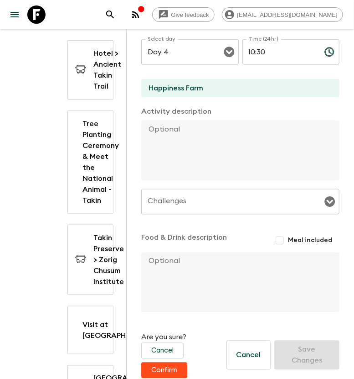
scroll to position [218, 0]
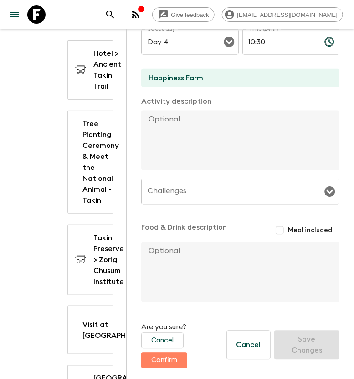
click at [173, 356] on button "Confirm" at bounding box center [164, 360] width 46 height 16
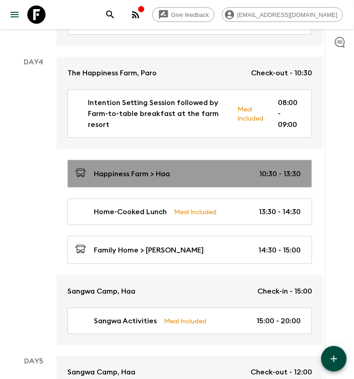
click at [221, 167] on div "Happiness Farm > Haa 10:30 - 13:30" at bounding box center [188, 173] width 226 height 12
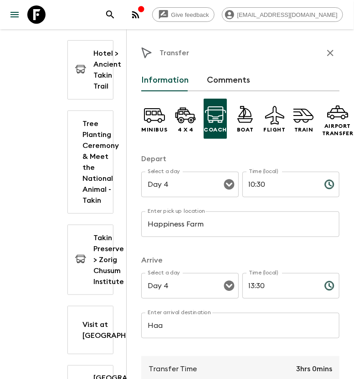
click at [325, 56] on icon "button" at bounding box center [330, 52] width 11 height 11
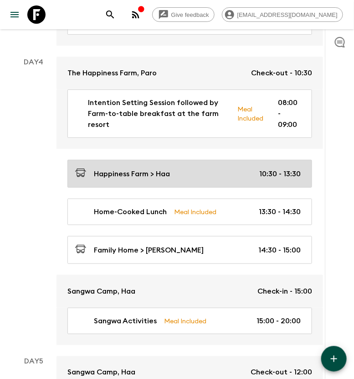
click at [159, 167] on link "Happiness Farm > Haa 10:30 - 13:30" at bounding box center [190, 174] width 245 height 28
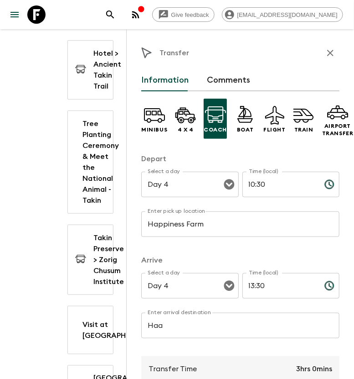
click at [250, 282] on input "13:30" at bounding box center [280, 286] width 75 height 26
click at [251, 183] on input "10:30" at bounding box center [280, 185] width 75 height 26
click at [257, 184] on input "09:30" at bounding box center [280, 185] width 75 height 26
type input "09:00"
click at [251, 285] on input "13:30" at bounding box center [280, 286] width 75 height 26
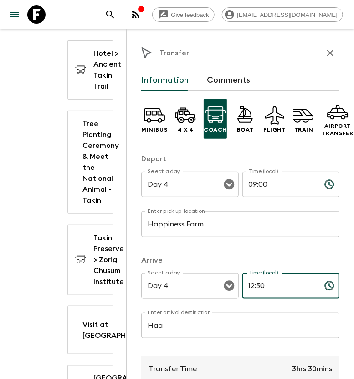
click at [258, 285] on input "12:30" at bounding box center [280, 286] width 75 height 26
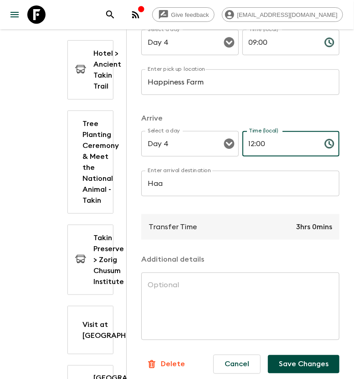
scroll to position [156, 0]
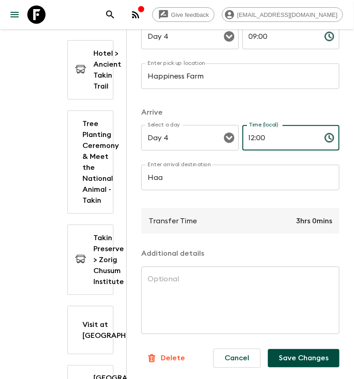
type input "12:00"
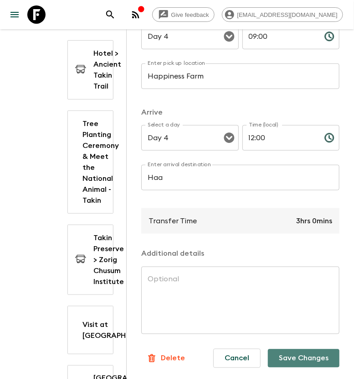
click at [278, 350] on button "Save Changes" at bounding box center [304, 358] width 72 height 18
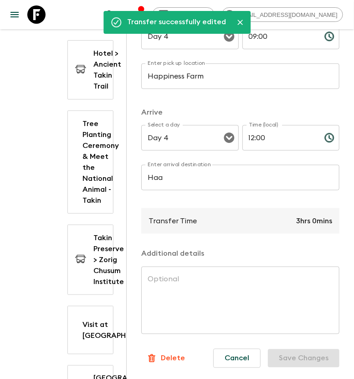
scroll to position [0, 0]
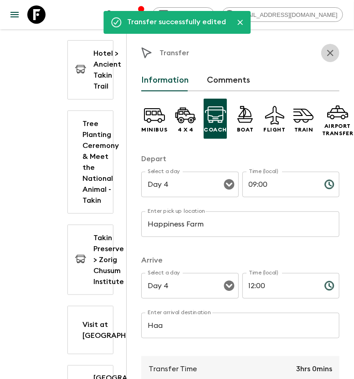
click at [328, 54] on icon "button" at bounding box center [331, 53] width 6 height 6
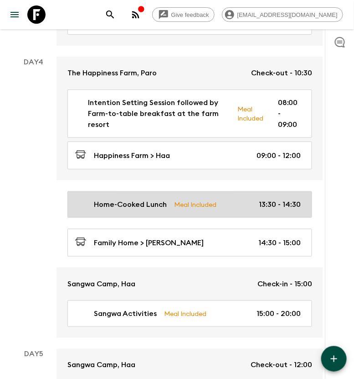
click at [242, 199] on div "Home-Cooked Lunch Meal Included 13:30 - 14:30" at bounding box center [188, 204] width 226 height 11
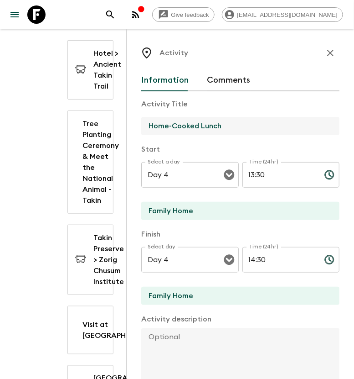
click at [233, 124] on input "Home-Cooked Lunch" at bounding box center [236, 126] width 191 height 18
click at [149, 125] on input "Family Home" at bounding box center [236, 126] width 191 height 18
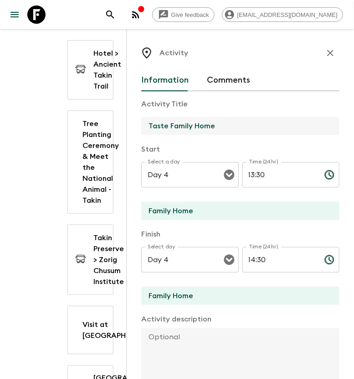
click at [217, 126] on input "Taste Family Home" at bounding box center [236, 126] width 191 height 18
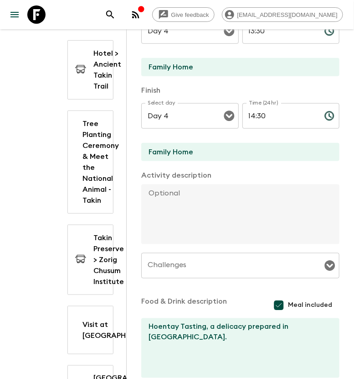
scroll to position [171, 0]
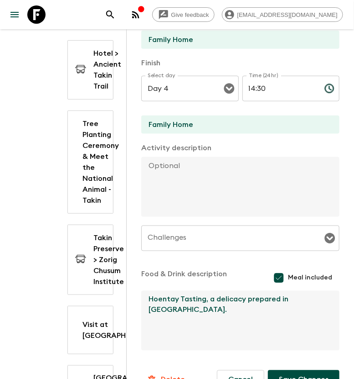
drag, startPoint x: 306, startPoint y: 299, endPoint x: 144, endPoint y: 300, distance: 162.4
click at [144, 300] on textarea "Hoentay Tasting, a delicacy prepared in [GEOGRAPHIC_DATA]." at bounding box center [236, 321] width 191 height 60
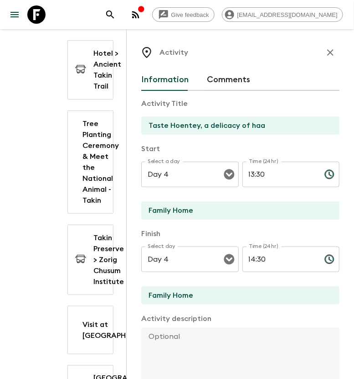
scroll to position [0, 0]
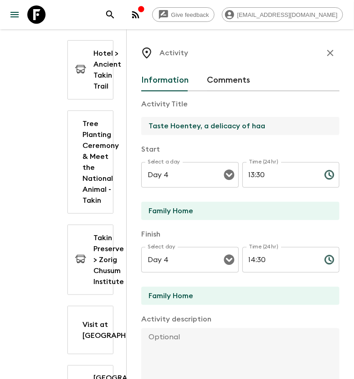
drag, startPoint x: 271, startPoint y: 122, endPoint x: 146, endPoint y: 127, distance: 125.5
click at [146, 127] on input "Taste Hoentey, a delicacy of haa" at bounding box center [236, 126] width 191 height 18
paste input "Hoentay Tasting, a delicacy prepared in [GEOGRAPHIC_DATA]."
click at [204, 127] on input "Hoentay Tasting, a delicacy prepared in [GEOGRAPHIC_DATA]." at bounding box center [236, 126] width 191 height 18
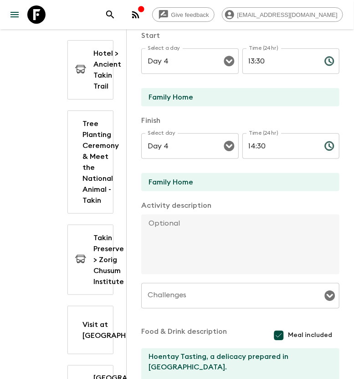
scroll to position [57, 0]
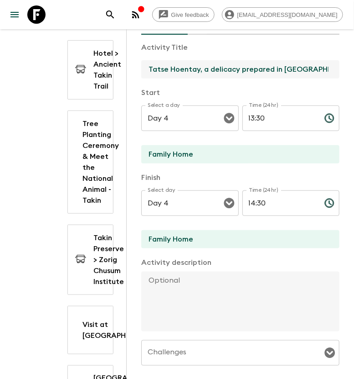
click at [302, 67] on input "Tatse Hoentay, a delicacy prepared in [GEOGRAPHIC_DATA]." at bounding box center [236, 69] width 191 height 18
type input "Tatse Hoentay, a delicacy prepared in [GEOGRAPHIC_DATA]"
click at [164, 279] on textarea at bounding box center [236, 301] width 191 height 60
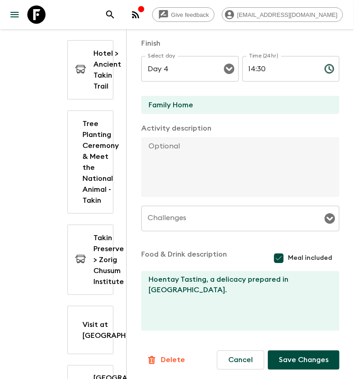
scroll to position [192, 0]
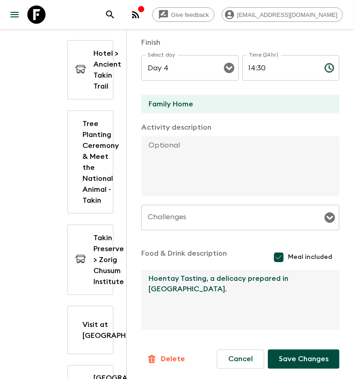
drag, startPoint x: 312, startPoint y: 280, endPoint x: 149, endPoint y: 281, distance: 163.3
click at [149, 281] on textarea "Hoentay Tasting, a delicacy prepared in [GEOGRAPHIC_DATA]." at bounding box center [236, 300] width 191 height 60
paste textarea "home-cooked lunch at a family home while the family elders share stories on tra…"
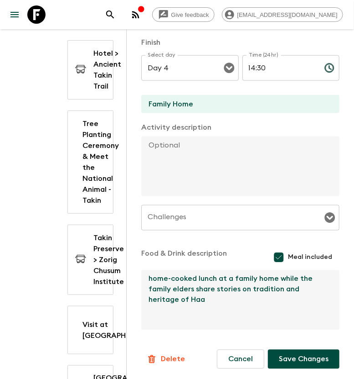
click at [155, 277] on textarea "home-cooked lunch at a family home while the family elders share stories on tra…" at bounding box center [236, 300] width 191 height 60
type textarea "Home-cooked lunch at a family home while the family elders share stories on tra…"
click at [287, 357] on button "Save Changes" at bounding box center [304, 358] width 72 height 19
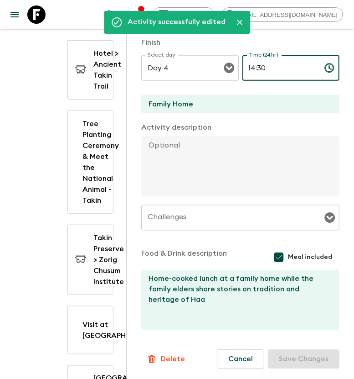
click at [261, 68] on input "14:30" at bounding box center [280, 68] width 75 height 26
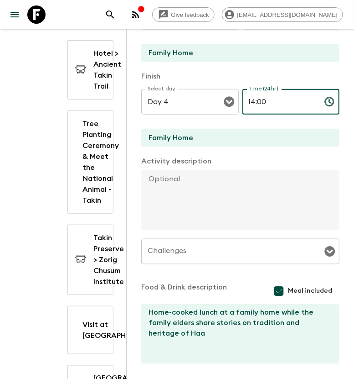
scroll to position [135, 0]
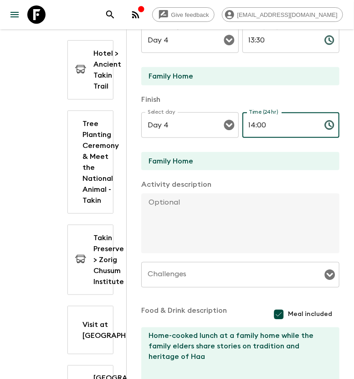
type input "14:00"
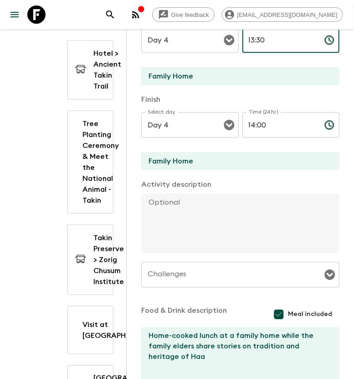
click at [260, 41] on input "13:30" at bounding box center [280, 40] width 75 height 26
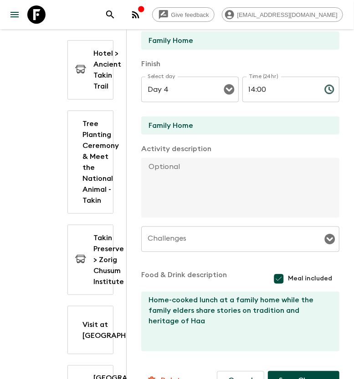
scroll to position [192, 0]
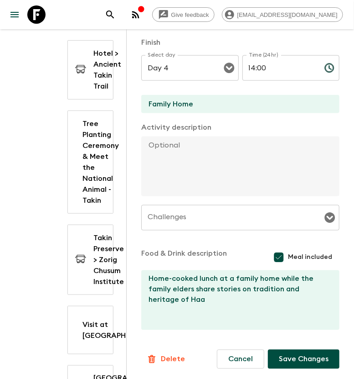
type input "13:00"
click at [297, 359] on button "Save Changes" at bounding box center [304, 358] width 72 height 19
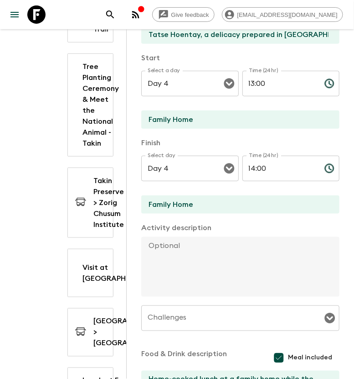
scroll to position [0, 0]
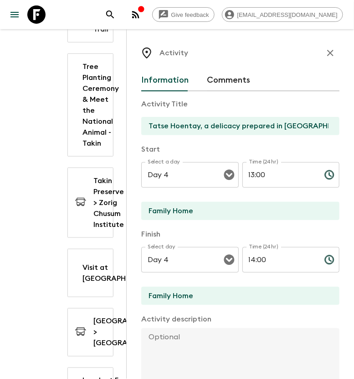
click at [325, 56] on icon "button" at bounding box center [330, 52] width 11 height 11
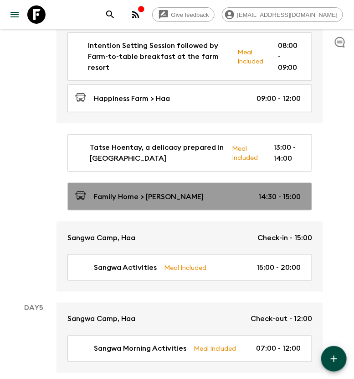
click at [198, 191] on link "Family Home > Haa Sangwa 14:30 - 15:00" at bounding box center [190, 196] width 245 height 28
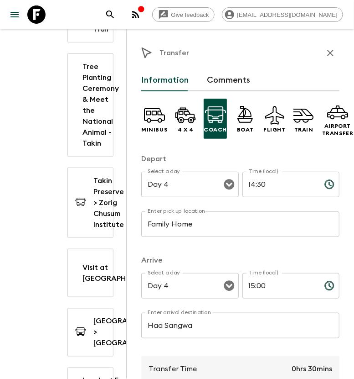
click at [250, 184] on input "14:30" at bounding box center [280, 185] width 75 height 26
type input "13:00"
click at [249, 288] on input "15:00" at bounding box center [280, 286] width 75 height 26
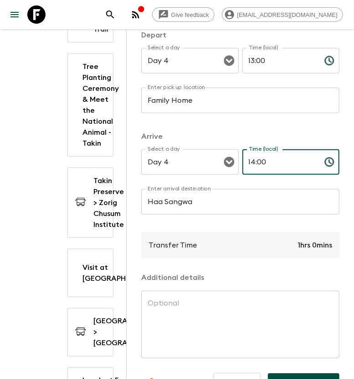
scroll to position [156, 0]
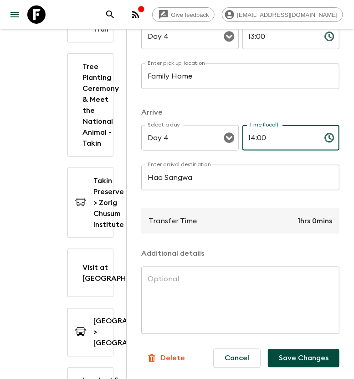
type input "14:00"
click at [286, 349] on button "Save Changes" at bounding box center [304, 358] width 72 height 18
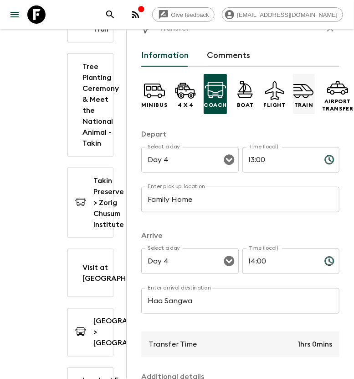
scroll to position [0, 0]
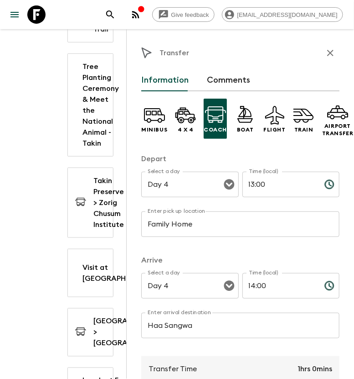
click at [325, 56] on icon "button" at bounding box center [330, 52] width 11 height 11
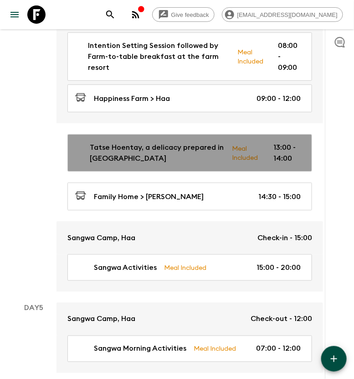
click at [260, 142] on div "Tatse Hoentay, a delicacy prepared in Haa Meal Included 13:00 - 14:00" at bounding box center [188, 153] width 226 height 22
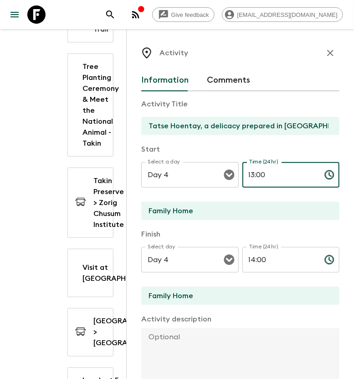
click at [250, 172] on input "13:00" at bounding box center [280, 175] width 75 height 26
type input "12:00"
click at [250, 257] on input "14:00" at bounding box center [280, 260] width 75 height 26
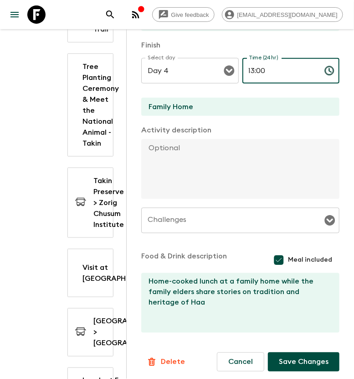
scroll to position [192, 0]
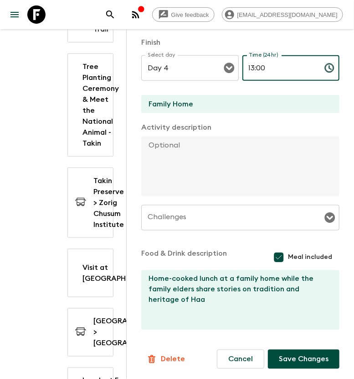
type input "13:00"
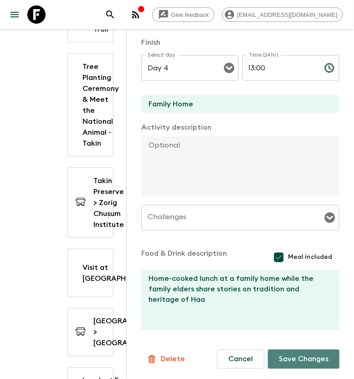
click at [287, 357] on button "Save Changes" at bounding box center [304, 358] width 72 height 19
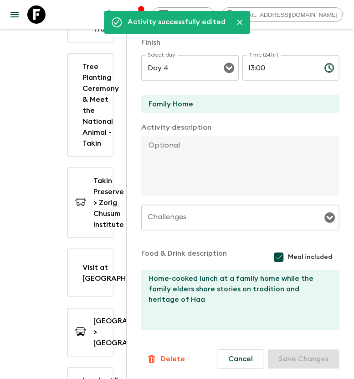
click at [36, 187] on div "Day 3" at bounding box center [34, 248] width 46 height 780
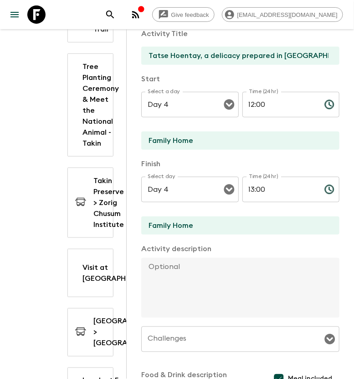
scroll to position [21, 0]
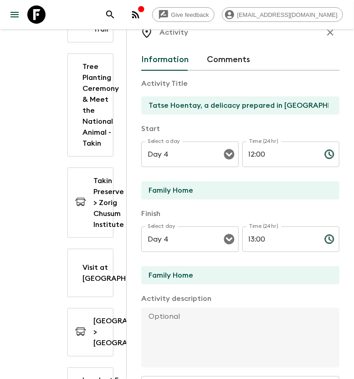
click at [325, 33] on icon "button" at bounding box center [330, 32] width 11 height 11
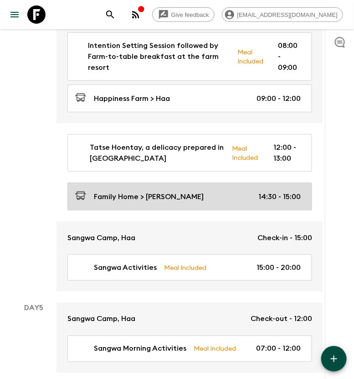
click at [252, 190] on div "Family Home > Haa Sangwa 14:30 - 15:00" at bounding box center [188, 196] width 226 height 12
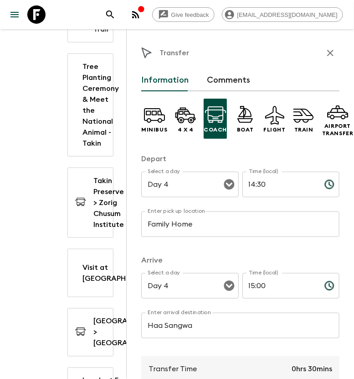
click at [251, 189] on input "14:30" at bounding box center [280, 185] width 75 height 26
type input "13:00"
click at [255, 286] on input "15:00" at bounding box center [280, 286] width 75 height 26
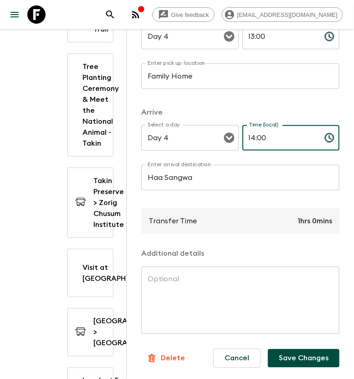
type input "14:00"
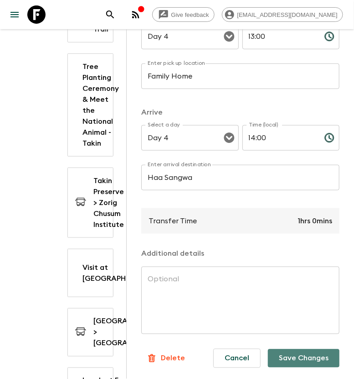
click at [297, 349] on button "Save Changes" at bounding box center [304, 358] width 72 height 18
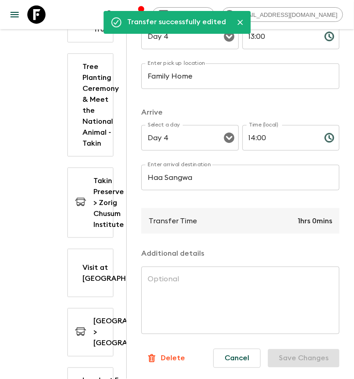
click at [57, 167] on div "Takin Preserve > Zorig Chusum Institute 11:30 - 11:45" at bounding box center [91, 202] width 68 height 70
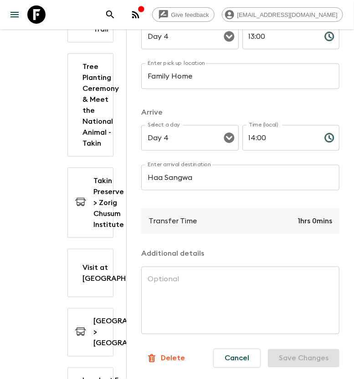
scroll to position [0, 0]
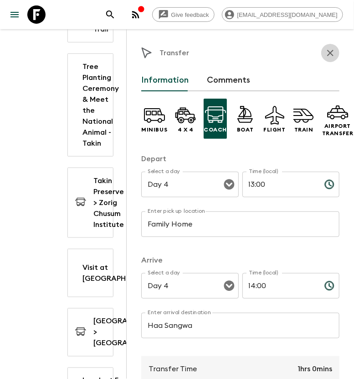
click at [325, 56] on icon "button" at bounding box center [330, 52] width 11 height 11
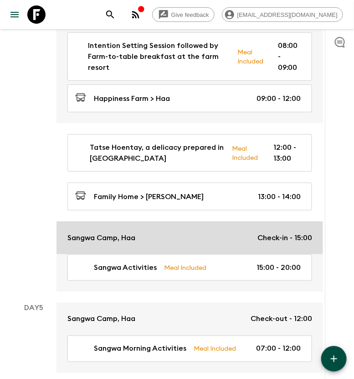
click at [189, 232] on div "Sangwa Camp, Haa Check-in - 15:00" at bounding box center [190, 237] width 245 height 11
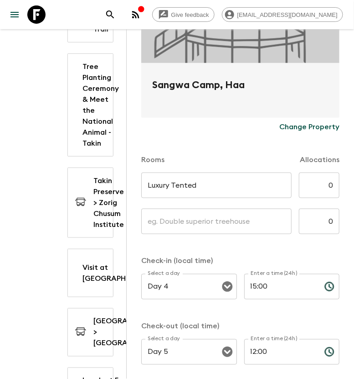
scroll to position [171, 0]
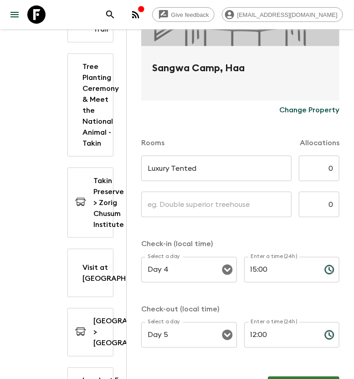
click at [250, 268] on input "15:00" at bounding box center [281, 270] width 73 height 26
type input "14:00"
click at [251, 334] on input "12:00" at bounding box center [281, 335] width 73 height 26
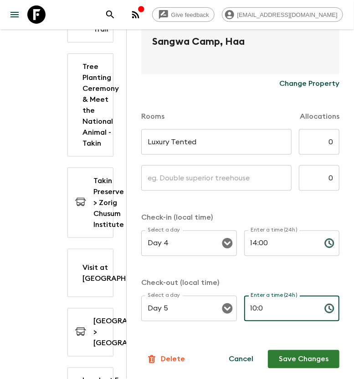
type input "10:0"
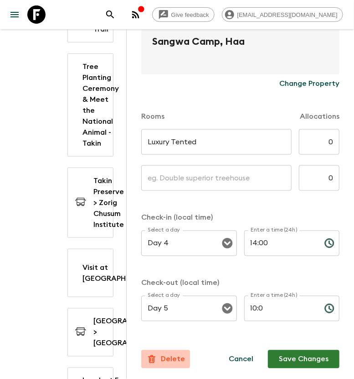
click at [178, 358] on p "Delete" at bounding box center [173, 359] width 24 height 11
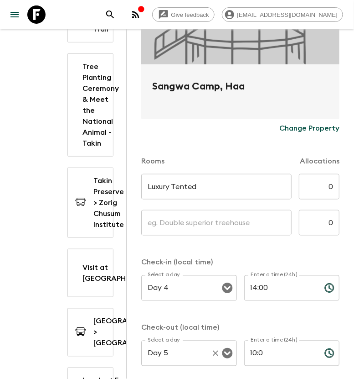
scroll to position [226, 0]
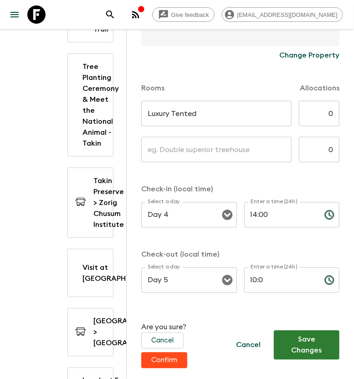
click at [182, 357] on button "Confirm" at bounding box center [164, 360] width 46 height 16
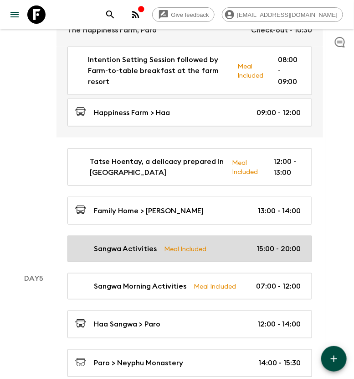
scroll to position [1482, 0]
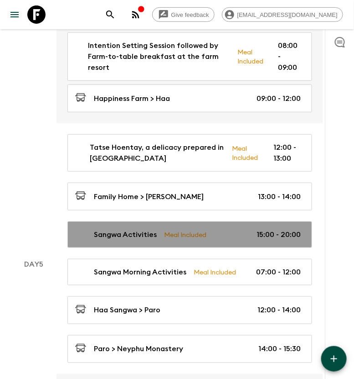
click at [224, 229] on div "Sangwa Activities Meal Included 15:00 - 20:00" at bounding box center [188, 234] width 226 height 11
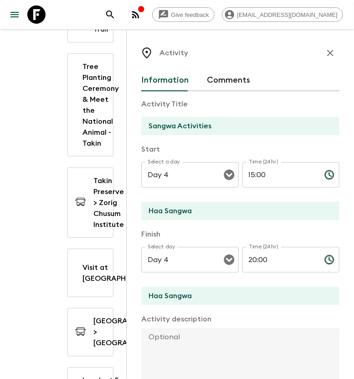
click at [322, 60] on button "button" at bounding box center [331, 53] width 18 height 18
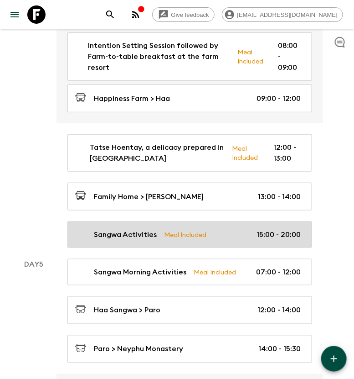
click at [224, 229] on div "Sangwa Activities Meal Included 15:00 - 20:00" at bounding box center [188, 234] width 226 height 11
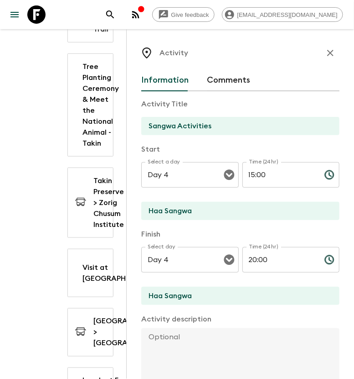
click at [251, 170] on input "15:00" at bounding box center [280, 175] width 75 height 26
type input "14:00"
click at [251, 260] on input "20:00" at bounding box center [280, 260] width 75 height 26
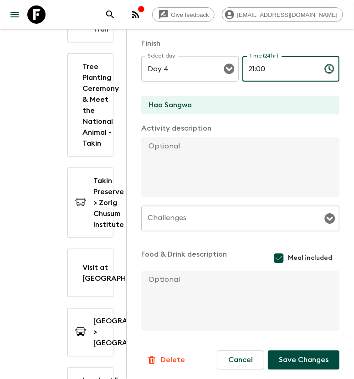
scroll to position [192, 0]
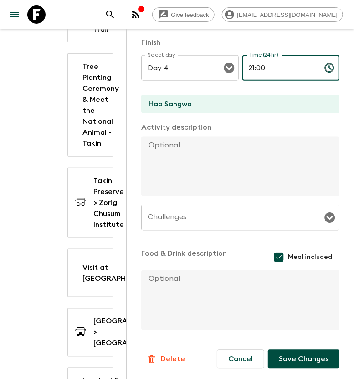
type input "21:00"
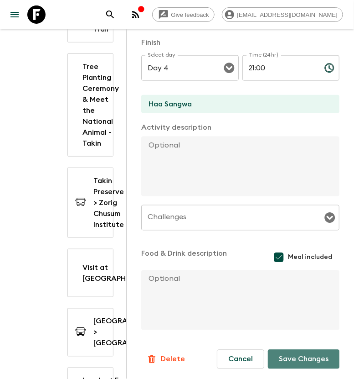
click at [290, 354] on button "Save Changes" at bounding box center [304, 358] width 72 height 19
click at [159, 275] on textarea at bounding box center [236, 300] width 191 height 60
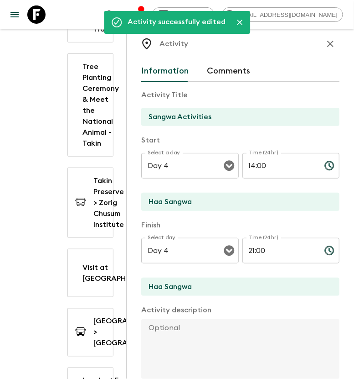
scroll to position [0, 0]
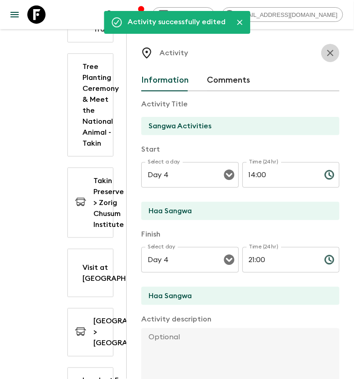
click at [325, 53] on icon "button" at bounding box center [330, 52] width 11 height 11
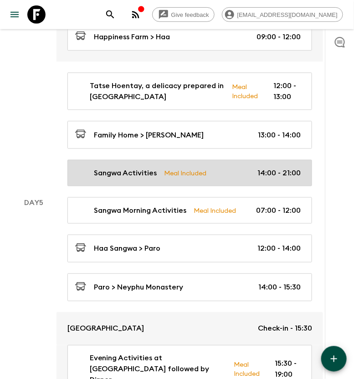
scroll to position [1596, 0]
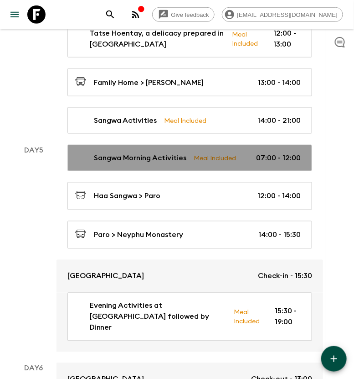
click at [114, 152] on p "Sangwa Morning Activities" at bounding box center [140, 157] width 93 height 11
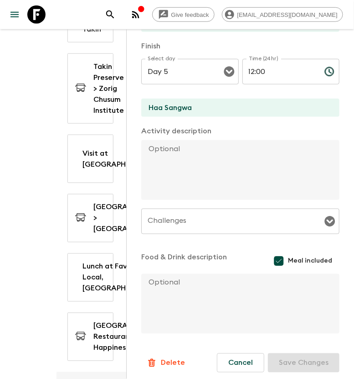
scroll to position [192, 0]
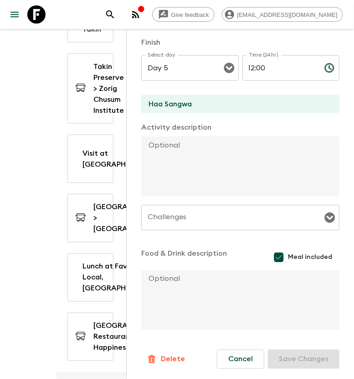
click at [154, 275] on textarea at bounding box center [236, 300] width 191 height 60
paste textarea "Breakfast at the forested ancient ruins"
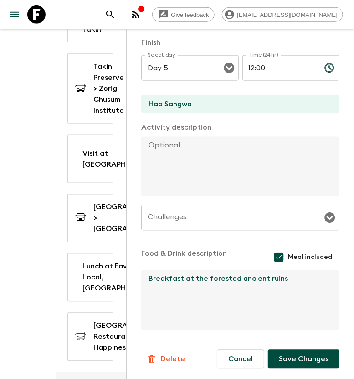
type textarea "Breakfast at the forested ancient ruins"
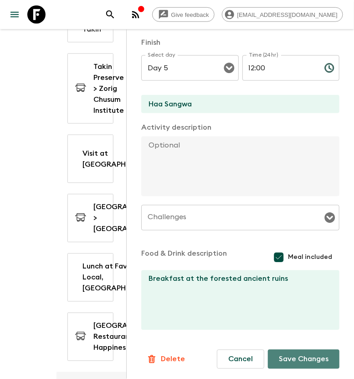
click at [298, 361] on button "Save Changes" at bounding box center [304, 358] width 72 height 19
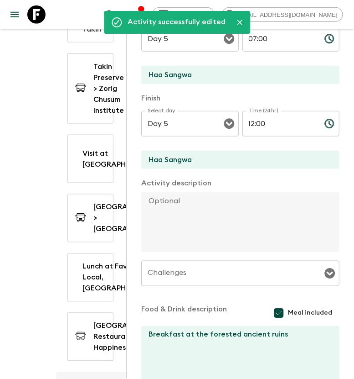
scroll to position [0, 0]
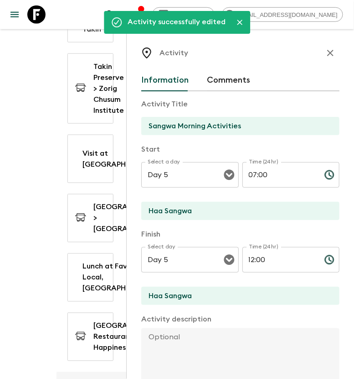
click at [325, 53] on icon "button" at bounding box center [330, 52] width 11 height 11
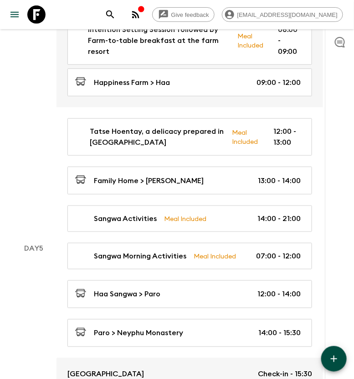
scroll to position [1482, 0]
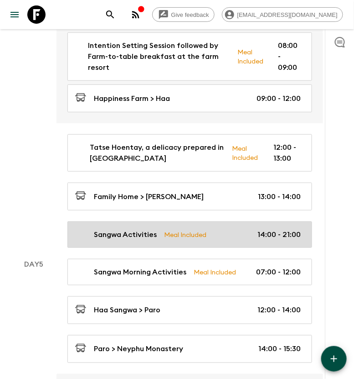
click at [239, 229] on div "Sangwa Activities Meal Included 14:00 - 21:00" at bounding box center [188, 234] width 226 height 11
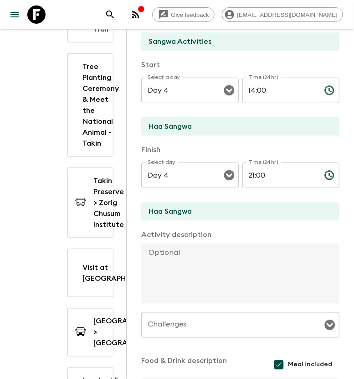
scroll to position [192, 0]
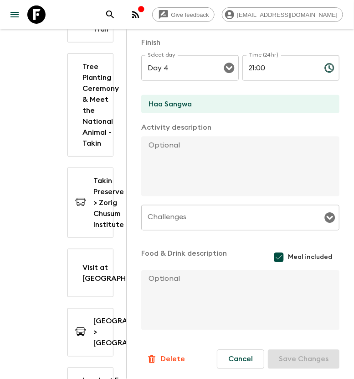
click at [169, 275] on textarea at bounding box center [236, 300] width 191 height 60
paste textarea "Candlelit dinner at the [GEOGRAPHIC_DATA]"
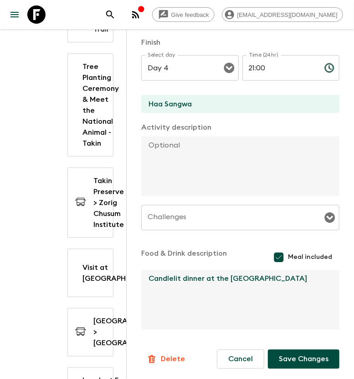
type textarea "Candlelit dinner at the [GEOGRAPHIC_DATA]"
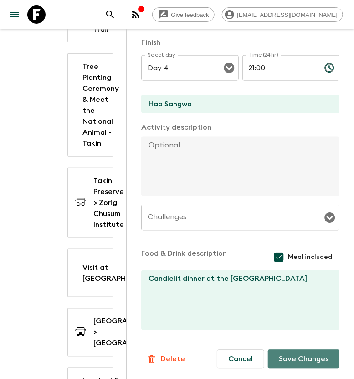
click at [317, 359] on button "Save Changes" at bounding box center [304, 358] width 72 height 19
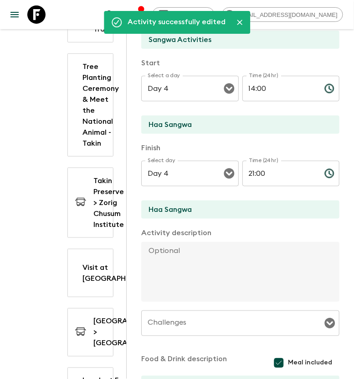
scroll to position [0, 0]
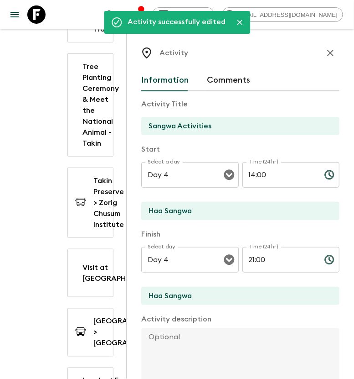
click at [325, 48] on icon "button" at bounding box center [330, 52] width 11 height 11
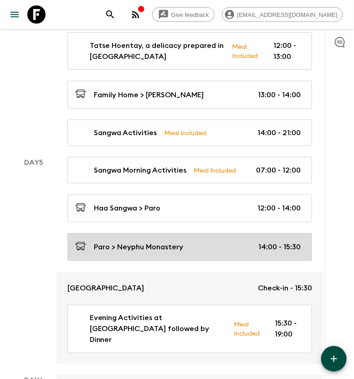
scroll to position [1596, 0]
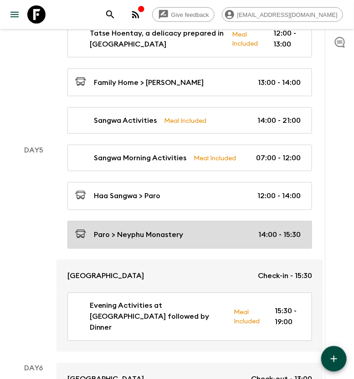
click at [211, 229] on div "Paro > Neyphu Monastery 14:00 - 15:30" at bounding box center [188, 235] width 226 height 12
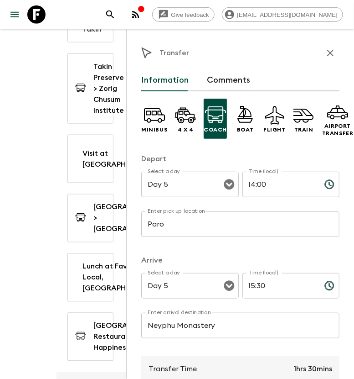
click at [259, 287] on input "15:30" at bounding box center [280, 286] width 75 height 26
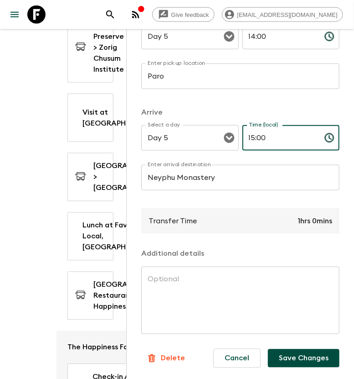
scroll to position [1653, 0]
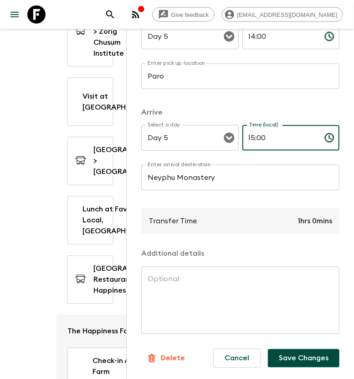
type input "15:00"
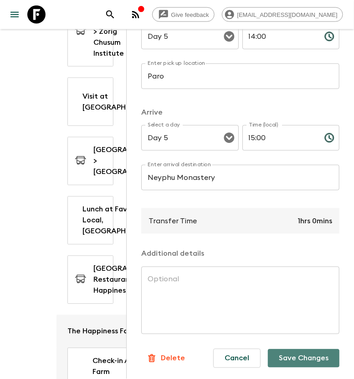
click at [291, 350] on button "Save Changes" at bounding box center [304, 358] width 72 height 18
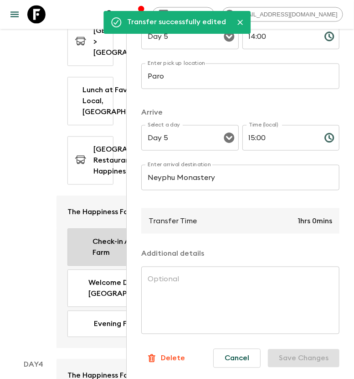
scroll to position [1767, 0]
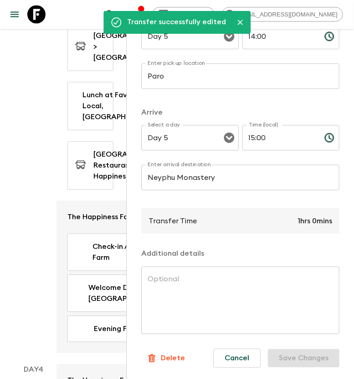
click at [161, 266] on div "x ​" at bounding box center [240, 300] width 198 height 68
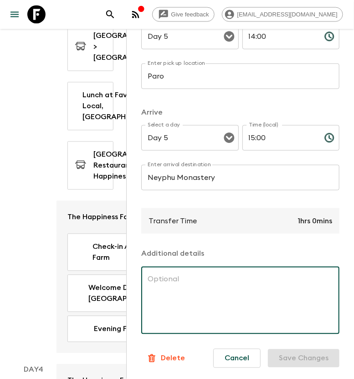
paste textarea "Butter lamp offering with monks Join the monks in evening prayers"
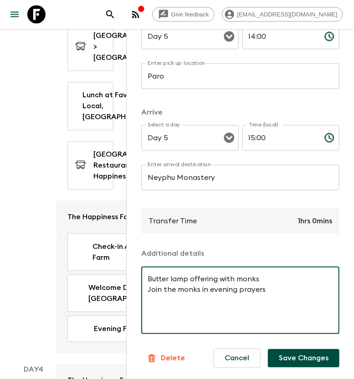
type textarea "Butter lamp offering with monks Join the monks in evening prayers"
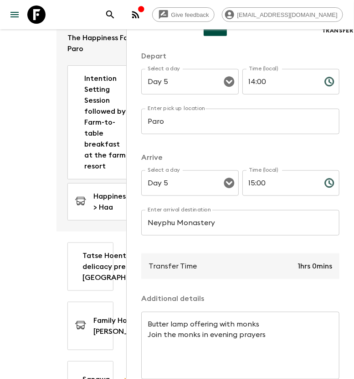
scroll to position [156, 0]
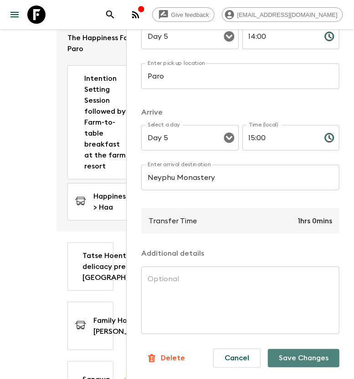
click at [276, 349] on button "Save Changes" at bounding box center [304, 358] width 72 height 18
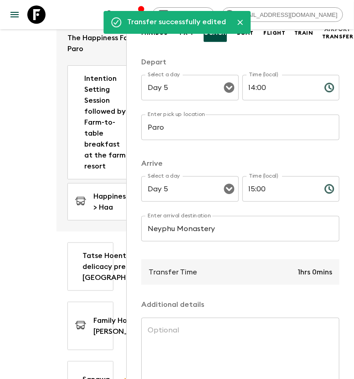
scroll to position [0, 0]
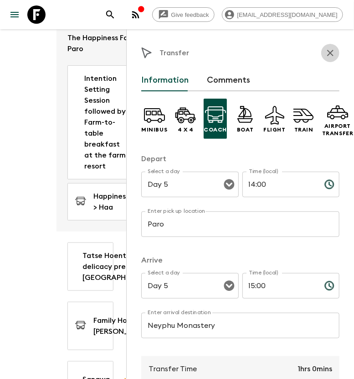
click at [325, 53] on icon "button" at bounding box center [330, 52] width 11 height 11
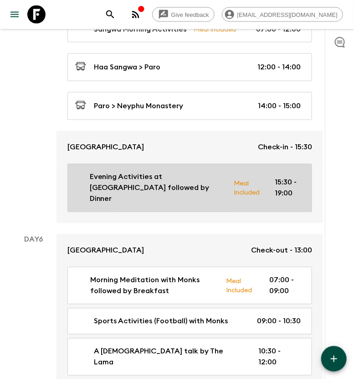
scroll to position [1710, 0]
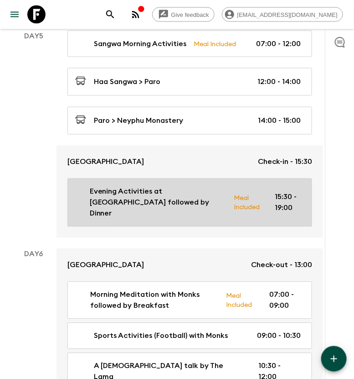
click at [192, 186] on p "Evening Activities at [GEOGRAPHIC_DATA] followed by Dinner" at bounding box center [158, 202] width 137 height 33
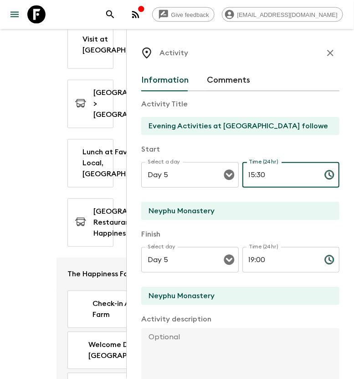
click at [255, 174] on input "15:30" at bounding box center [280, 175] width 75 height 26
type input "15:00"
click at [158, 348] on textarea at bounding box center [236, 358] width 191 height 60
paste textarea "Dinner with the monks served by the residency chef [DEMOGRAPHIC_DATA]"
type textarea "Dinner with the monks served by the residency chef [DEMOGRAPHIC_DATA]"
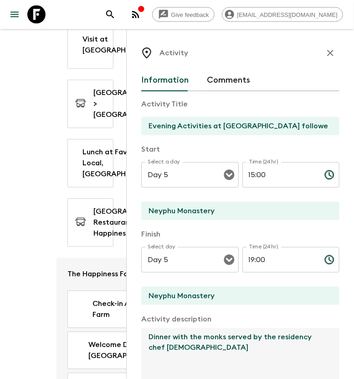
drag, startPoint x: 193, startPoint y: 348, endPoint x: 140, endPoint y: 334, distance: 55.0
click at [140, 334] on div "Activity Information Comments Activity Title Evening Activities at [GEOGRAPHIC_…" at bounding box center [240, 218] width 228 height 379
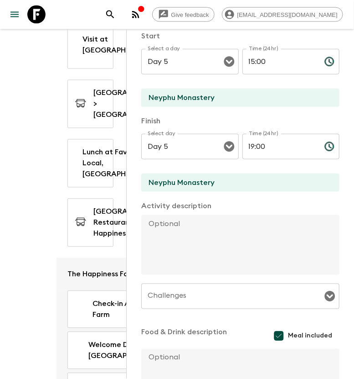
scroll to position [114, 0]
click at [174, 354] on textarea at bounding box center [236, 378] width 191 height 60
paste textarea "Dinner with the monks served by the residency chef [DEMOGRAPHIC_DATA]"
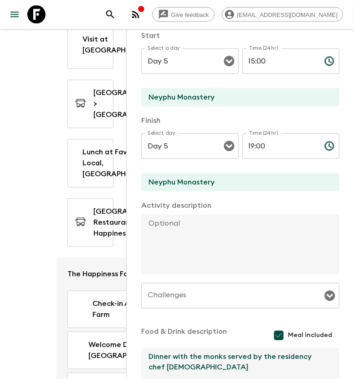
type textarea "Dinner with the monks served by the residency chef [DEMOGRAPHIC_DATA]"
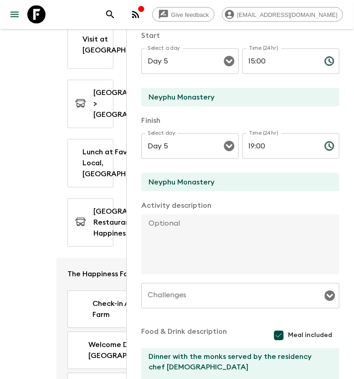
click at [165, 219] on textarea at bounding box center [236, 244] width 191 height 60
paste textarea "Butter lamp offering with monks Join the monks in evening prayers"
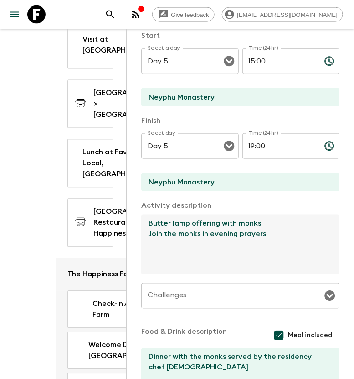
click at [260, 224] on textarea "Butter lamp offering with monks Join the monks in evening prayers" at bounding box center [236, 244] width 191 height 60
click at [268, 236] on textarea "Butter lamp offering with monks. Join the monks in evening prayers" at bounding box center [236, 244] width 191 height 60
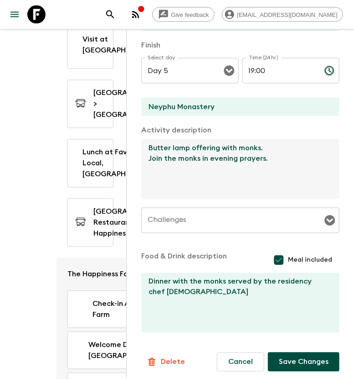
scroll to position [192, 0]
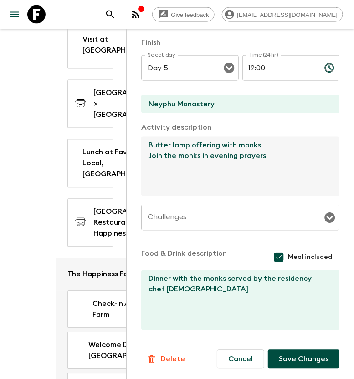
type textarea "Butter lamp offering with monks. Join the monks in evening prayers."
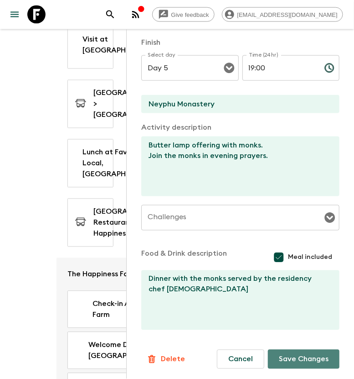
click at [289, 354] on button "Save Changes" at bounding box center [304, 358] width 72 height 19
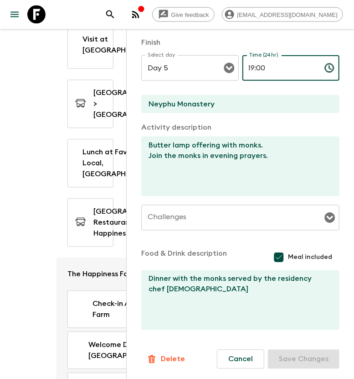
click at [250, 68] on input "19:00" at bounding box center [280, 68] width 75 height 26
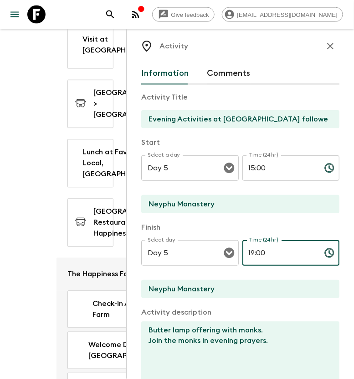
scroll to position [0, 0]
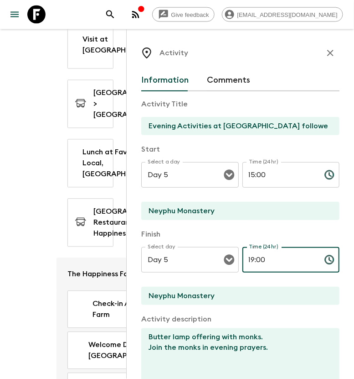
click at [328, 55] on icon "button" at bounding box center [331, 53] width 6 height 6
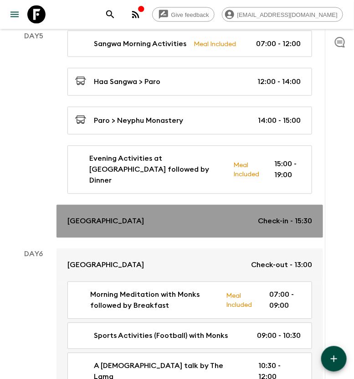
click at [198, 216] on div "[GEOGRAPHIC_DATA] Check-in - 15:30" at bounding box center [190, 221] width 245 height 11
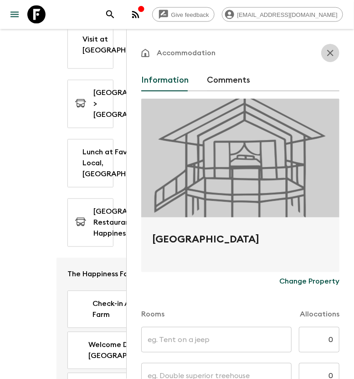
click at [325, 52] on icon "button" at bounding box center [330, 52] width 11 height 11
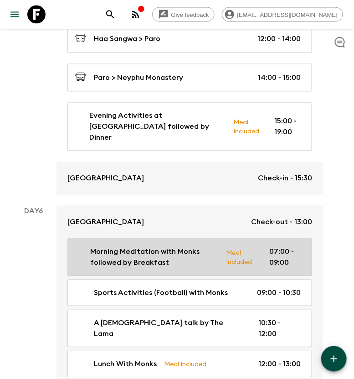
scroll to position [1767, 0]
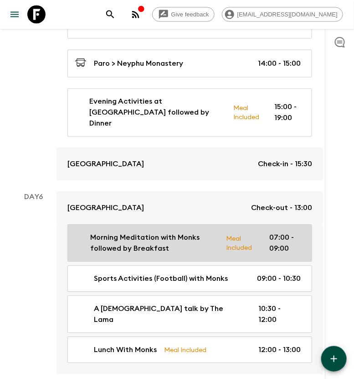
click at [192, 232] on p "Morning Meditation with Monks followed by Breakfast" at bounding box center [154, 243] width 129 height 22
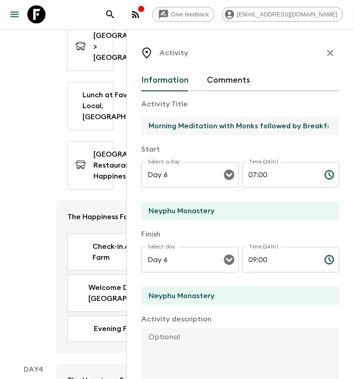
click at [214, 128] on input "Morning Meditation with Monks followed by Breakfast" at bounding box center [236, 126] width 191 height 18
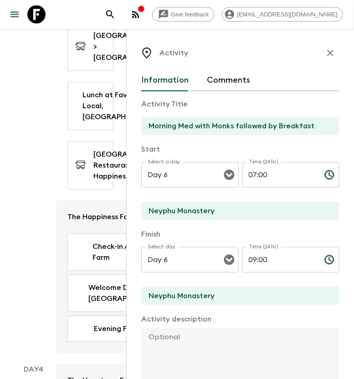
click at [164, 129] on input "Morning Med with Monks followed by Breakfast" at bounding box center [236, 126] width 191 height 18
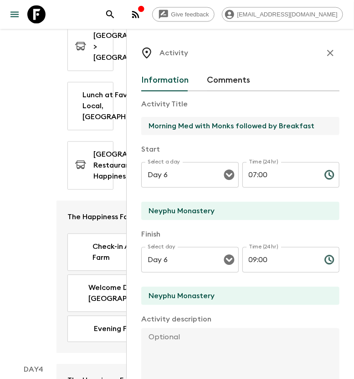
click at [164, 129] on input "Morning Med with Monks followed by Breakfast" at bounding box center [236, 126] width 191 height 18
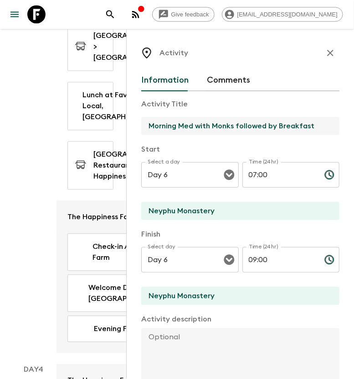
paste input "Step into the life of a [DEMOGRAPHIC_DATA] [DEMOGRAPHIC_DATA] for a day"
type input "Step into the life of a [DEMOGRAPHIC_DATA] [DEMOGRAPHIC_DATA] for a day"
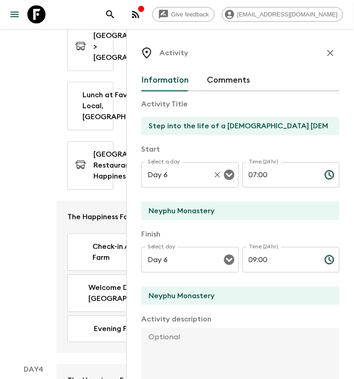
scroll to position [57, 0]
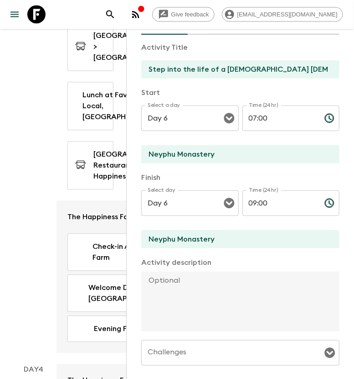
click at [165, 281] on textarea at bounding box center [236, 301] width 191 height 60
paste textarea "Join the monks in morning prayers Intention setting session led by the Pack Lea…"
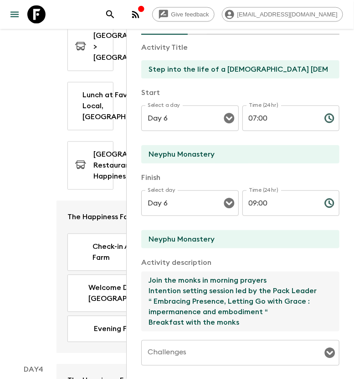
scroll to position [16, 0]
drag, startPoint x: 243, startPoint y: 318, endPoint x: 151, endPoint y: 318, distance: 92.1
click at [151, 318] on textarea "Join the monks in morning prayers Intention setting session led by the Pack Lea…" at bounding box center [236, 301] width 191 height 60
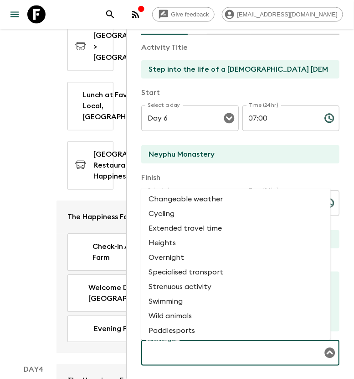
click at [153, 349] on input "Challenges" at bounding box center [234, 352] width 177 height 17
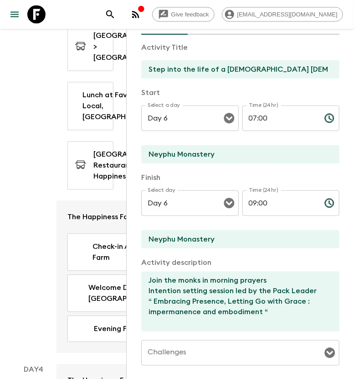
click at [340, 254] on div "Activity Information Comments Activity Title Step into the life of a [DEMOGRAPH…" at bounding box center [240, 218] width 228 height 379
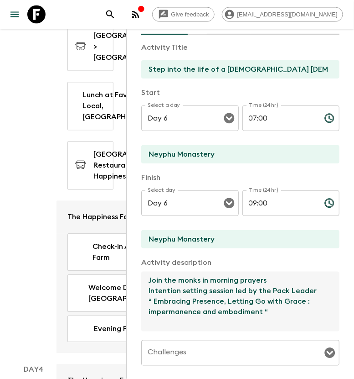
drag, startPoint x: 180, startPoint y: 301, endPoint x: 148, endPoint y: 293, distance: 33.0
click at [148, 293] on textarea "Join the monks in morning prayers Intention setting session led by the Pack Lea…" at bounding box center [236, 301] width 191 height 60
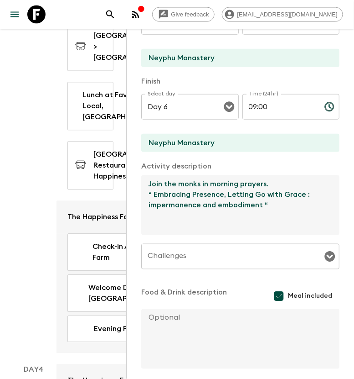
scroll to position [171, 0]
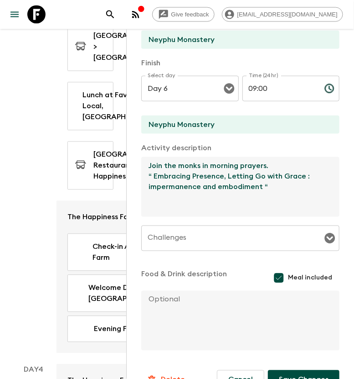
type textarea "Join the monks in morning prayers. “ Embracing Presence, Letting Go with Grace …"
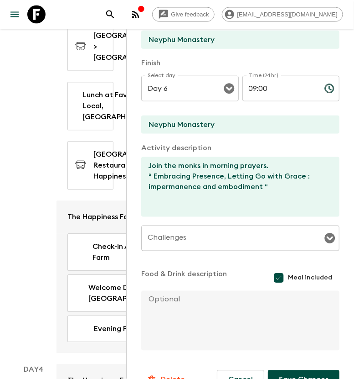
click at [172, 307] on textarea at bounding box center [236, 321] width 191 height 60
paste textarea "Breakfast with the monks"
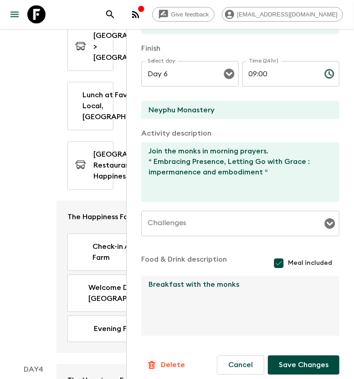
scroll to position [192, 0]
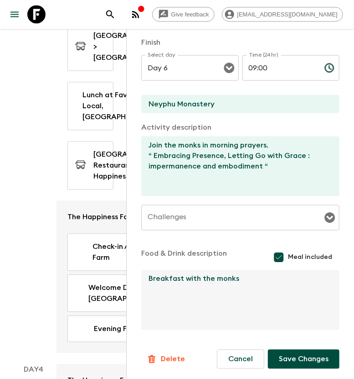
type textarea "Breakfast with the monks"
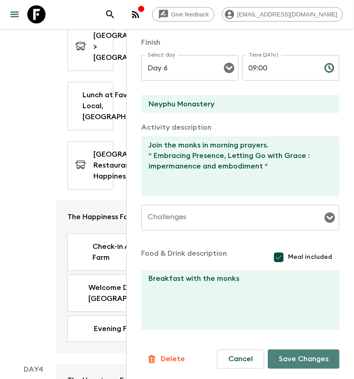
click at [284, 357] on button "Save Changes" at bounding box center [304, 358] width 72 height 19
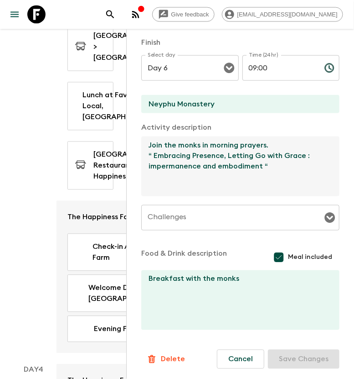
drag, startPoint x: 149, startPoint y: 156, endPoint x: 270, endPoint y: 165, distance: 121.6
click at [270, 165] on textarea "Join the monks in morning prayers. “ Embracing Presence, Letting Go with Grace …" at bounding box center [236, 166] width 191 height 60
paste textarea "Impermanence and E"
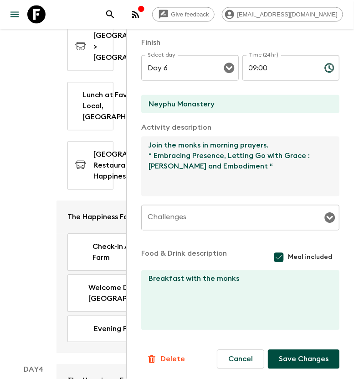
click at [147, 153] on textarea "Join the monks in morning prayers. “ Embracing Presence, Letting Go with Grace …" at bounding box center [236, 166] width 191 height 60
click at [182, 158] on textarea "Join the monks in morning prayers. Intention - “ Embracing Presence, Letting Go…" at bounding box center [236, 166] width 191 height 60
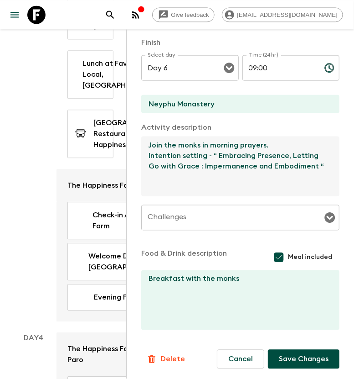
scroll to position [1824, 0]
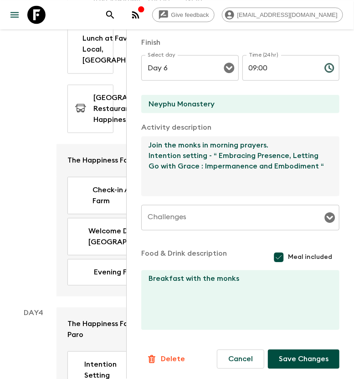
click at [286, 352] on button "Save Changes" at bounding box center [304, 358] width 72 height 19
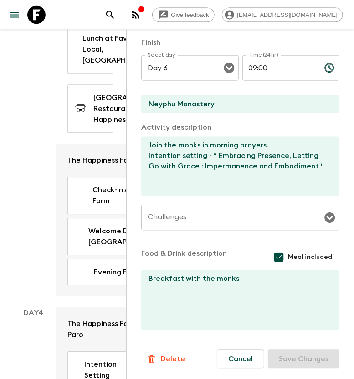
click at [218, 157] on textarea "Join the monks in morning prayers. Intention setting - “ Embracing Presence, Le…" at bounding box center [236, 166] width 191 height 60
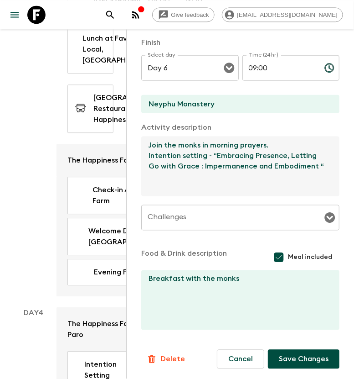
click at [149, 175] on textarea "Join the monks in morning prayers. Intention setting - “Embracing Presence, Let…" at bounding box center [236, 166] width 191 height 60
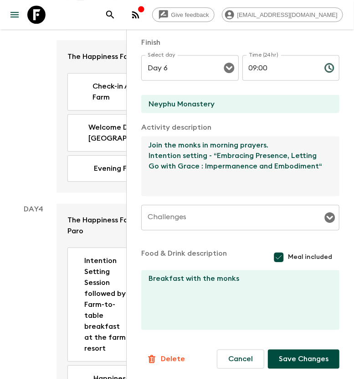
scroll to position [1939, 0]
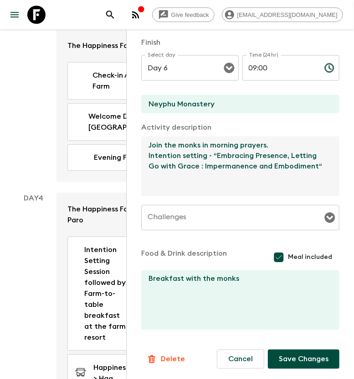
type textarea "Join the monks in morning prayers. Intention setting - “Embracing Presence, Let…"
click at [284, 360] on button "Save Changes" at bounding box center [304, 358] width 72 height 19
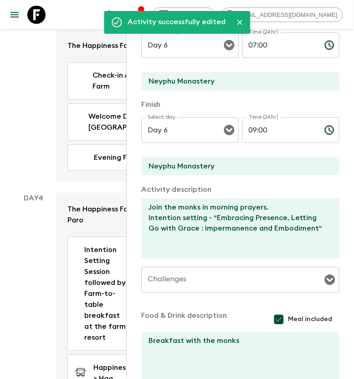
scroll to position [21, 0]
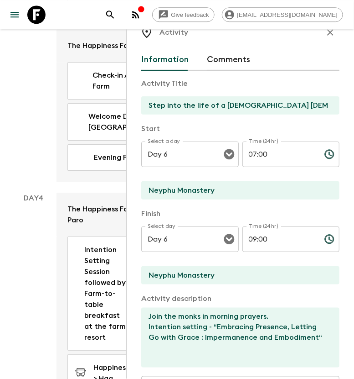
click at [325, 35] on icon "button" at bounding box center [330, 32] width 11 height 11
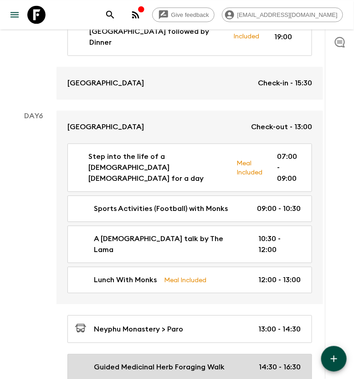
scroll to position [1824, 0]
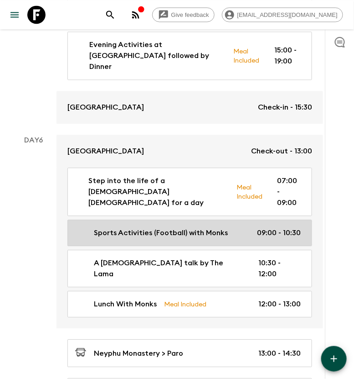
click at [129, 227] on p "Sports Activities (Football) with Monks" at bounding box center [161, 232] width 134 height 11
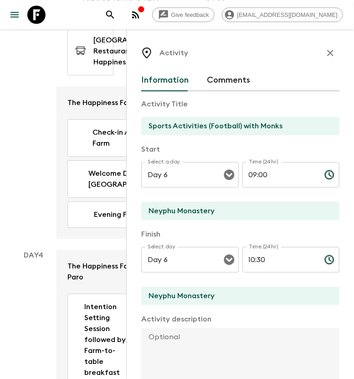
click at [328, 53] on icon "button" at bounding box center [331, 53] width 6 height 6
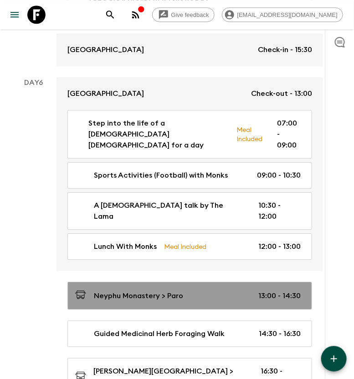
click at [144, 290] on p "Neyphu Monastery > Paro" at bounding box center [138, 295] width 89 height 11
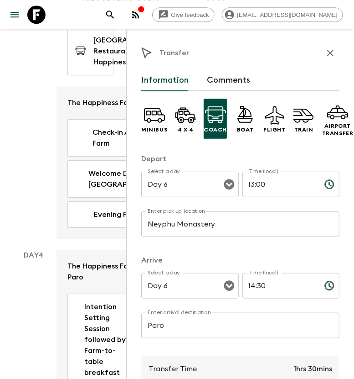
click at [259, 284] on input "14:30" at bounding box center [280, 286] width 75 height 26
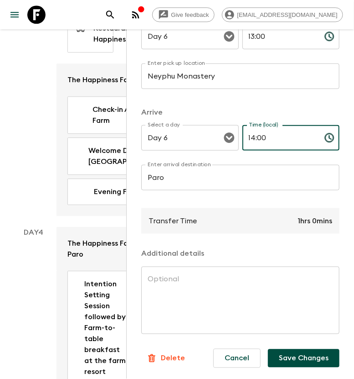
scroll to position [1939, 0]
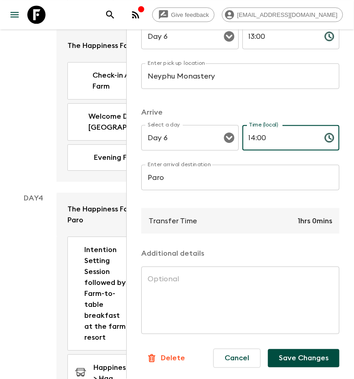
type input "14:00"
click at [287, 349] on button "Save Changes" at bounding box center [304, 358] width 72 height 18
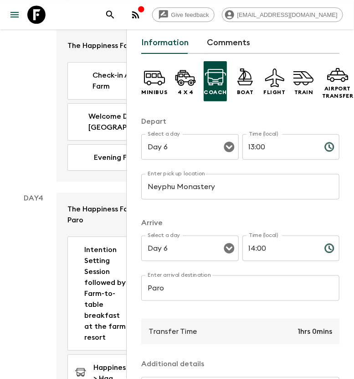
scroll to position [0, 0]
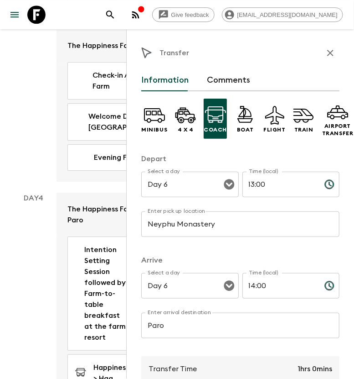
click at [325, 53] on icon "button" at bounding box center [330, 52] width 11 height 11
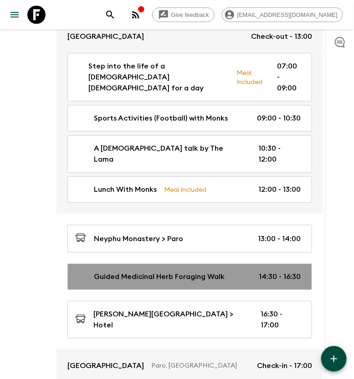
click at [224, 271] on div "Guided Medicinal Herb Foraging Walk 14:30 - 16:30" at bounding box center [188, 276] width 226 height 11
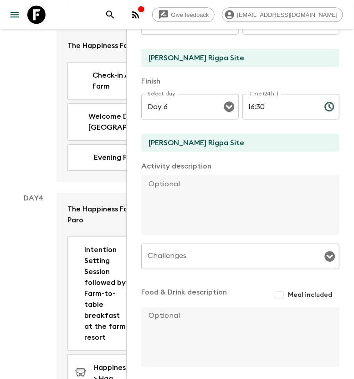
scroll to position [171, 0]
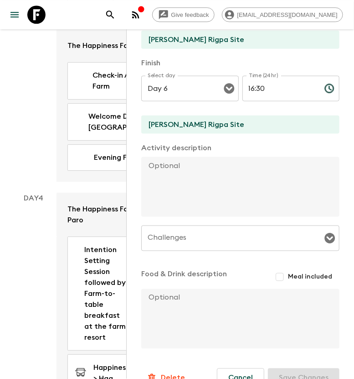
click at [162, 174] on textarea at bounding box center [236, 187] width 191 height 60
paste textarea "Create your own personalized [PERSON_NAME] Rigpa herbal pouch or incense Learn …"
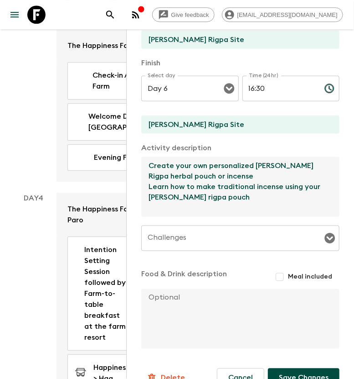
click at [210, 199] on textarea "Create your own personalized [PERSON_NAME] Rigpa herbal pouch or incense Learn …" at bounding box center [236, 187] width 191 height 60
click at [208, 177] on textarea "Create your own personalized [PERSON_NAME] Rigpa herbal pouch or incense Learn …" at bounding box center [236, 187] width 191 height 60
click at [152, 210] on textarea "Create your own personalized [PERSON_NAME] Rigpa herbal pouch or incense. Learn…" at bounding box center [236, 187] width 191 height 60
type textarea "Create your own personalized [PERSON_NAME] Rigpa herbal pouch or incense. Learn…"
click at [256, 89] on input "16:30" at bounding box center [280, 89] width 75 height 26
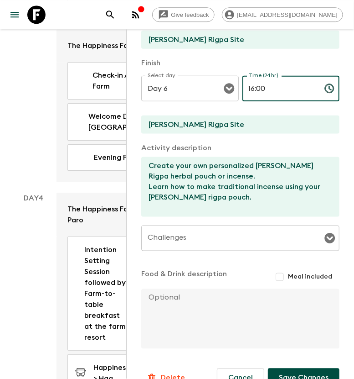
type input "16:00"
click at [267, 142] on p "Activity description" at bounding box center [240, 147] width 198 height 11
click at [256, 151] on p "Activity description" at bounding box center [240, 147] width 198 height 11
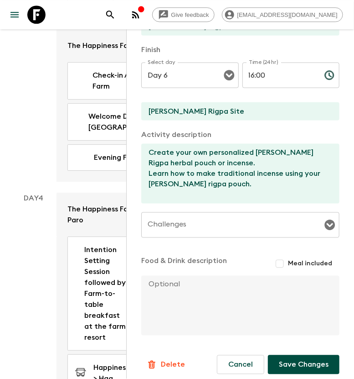
scroll to position [190, 0]
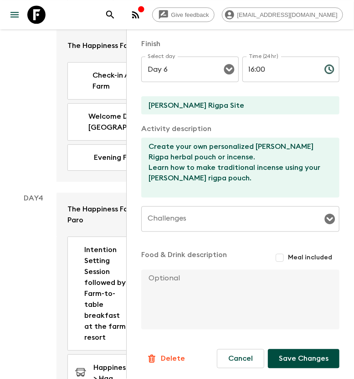
click at [298, 352] on button "Save Changes" at bounding box center [304, 358] width 72 height 19
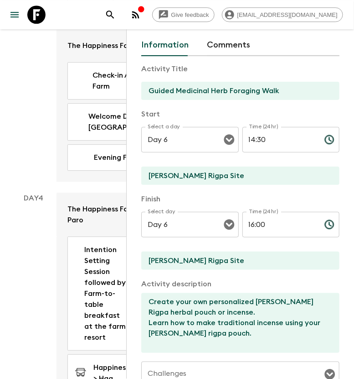
scroll to position [0, 0]
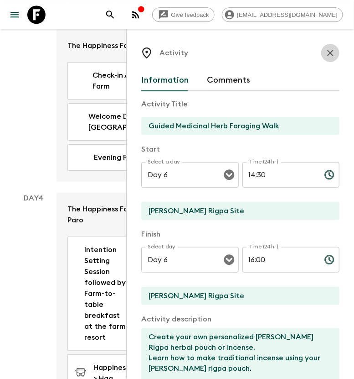
click at [325, 54] on icon "button" at bounding box center [330, 52] width 11 height 11
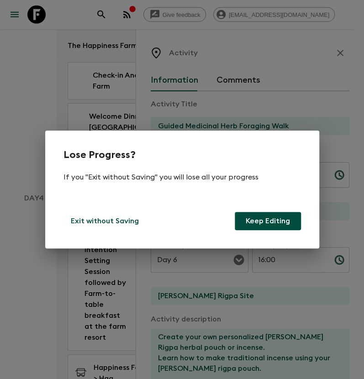
click at [239, 107] on div "Lose Progress? If you "Exit without Saving" you will lose all your progress Exi…" at bounding box center [182, 189] width 364 height 379
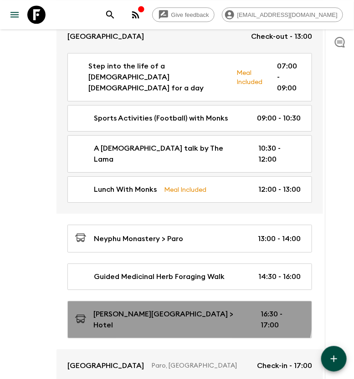
click at [180, 308] on div "[PERSON_NAME][GEOGRAPHIC_DATA] > Hotel 16:30 - 17:00" at bounding box center [188, 319] width 226 height 22
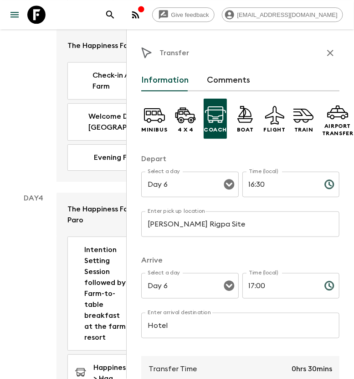
click at [258, 180] on input "16:30" at bounding box center [280, 185] width 75 height 26
type input "16:00"
click at [250, 284] on input "17:00" at bounding box center [280, 286] width 75 height 26
type input "16:30"
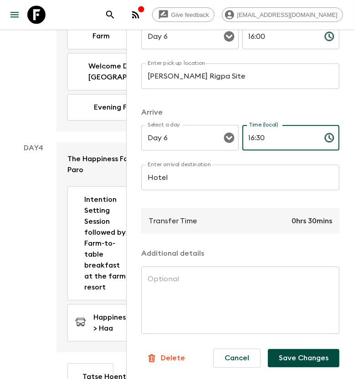
scroll to position [2053, 0]
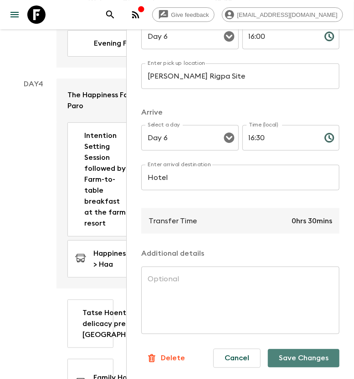
click at [298, 349] on button "Save Changes" at bounding box center [304, 358] width 72 height 18
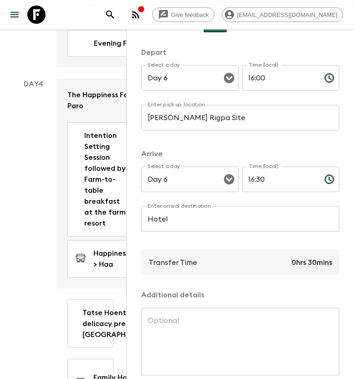
scroll to position [0, 0]
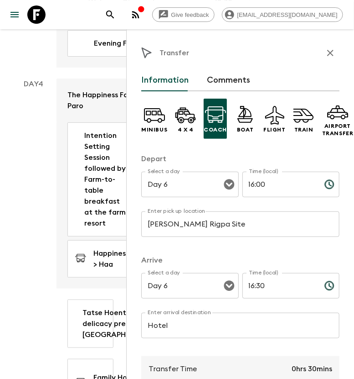
click at [325, 56] on icon "button" at bounding box center [330, 52] width 11 height 11
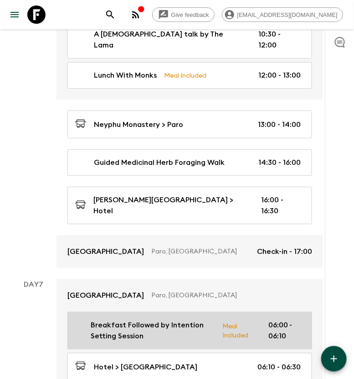
click at [173, 319] on p "Breakfast Followed by Intention Setting Session" at bounding box center [153, 330] width 125 height 22
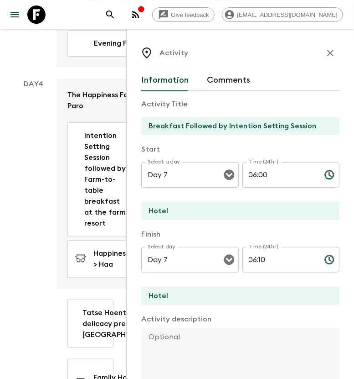
click at [159, 335] on textarea at bounding box center [236, 358] width 191 height 60
click at [228, 330] on textarea "Intention Setting -" at bounding box center [236, 358] width 191 height 60
paste textarea "“ Meeting the Natural Mind : Awakening and Integration “"
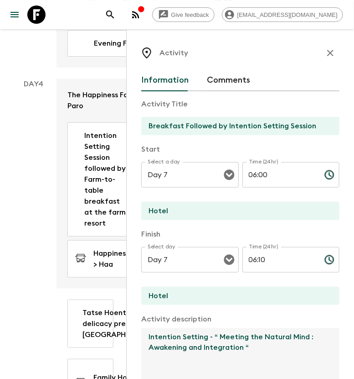
click at [219, 338] on textarea "Intention Setting - “ Meeting the Natural Mind : Awakening and Integration “" at bounding box center [236, 358] width 191 height 60
click at [243, 347] on textarea "Intention Setting - “Meeting the Natural Mind : Awakening and Integration “" at bounding box center [236, 358] width 191 height 60
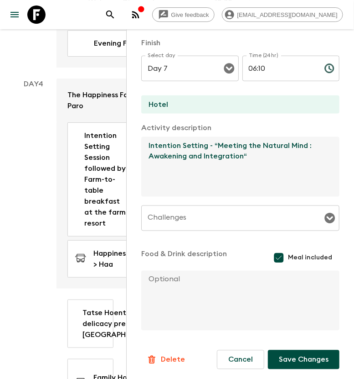
scroll to position [192, 0]
type textarea "Intention Setting - “Meeting the Natural Mind : Awakening and Integration“"
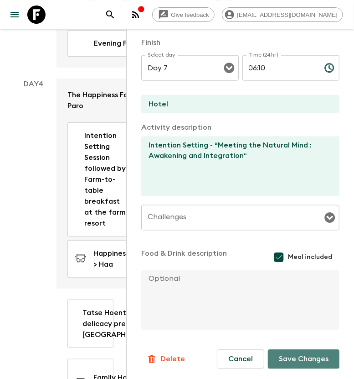
click at [280, 357] on button "Save Changes" at bounding box center [304, 358] width 72 height 19
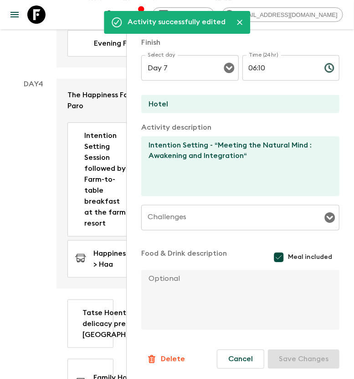
click at [190, 284] on textarea at bounding box center [236, 300] width 191 height 60
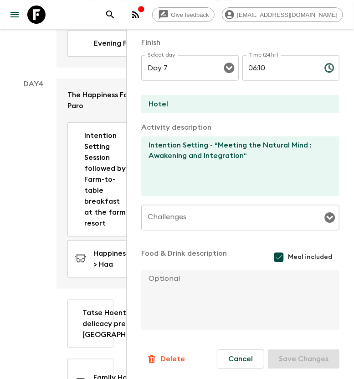
click at [160, 280] on textarea at bounding box center [236, 300] width 191 height 60
paste textarea "Breakfast at the hotel"
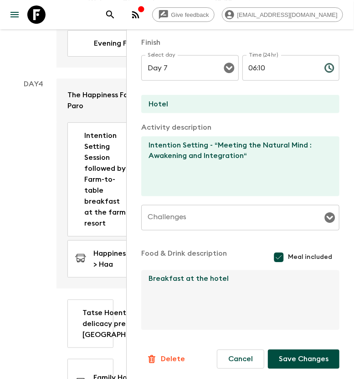
type textarea "Breakfast at the hotel"
click at [294, 359] on button "Save Changes" at bounding box center [304, 358] width 72 height 19
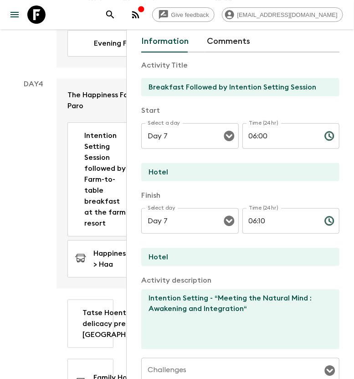
scroll to position [21, 0]
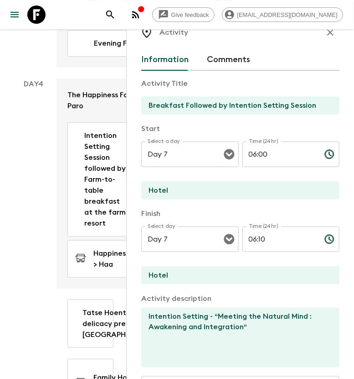
click at [278, 235] on input "06:10" at bounding box center [280, 239] width 75 height 26
click at [258, 237] on input "06:10" at bounding box center [280, 239] width 75 height 26
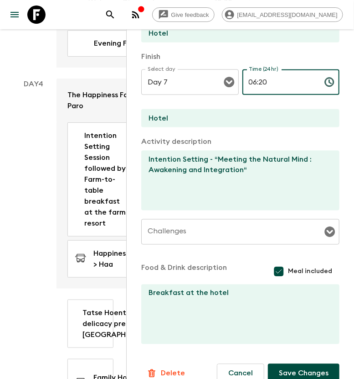
scroll to position [192, 0]
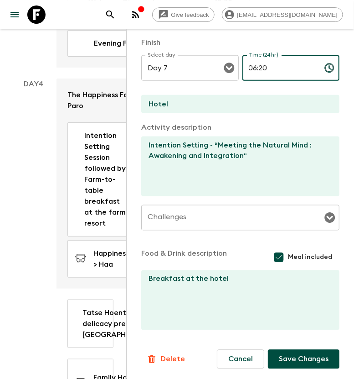
type input "06:20"
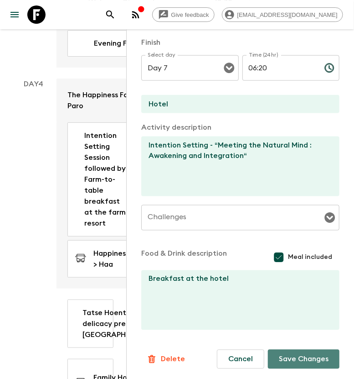
click at [293, 356] on button "Save Changes" at bounding box center [304, 358] width 72 height 19
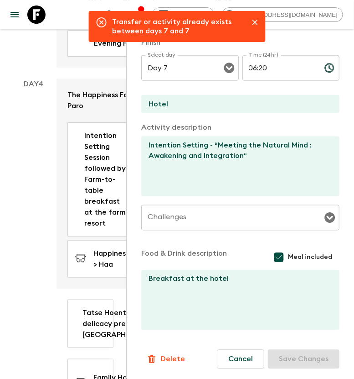
click at [253, 23] on icon "Close" at bounding box center [255, 22] width 9 height 9
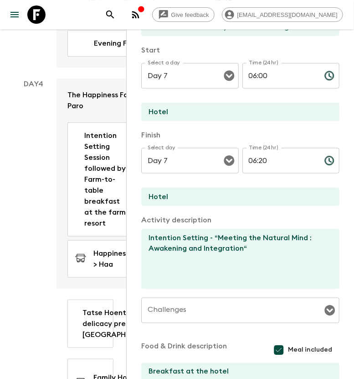
scroll to position [0, 0]
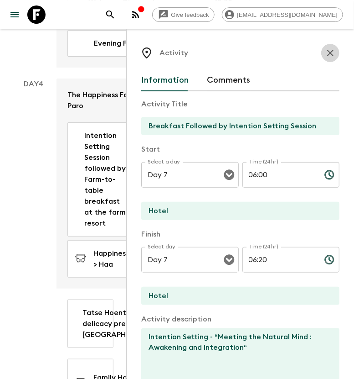
click at [325, 54] on icon "button" at bounding box center [330, 52] width 11 height 11
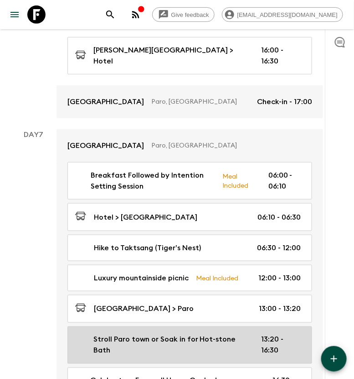
scroll to position [2281, 0]
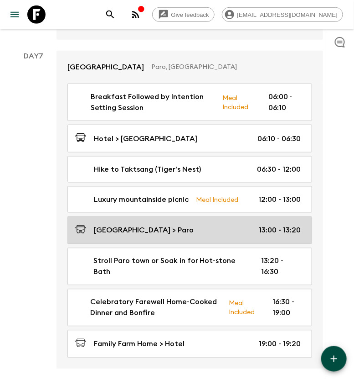
click at [242, 224] on div "[GEOGRAPHIC_DATA] > Paro 13:00 - 13:20" at bounding box center [188, 230] width 226 height 12
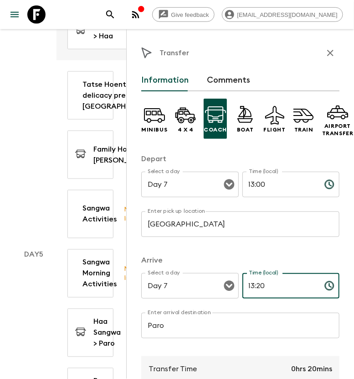
click at [258, 287] on input "13:20" at bounding box center [280, 286] width 75 height 26
click at [261, 286] on input "14:0" at bounding box center [280, 286] width 75 height 26
type input "14:00"
click at [255, 188] on input "13:00" at bounding box center [280, 185] width 75 height 26
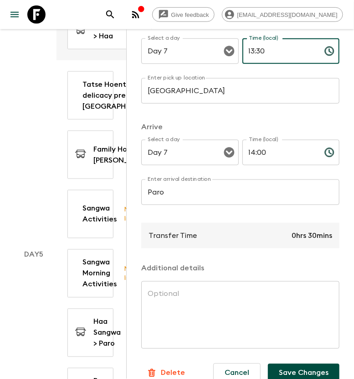
scroll to position [156, 0]
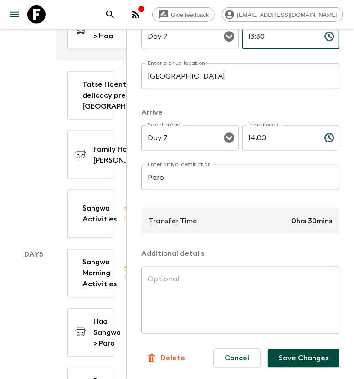
type input "13:30"
click at [309, 349] on button "Save Changes" at bounding box center [304, 358] width 72 height 18
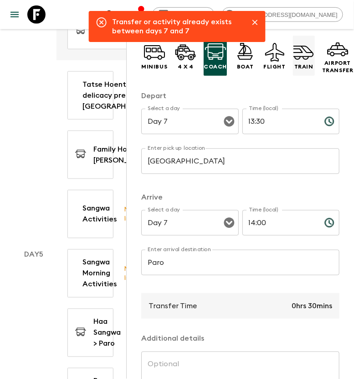
scroll to position [0, 0]
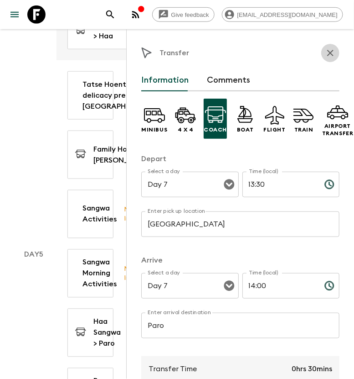
click at [325, 51] on icon "button" at bounding box center [330, 52] width 11 height 11
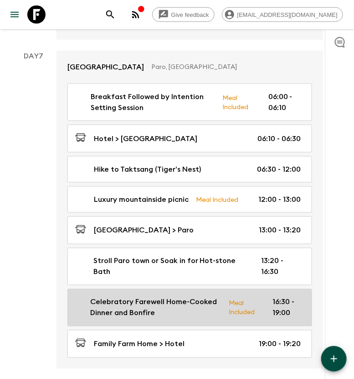
click at [181, 297] on p "Celebratory Farewell Home-Cooked Dinner and Bonfire" at bounding box center [156, 308] width 132 height 22
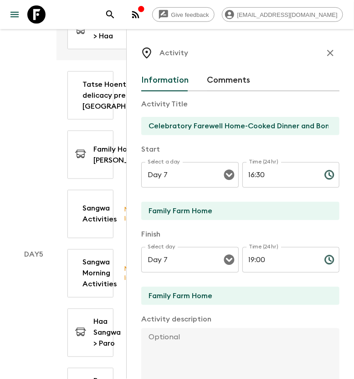
click at [155, 335] on textarea at bounding box center [236, 358] width 191 height 60
paste textarea "Soak in a beloved Bhutanese wellness ritual, the Dotsho (hot stone bath) at a f…"
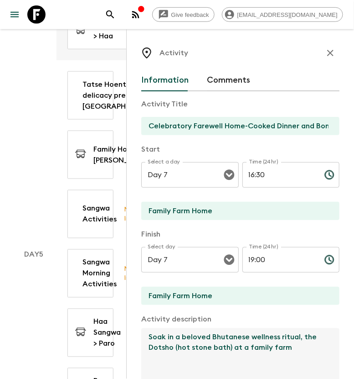
click at [177, 349] on textarea "Soak in a beloved Bhutanese wellness ritual, the Dotsho (hot stone bath) at a f…" at bounding box center [236, 358] width 191 height 60
click at [207, 348] on textarea "Soak in a beloved Bhutanese wellness ritual, the hot stone bath) at a family fa…" at bounding box center [236, 358] width 191 height 60
drag, startPoint x: 299, startPoint y: 338, endPoint x: 178, endPoint y: 336, distance: 120.9
click at [178, 336] on textarea "Soak in a beloved Bhutanese wellness ritual, the hot stone bath at a family farm" at bounding box center [236, 358] width 191 height 60
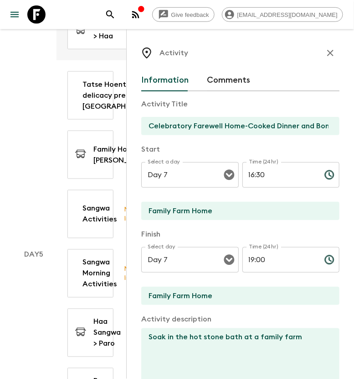
click at [302, 339] on textarea "Soak in the hot stone bath at a family farm" at bounding box center [236, 358] width 191 height 60
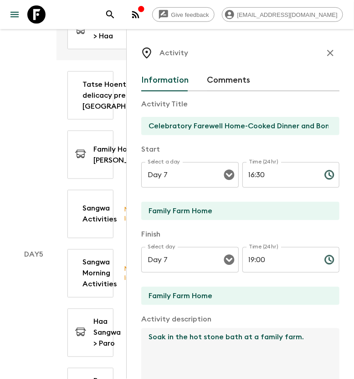
paste textarea "Celebratory farewell home-cooked dinner and bonfire"
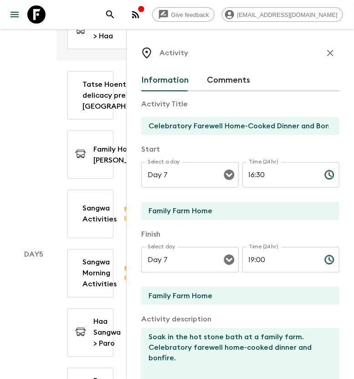
click at [181, 357] on textarea "Soak in the hot stone bath at a family farm. Celebratory farewell home-cooked d…" at bounding box center [236, 358] width 191 height 60
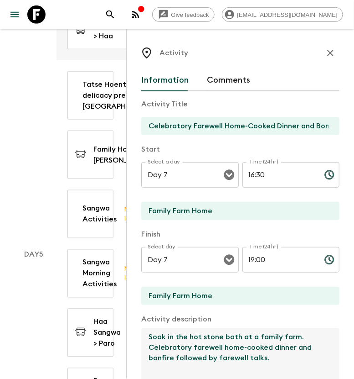
scroll to position [57, 0]
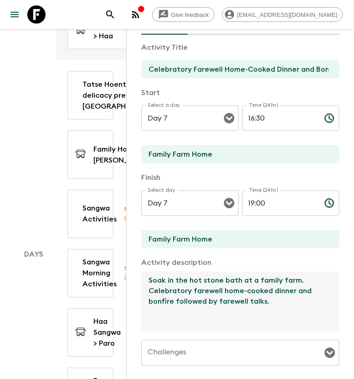
drag, startPoint x: 151, startPoint y: 293, endPoint x: 292, endPoint y: 293, distance: 141.4
click at [292, 293] on textarea "Soak in the hot stone bath at a family farm. Celebratory farewell home-cooked d…" at bounding box center [236, 301] width 191 height 60
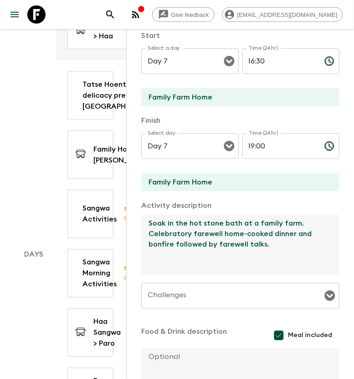
type textarea "Soak in the hot stone bath at a family farm. Celebratory farewell home-cooked d…"
click at [176, 350] on textarea at bounding box center [236, 378] width 191 height 60
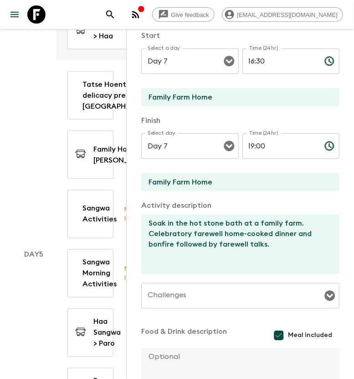
paste textarea "Celebratory farewell home-cooked dinner"
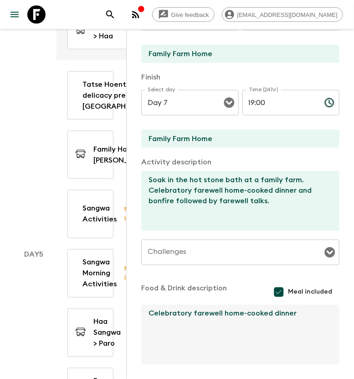
scroll to position [192, 0]
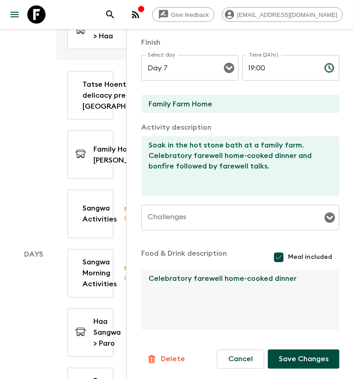
type textarea "Celebratory farewell home-cooked dinner"
click at [274, 351] on button "Save Changes" at bounding box center [304, 358] width 72 height 19
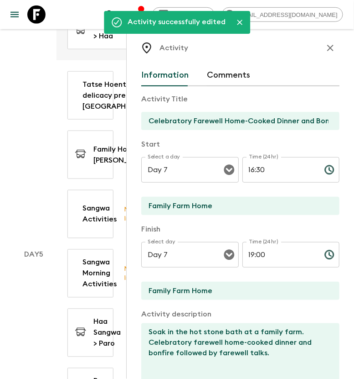
scroll to position [0, 0]
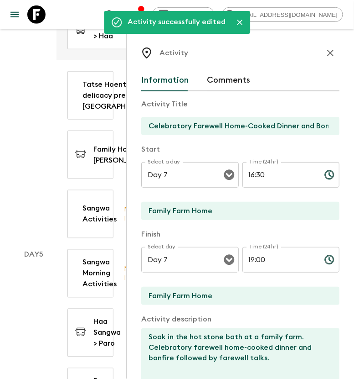
click at [324, 45] on button "button" at bounding box center [331, 53] width 18 height 18
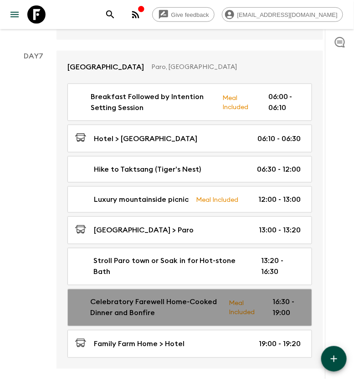
click at [208, 297] on p "Celebratory Farewell Home-Cooked Dinner and Bonfire" at bounding box center [156, 308] width 132 height 22
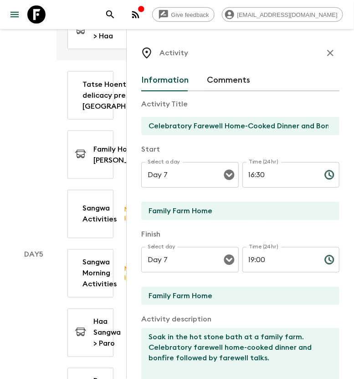
click at [219, 130] on input "Celebratory Farewell Home-Cooked Dinner and Bonfire" at bounding box center [236, 126] width 191 height 18
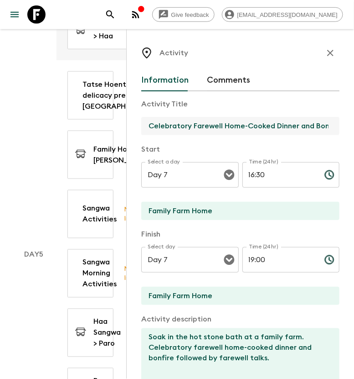
click at [219, 130] on input "Celebratory Farewell Home-Cooked Dinner and Bonfire" at bounding box center [236, 126] width 191 height 18
paste input "family farm hom"
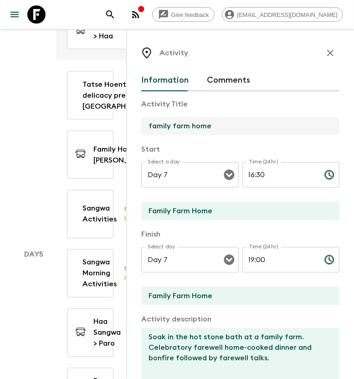
click at [155, 123] on input "family farm home" at bounding box center [236, 126] width 191 height 18
click at [179, 124] on input "Family farm home" at bounding box center [236, 126] width 191 height 18
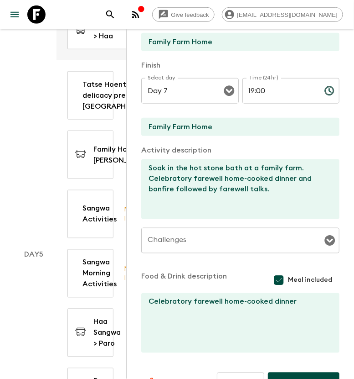
scroll to position [192, 0]
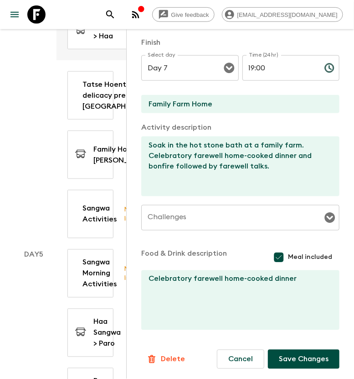
type input "Family Farm Home"
click at [301, 354] on button "Save Changes" at bounding box center [304, 358] width 72 height 19
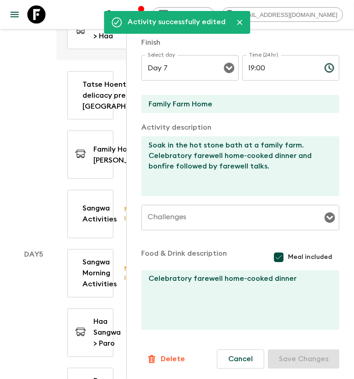
scroll to position [0, 0]
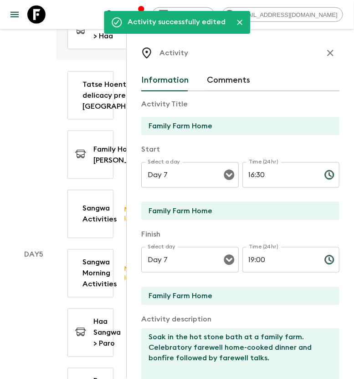
click at [326, 56] on icon "button" at bounding box center [330, 52] width 11 height 11
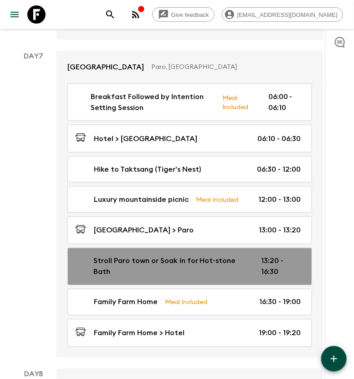
click at [246, 255] on p "Stroll Paro town or Soak in for Hot-stone Bath" at bounding box center [171, 266] width 154 height 22
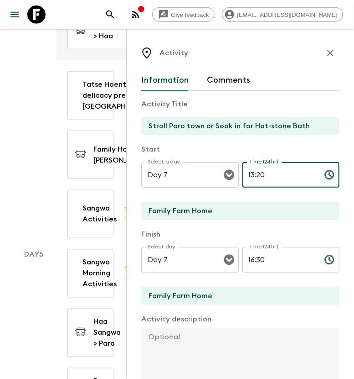
click at [251, 174] on input "13:20" at bounding box center [280, 175] width 75 height 26
type input "14:00"
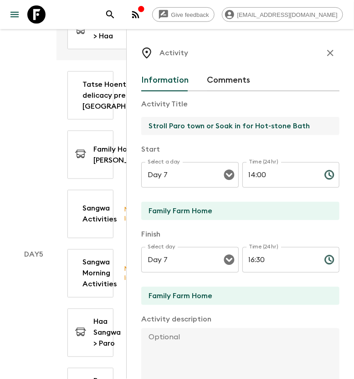
drag, startPoint x: 312, startPoint y: 126, endPoint x: 207, endPoint y: 127, distance: 104.5
click at [207, 127] on input "Stroll Paro town or Soak in for Hot-stone Bath" at bounding box center [236, 126] width 191 height 18
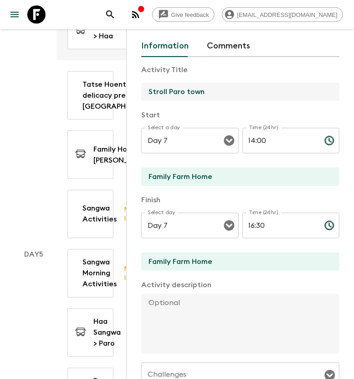
scroll to position [57, 0]
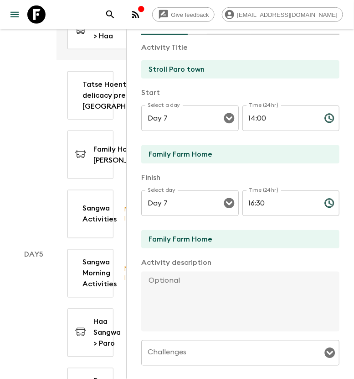
click at [219, 65] on input "Stroll Paro town" at bounding box center [236, 69] width 191 height 18
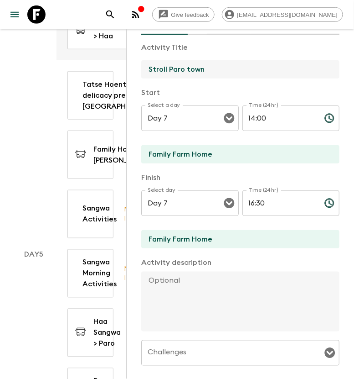
click at [219, 65] on input "Stroll Paro town" at bounding box center [236, 69] width 191 height 18
paste input "Stroll Paro town and visit its small boutique shops"
drag, startPoint x: 319, startPoint y: 69, endPoint x: 204, endPoint y: 69, distance: 114.5
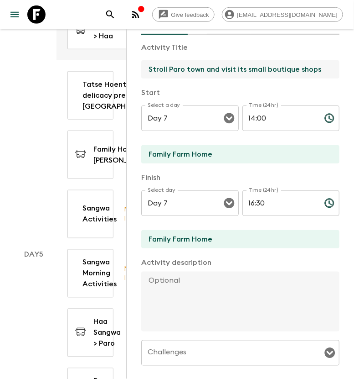
click at [204, 69] on input "Stroll Paro town and visit its small boutique shops" at bounding box center [236, 69] width 191 height 18
type input "Stroll Paro town"
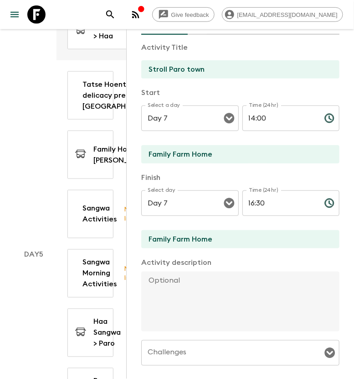
click at [151, 274] on textarea at bounding box center [236, 301] width 191 height 60
paste textarea "Stroll Paro town and visit its small boutique shops"
drag, startPoint x: 223, startPoint y: 280, endPoint x: 140, endPoint y: 279, distance: 82.6
click at [140, 279] on div "Activity Information Comments Activity Title Stroll Paro town Start Select a da…" at bounding box center [240, 218] width 228 height 379
click at [174, 281] on textarea "Visit its small boutique shops" at bounding box center [236, 301] width 191 height 60
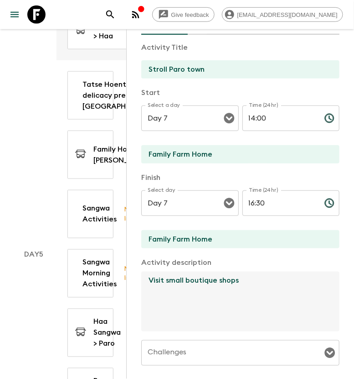
click at [242, 280] on textarea "Visit small boutique shops" at bounding box center [236, 301] width 191 height 60
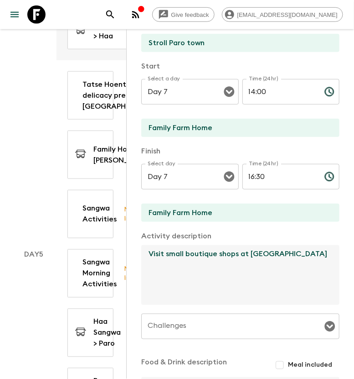
scroll to position [171, 0]
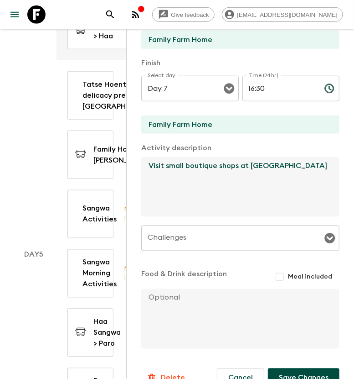
type textarea "Visit small boutique shops at [GEOGRAPHIC_DATA]"
click at [300, 370] on button "Save Changes" at bounding box center [304, 377] width 72 height 19
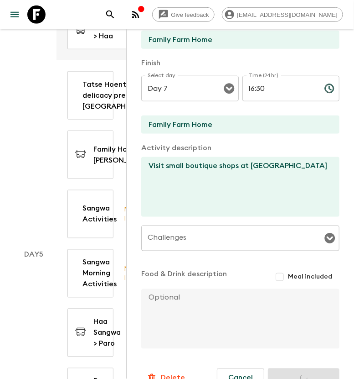
scroll to position [0, 0]
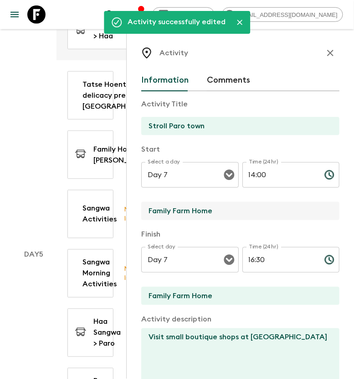
click at [214, 215] on input "Family Farm Home" at bounding box center [236, 211] width 191 height 18
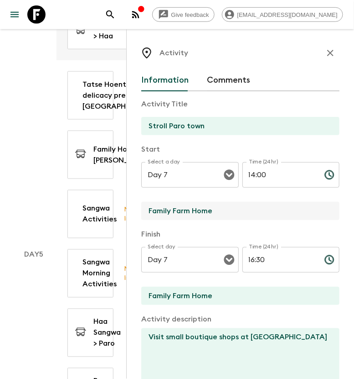
drag, startPoint x: 219, startPoint y: 211, endPoint x: 151, endPoint y: 210, distance: 68.9
click at [151, 210] on input "Family Farm Home" at bounding box center [236, 211] width 191 height 18
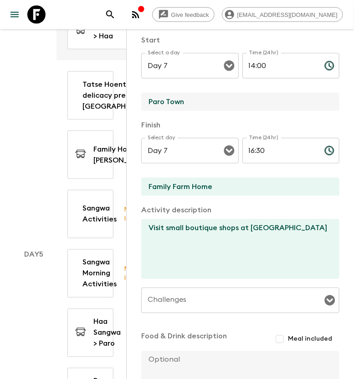
scroll to position [114, 0]
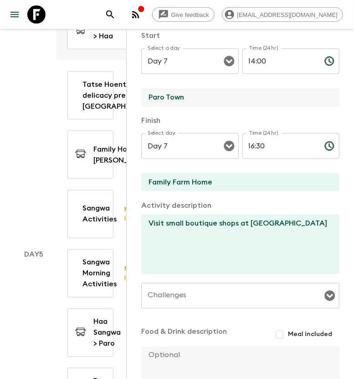
type input "Paro Town"
click at [223, 179] on input "Family Farm Home" at bounding box center [236, 182] width 191 height 18
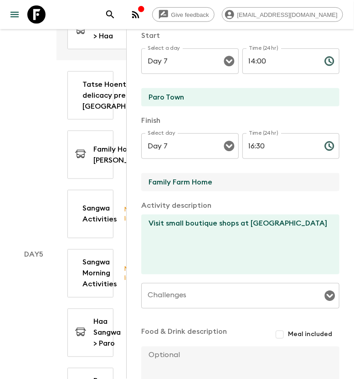
click at [223, 179] on input "Family Farm Home" at bounding box center [236, 182] width 191 height 18
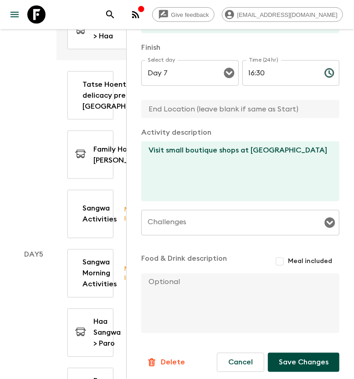
scroll to position [190, 0]
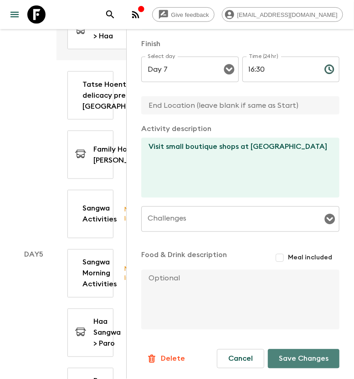
click at [291, 358] on button "Save Changes" at bounding box center [304, 358] width 72 height 19
type input "Paro Town"
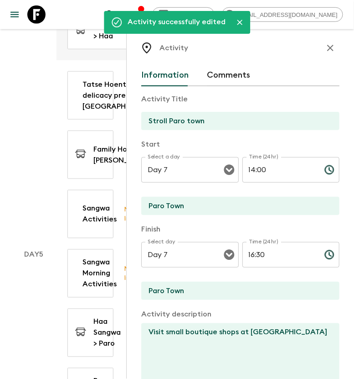
scroll to position [0, 0]
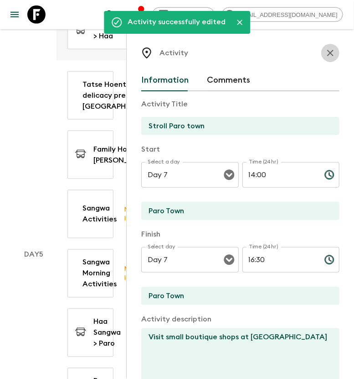
click at [326, 55] on icon "button" at bounding box center [330, 52] width 11 height 11
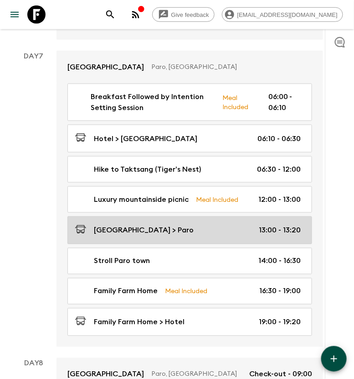
click at [196, 216] on link "[GEOGRAPHIC_DATA] > Paro 13:00 - 13:20" at bounding box center [190, 230] width 245 height 28
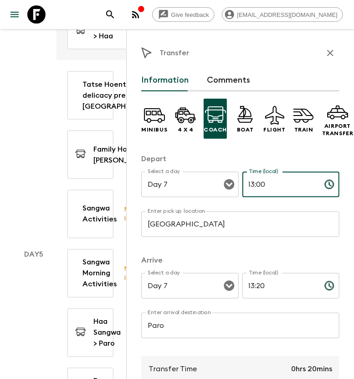
click at [258, 188] on input "13:00" at bounding box center [280, 185] width 75 height 26
type input "13:30"
click at [250, 286] on input "13:20" at bounding box center [280, 286] width 75 height 26
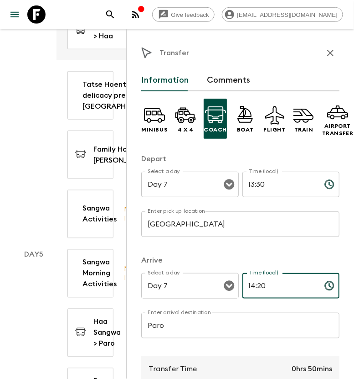
click at [258, 288] on input "14:20" at bounding box center [280, 286] width 75 height 26
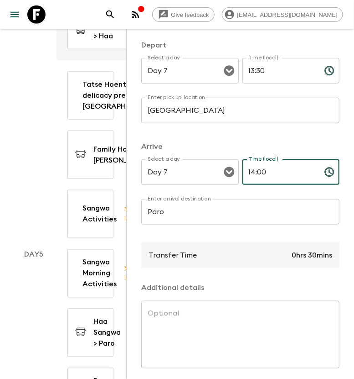
scroll to position [156, 0]
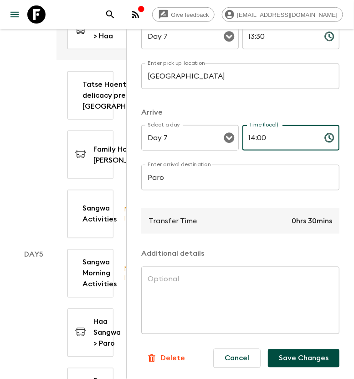
type input "14:00"
click at [285, 349] on button "Save Changes" at bounding box center [304, 358] width 72 height 18
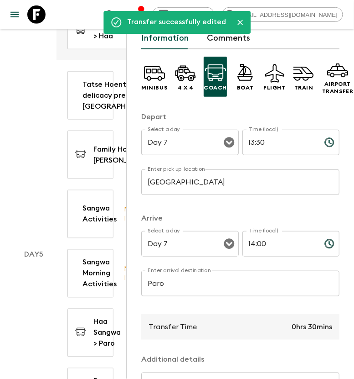
scroll to position [0, 0]
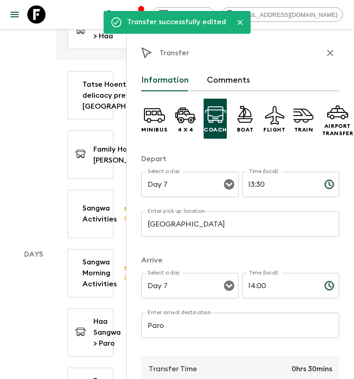
click at [325, 53] on icon "button" at bounding box center [330, 52] width 11 height 11
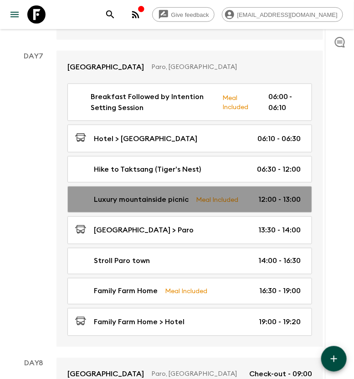
click at [149, 186] on link "Luxury mountainside picnic Meal Included 12:00 - 13:00" at bounding box center [190, 199] width 245 height 26
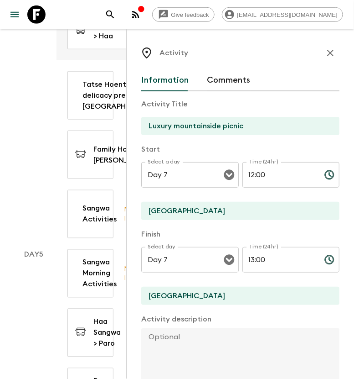
click at [256, 174] on input "12:00" at bounding box center [280, 175] width 75 height 26
type input "12:30"
click at [256, 256] on input "13:00" at bounding box center [280, 260] width 75 height 26
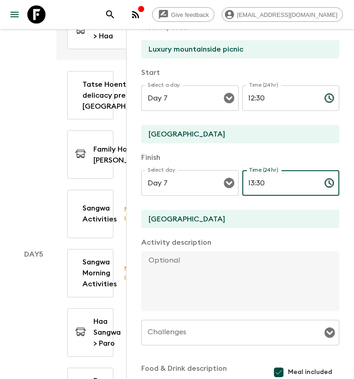
scroll to position [192, 0]
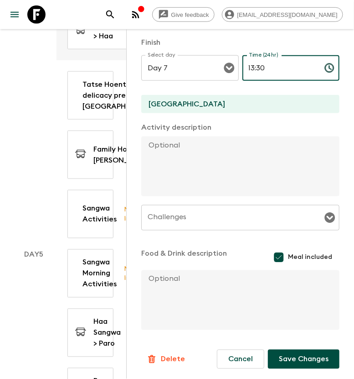
type input "13:30"
click at [301, 354] on button "Save Changes" at bounding box center [304, 358] width 72 height 19
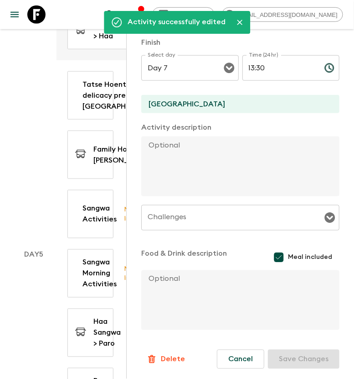
click at [152, 283] on textarea at bounding box center [236, 300] width 191 height 60
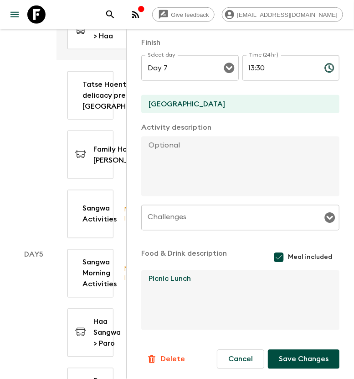
type textarea "Picnic Lunch"
click at [276, 362] on button "Save Changes" at bounding box center [304, 358] width 72 height 19
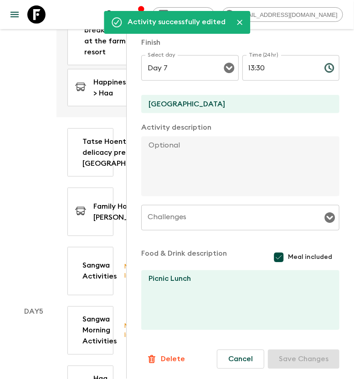
scroll to position [0, 0]
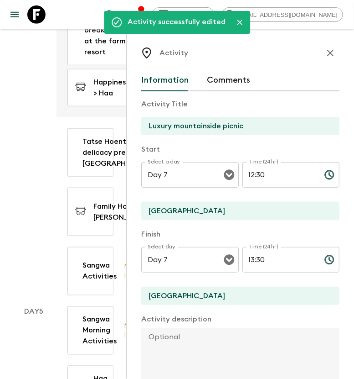
click at [325, 57] on icon "button" at bounding box center [330, 52] width 11 height 11
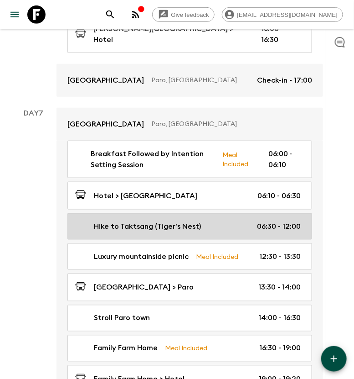
click at [208, 221] on div "Hike to Taktsang (Tiger’s Nest) 06:30 - 12:00" at bounding box center [188, 226] width 226 height 11
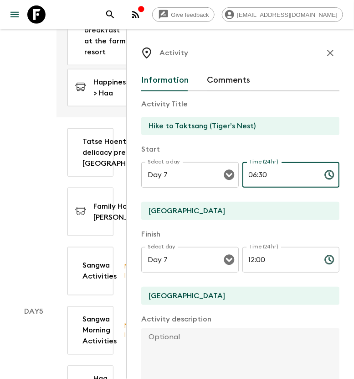
click at [258, 178] on input "06:30" at bounding box center [280, 175] width 75 height 26
type input "06:40"
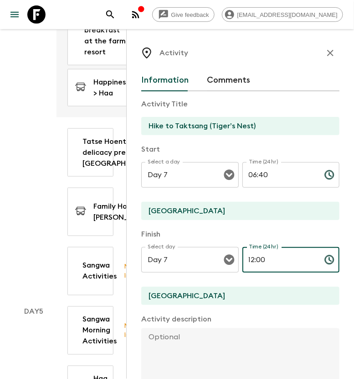
click at [255, 260] on input "12:00" at bounding box center [280, 260] width 75 height 26
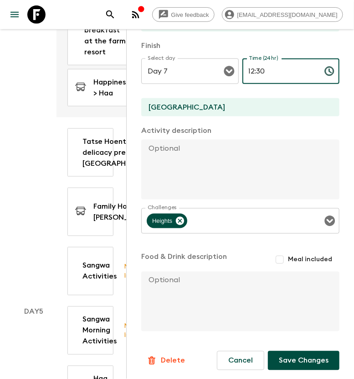
scroll to position [190, 0]
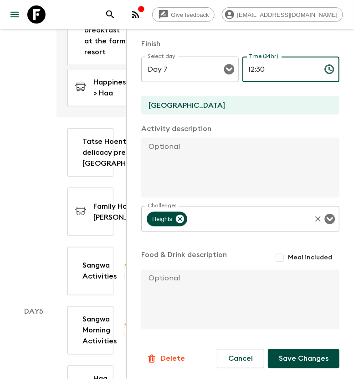
click at [325, 220] on icon "Open" at bounding box center [330, 219] width 10 height 10
type input "12:30"
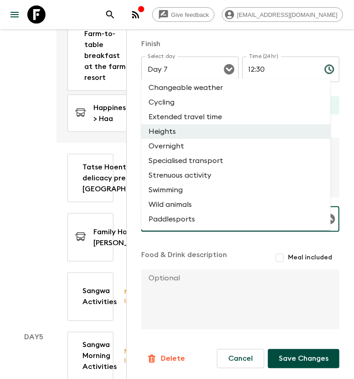
scroll to position [2224, 0]
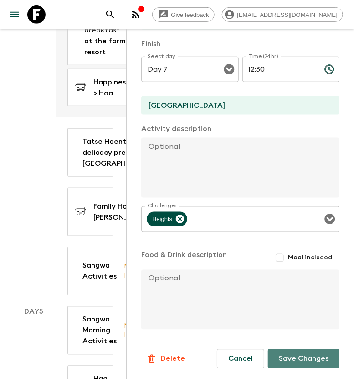
click at [311, 359] on button "Save Changes" at bounding box center [304, 358] width 72 height 19
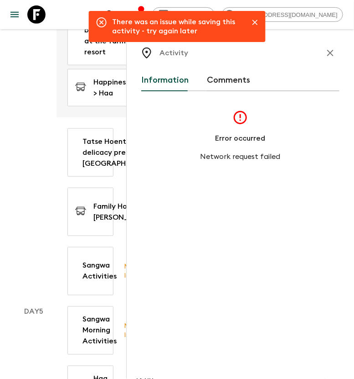
scroll to position [0, 0]
click at [327, 56] on icon "button" at bounding box center [330, 52] width 11 height 11
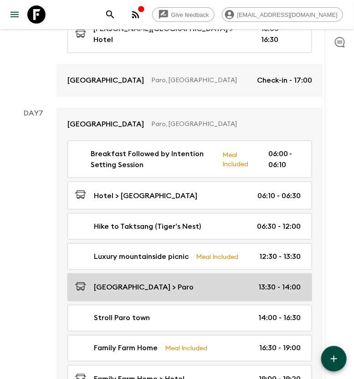
click at [241, 273] on link "[GEOGRAPHIC_DATA] > Paro 13:30 - 14:00" at bounding box center [190, 287] width 245 height 28
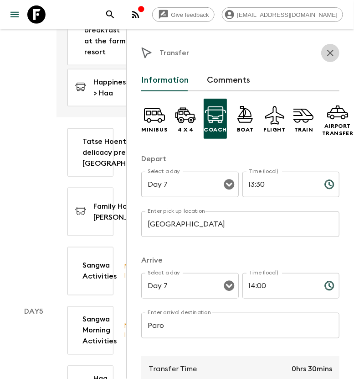
click at [325, 51] on icon "button" at bounding box center [330, 52] width 11 height 11
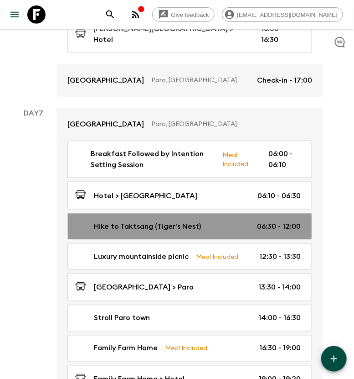
click at [271, 213] on link "Hike to Taktsang (Tiger’s Nest) 06:30 - 12:00" at bounding box center [190, 226] width 245 height 26
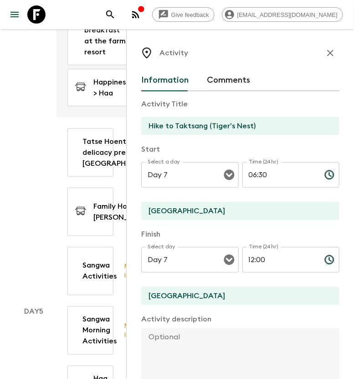
click at [261, 260] on input "12:00" at bounding box center [280, 260] width 75 height 26
click at [260, 172] on input "06:30" at bounding box center [280, 175] width 75 height 26
type input "06:40"
click at [259, 256] on input "12:00" at bounding box center [280, 260] width 75 height 26
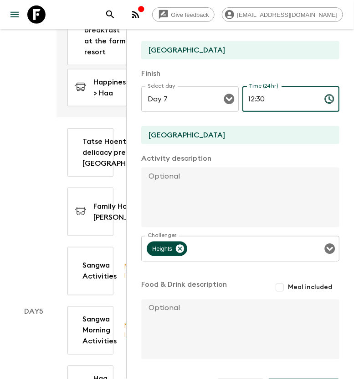
scroll to position [171, 0]
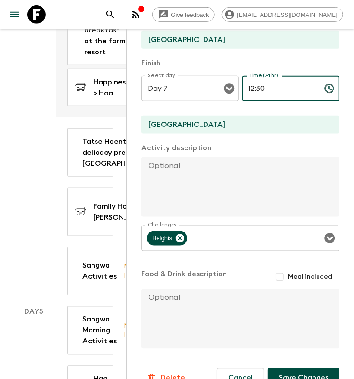
type input "12:30"
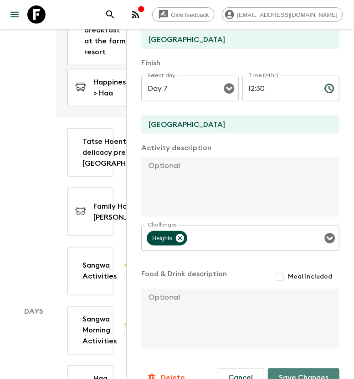
click at [305, 369] on button "Save Changes" at bounding box center [304, 377] width 72 height 19
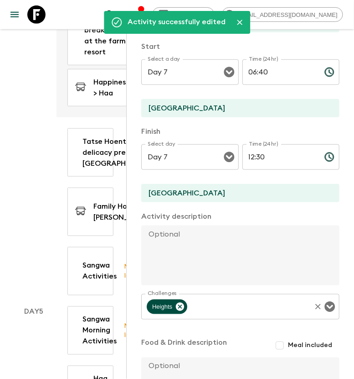
scroll to position [0, 0]
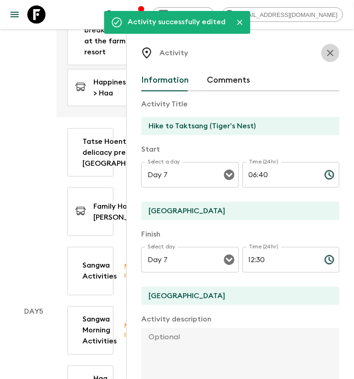
click at [325, 50] on icon "button" at bounding box center [330, 52] width 11 height 11
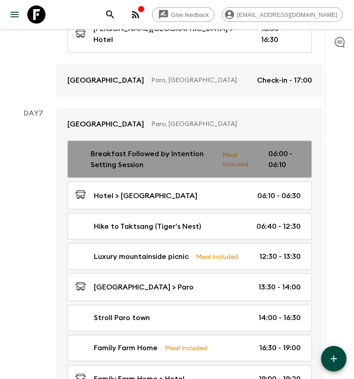
click at [276, 140] on link "Breakfast Followed by Intention Setting Session Meal Included 06:00 - 06:10" at bounding box center [190, 158] width 245 height 37
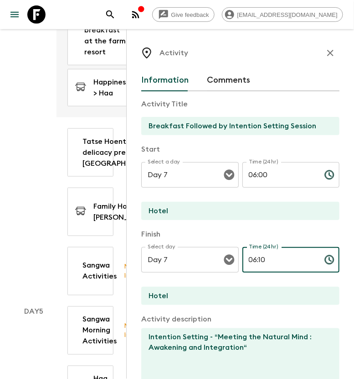
click at [260, 258] on input "06:10" at bounding box center [280, 260] width 75 height 26
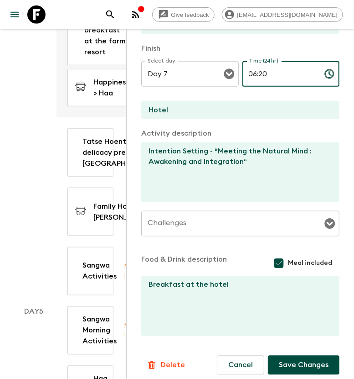
scroll to position [192, 0]
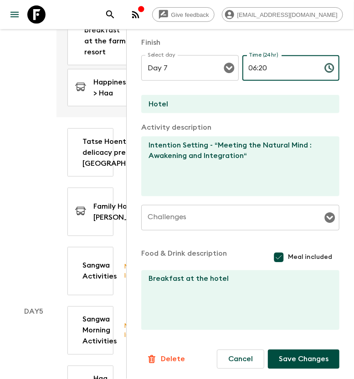
type input "06:20"
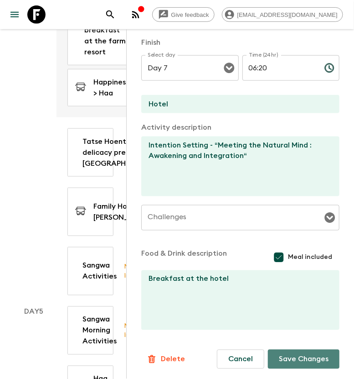
click at [304, 357] on button "Save Changes" at bounding box center [304, 358] width 72 height 19
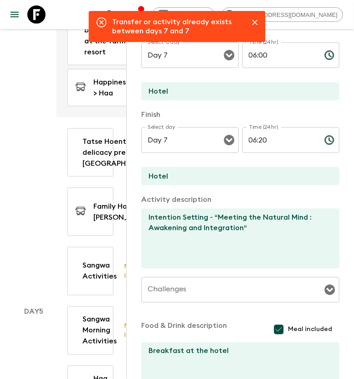
scroll to position [78, 0]
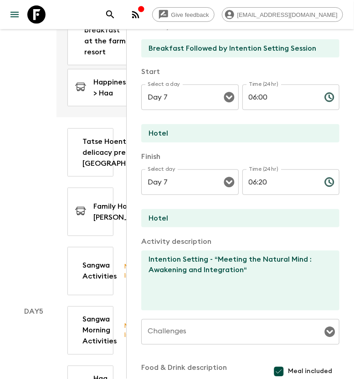
click at [41, 118] on div "Day 4" at bounding box center [34, 101] width 46 height 388
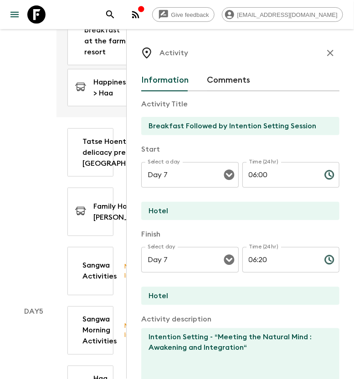
scroll to position [0, 0]
click at [328, 53] on icon "button" at bounding box center [331, 53] width 6 height 6
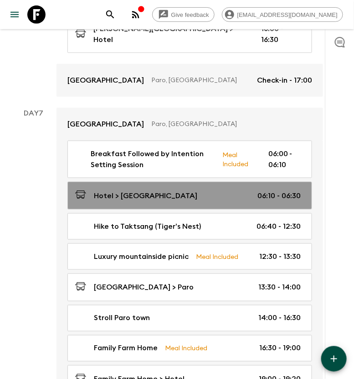
click at [240, 189] on div "Hotel > [GEOGRAPHIC_DATA] 06:10 - 06:30" at bounding box center [188, 195] width 226 height 12
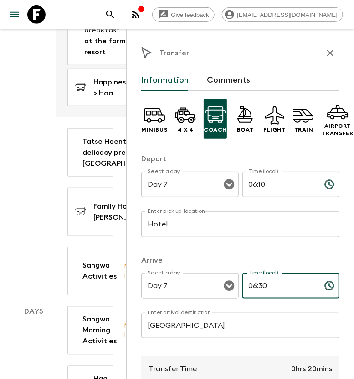
click at [259, 285] on input "06:30" at bounding box center [280, 286] width 75 height 26
type input "06:40"
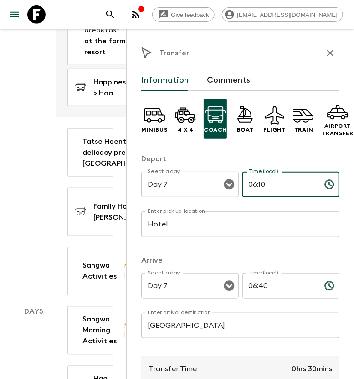
click at [258, 186] on input "06:10" at bounding box center [280, 185] width 75 height 26
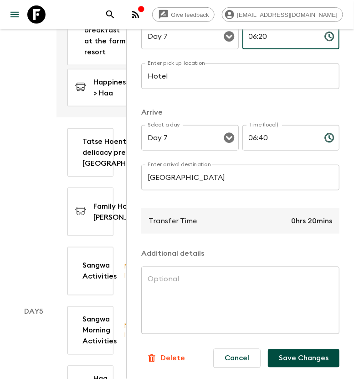
scroll to position [156, 0]
type input "06:20"
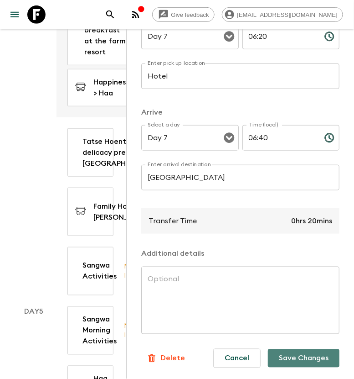
click at [300, 352] on button "Save Changes" at bounding box center [304, 358] width 72 height 18
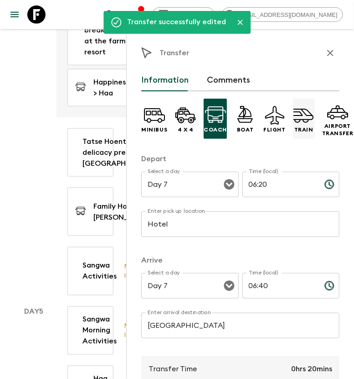
scroll to position [0, 0]
click at [328, 51] on icon "button" at bounding box center [331, 53] width 6 height 6
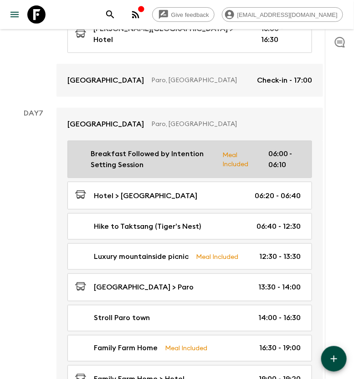
click at [278, 148] on p "06:00 - 06:10" at bounding box center [285, 159] width 32 height 22
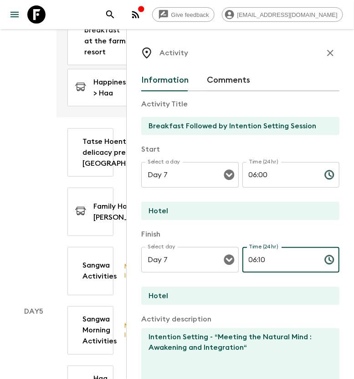
click at [257, 260] on input "06:10" at bounding box center [280, 260] width 75 height 26
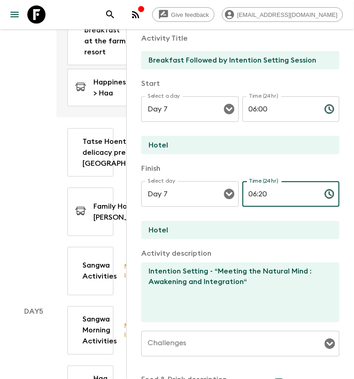
scroll to position [192, 0]
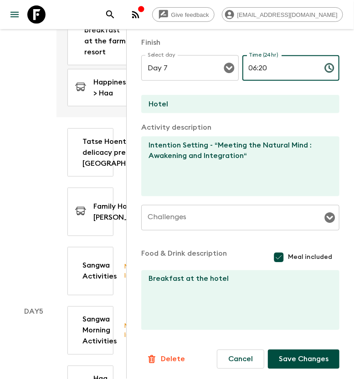
type input "06:20"
click at [291, 356] on button "Save Changes" at bounding box center [304, 358] width 72 height 19
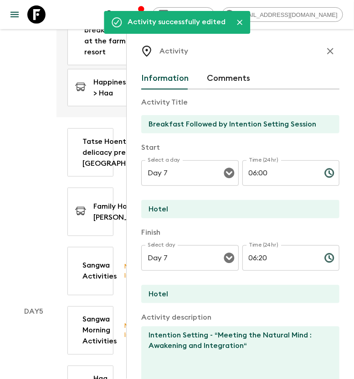
scroll to position [0, 0]
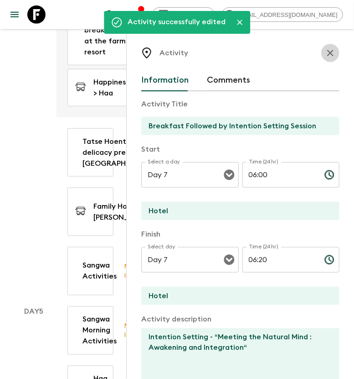
click at [325, 54] on icon "button" at bounding box center [330, 52] width 11 height 11
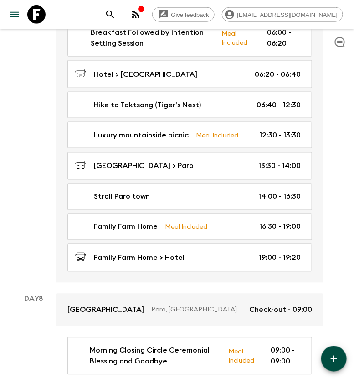
scroll to position [2372, 0]
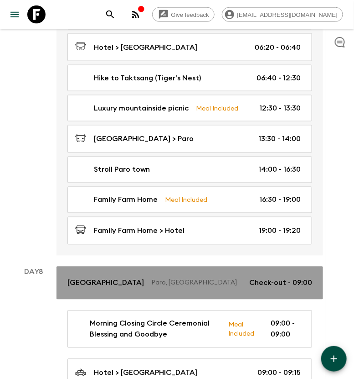
click at [219, 278] on p "Paro, [GEOGRAPHIC_DATA]" at bounding box center [196, 282] width 91 height 9
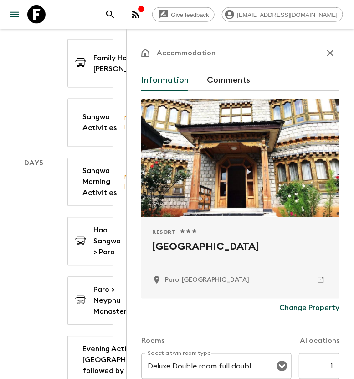
click at [328, 53] on icon "button" at bounding box center [330, 52] width 11 height 11
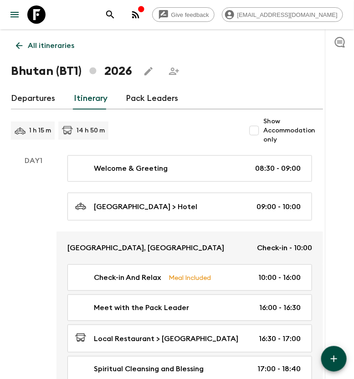
click at [263, 131] on input "Show Accommodation only" at bounding box center [254, 130] width 18 height 18
checkbox input "true"
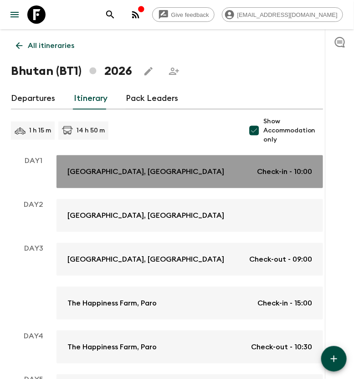
click at [171, 175] on div "[GEOGRAPHIC_DATA], Thimphu Check-in - 10:00" at bounding box center [190, 171] width 245 height 11
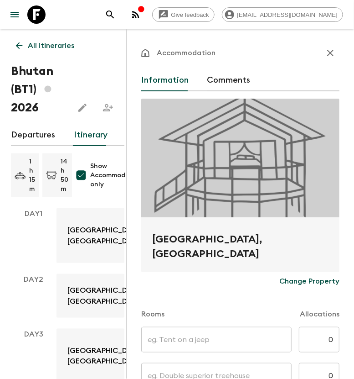
click at [327, 55] on icon "button" at bounding box center [330, 52] width 11 height 11
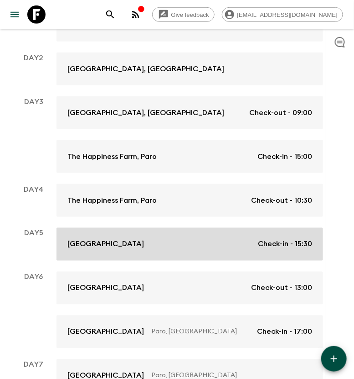
scroll to position [253, 0]
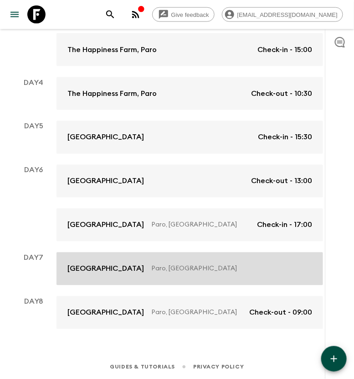
click at [211, 267] on p "Paro, [GEOGRAPHIC_DATA]" at bounding box center [228, 268] width 154 height 9
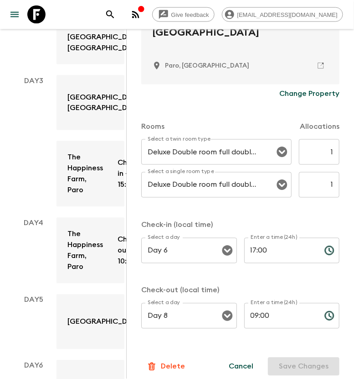
scroll to position [221, 0]
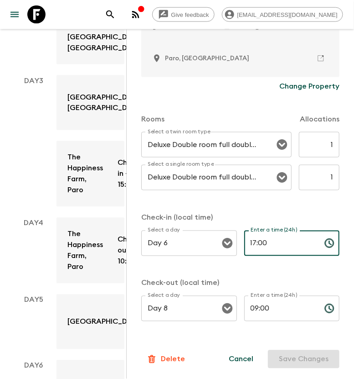
click at [251, 241] on input "17:00" at bounding box center [281, 243] width 73 height 26
type input "14:30"
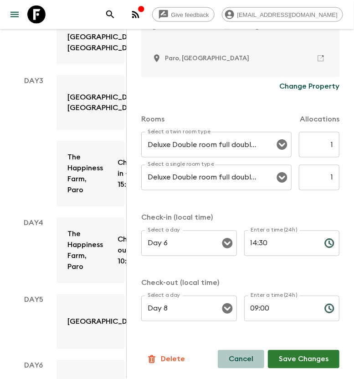
click at [241, 358] on button "Cancel" at bounding box center [241, 359] width 47 height 18
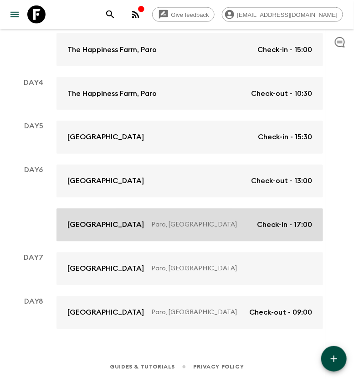
click at [224, 220] on p "Paro, [GEOGRAPHIC_DATA]" at bounding box center [200, 224] width 99 height 9
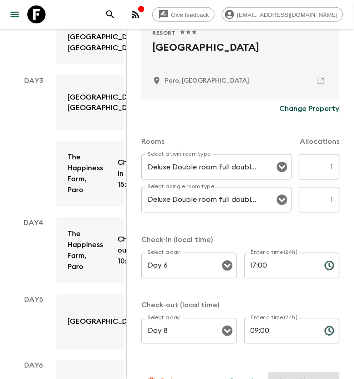
scroll to position [221, 0]
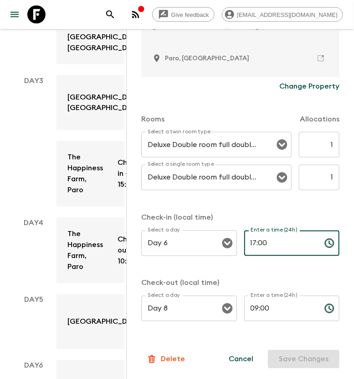
click at [251, 242] on input "17:00" at bounding box center [281, 243] width 73 height 26
type input "16:30"
click at [287, 356] on button "Save Changes" at bounding box center [304, 359] width 72 height 18
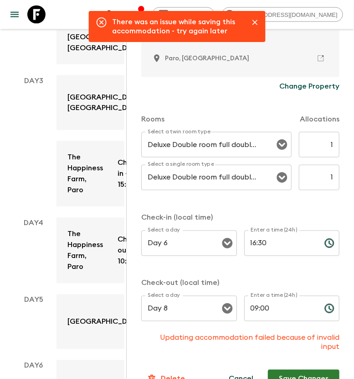
scroll to position [241, 0]
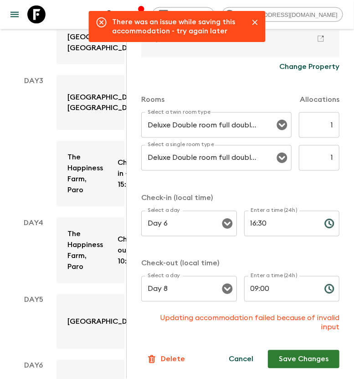
click at [293, 359] on button "Save Changes" at bounding box center [304, 359] width 72 height 18
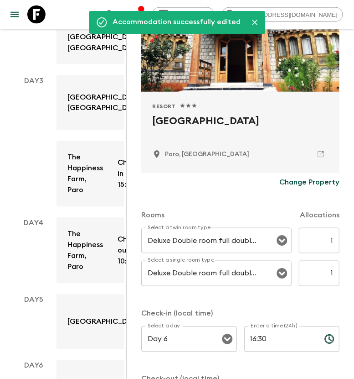
scroll to position [0, 0]
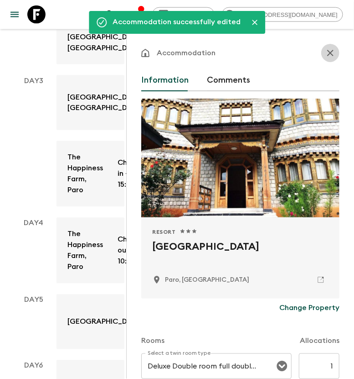
click at [328, 54] on icon "button" at bounding box center [331, 53] width 6 height 6
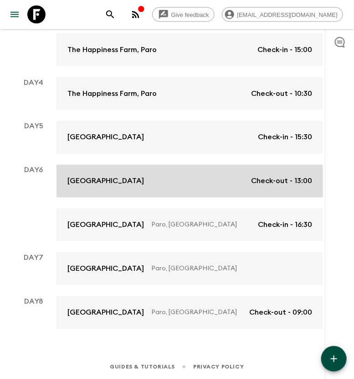
click at [219, 179] on div "Neyphu Monastery Guest House Check-out - 13:00" at bounding box center [190, 181] width 245 height 11
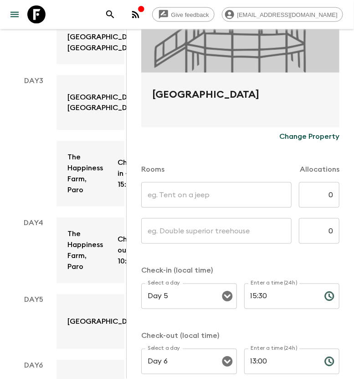
scroll to position [198, 0]
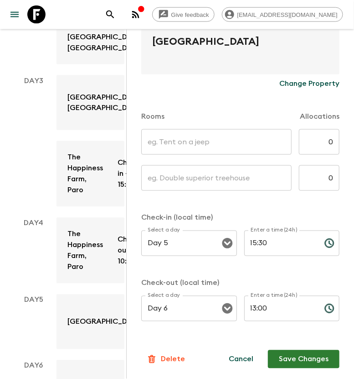
click at [258, 242] on input "15:30" at bounding box center [281, 243] width 73 height 26
type input "15:00"
click at [300, 354] on button "Save Changes" at bounding box center [304, 359] width 72 height 18
click at [323, 150] on input "0" at bounding box center [319, 142] width 41 height 26
type input "1"
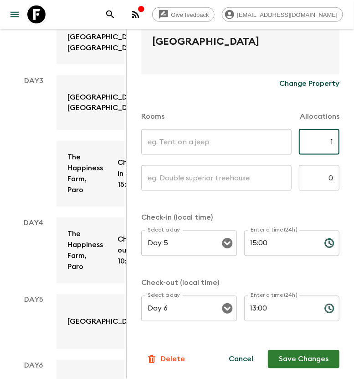
click at [321, 173] on input "0" at bounding box center [319, 178] width 41 height 26
type input "1"
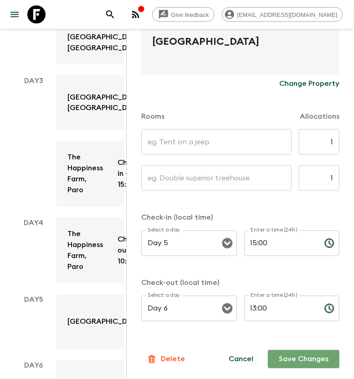
click at [292, 361] on button "Save Changes" at bounding box center [304, 359] width 72 height 18
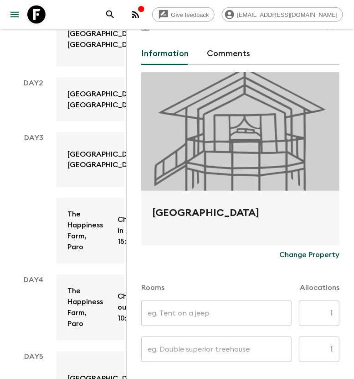
scroll to position [0, 0]
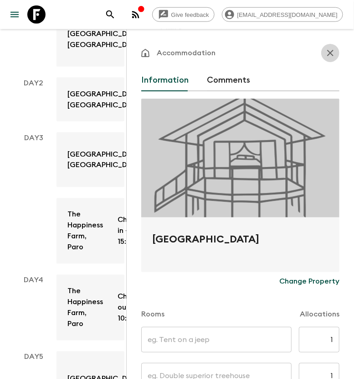
click at [327, 51] on icon "button" at bounding box center [330, 52] width 11 height 11
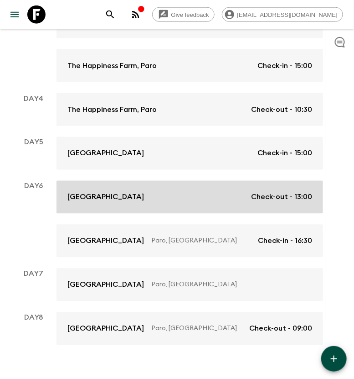
scroll to position [253, 0]
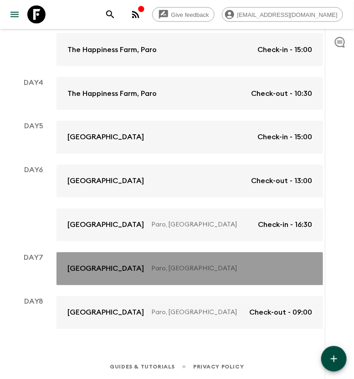
click at [196, 273] on div "[GEOGRAPHIC_DATA], [GEOGRAPHIC_DATA]" at bounding box center [190, 268] width 245 height 11
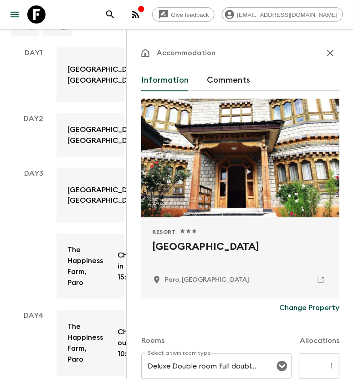
scroll to position [82, 0]
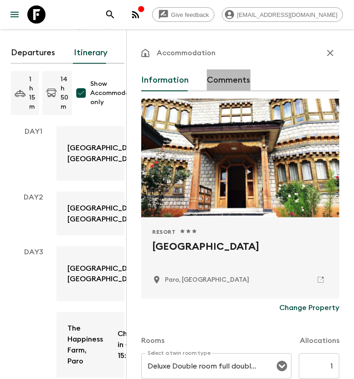
click at [246, 74] on button "Comments" at bounding box center [229, 80] width 44 height 22
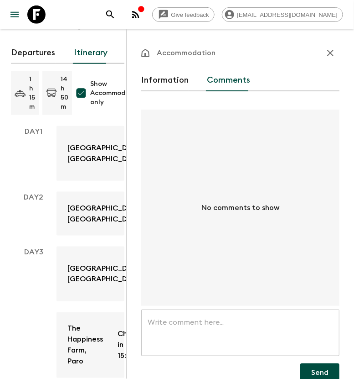
click at [157, 76] on button "Information" at bounding box center [164, 80] width 47 height 22
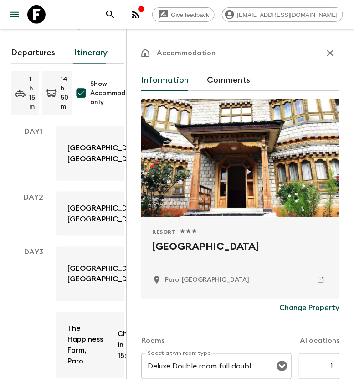
click at [325, 54] on icon "button" at bounding box center [330, 52] width 11 height 11
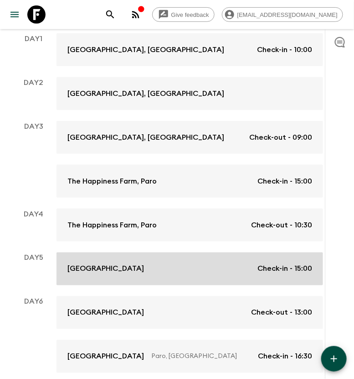
scroll to position [139, 0]
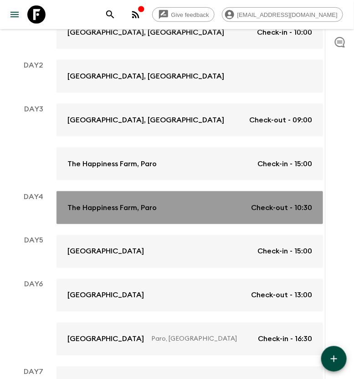
click at [213, 212] on div "The Happiness Farm, Paro Check-out - 10:30" at bounding box center [190, 207] width 245 height 11
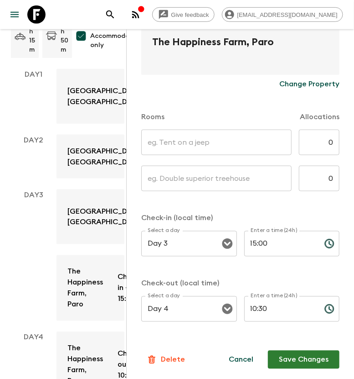
scroll to position [198, 0]
click at [251, 309] on input "10:30" at bounding box center [281, 309] width 73 height 26
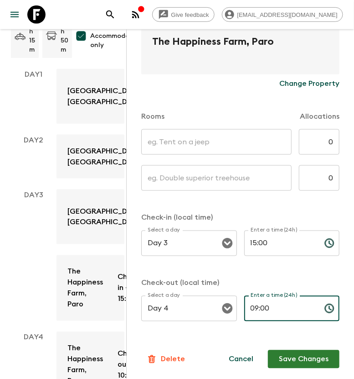
type input "09:00"
click at [261, 242] on input "15:00" at bounding box center [281, 243] width 73 height 26
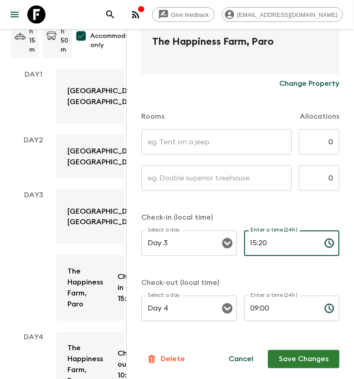
type input "15:20"
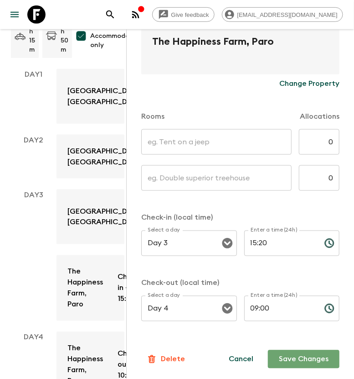
click at [296, 357] on button "Save Changes" at bounding box center [304, 359] width 72 height 18
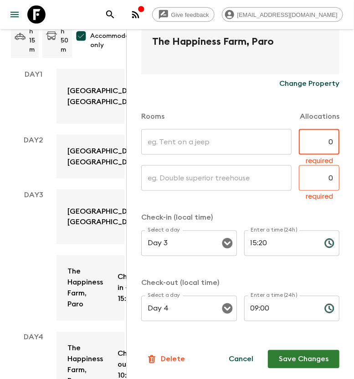
click at [325, 138] on input "0" at bounding box center [319, 142] width 41 height 26
type input "1"
click at [323, 177] on input "0" at bounding box center [319, 178] width 41 height 26
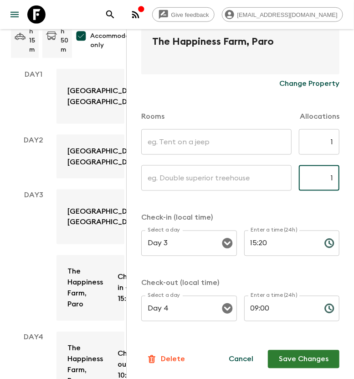
type input "1"
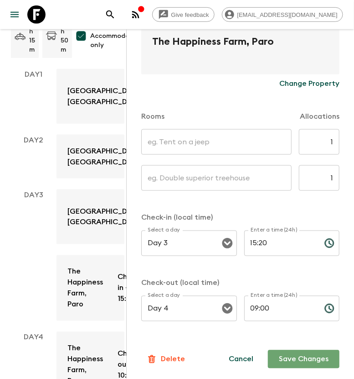
click at [304, 358] on button "Save Changes" at bounding box center [304, 359] width 72 height 18
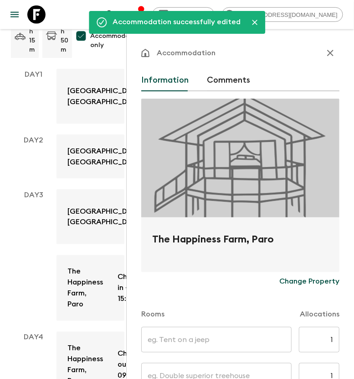
scroll to position [0, 0]
click at [328, 55] on icon "button" at bounding box center [331, 53] width 6 height 6
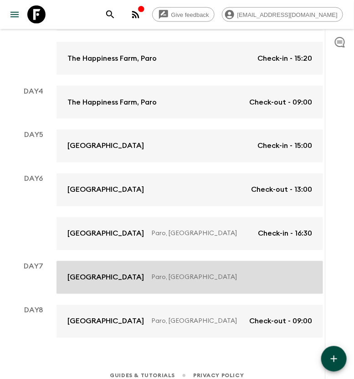
scroll to position [253, 0]
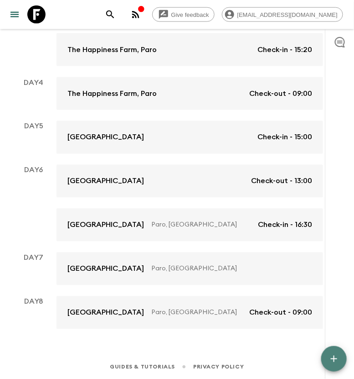
click at [336, 365] on button "button" at bounding box center [335, 359] width 26 height 26
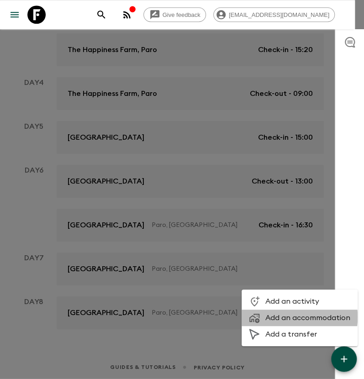
click at [277, 317] on span "Add an accommodation" at bounding box center [307, 317] width 85 height 9
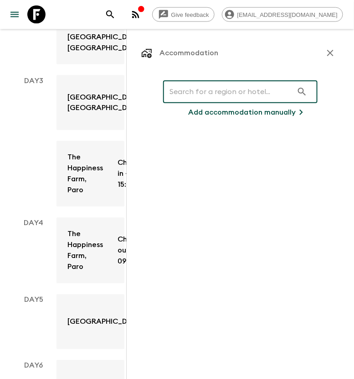
click at [189, 94] on input "text" at bounding box center [228, 92] width 130 height 26
type input "s"
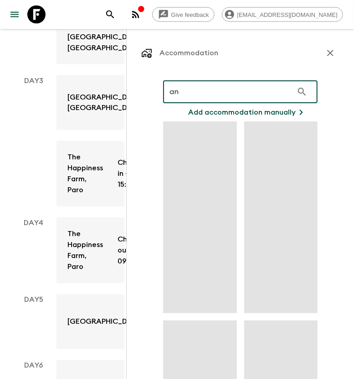
type input "a"
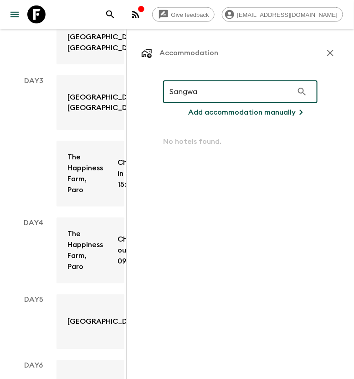
type input "Sangwa"
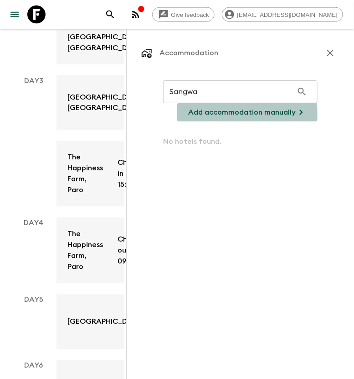
click at [224, 117] on p "Add accommodation manually" at bounding box center [242, 112] width 108 height 11
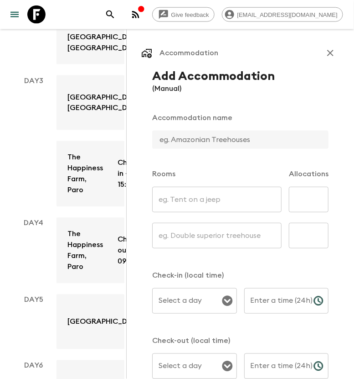
click at [192, 134] on input "text" at bounding box center [236, 139] width 169 height 18
type input "Sangwa Camp, Haa"
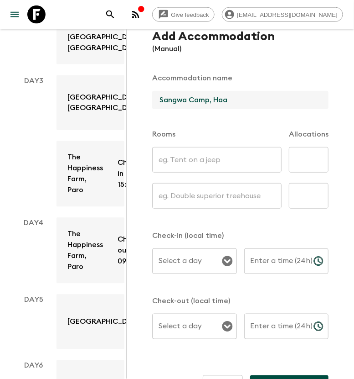
scroll to position [57, 0]
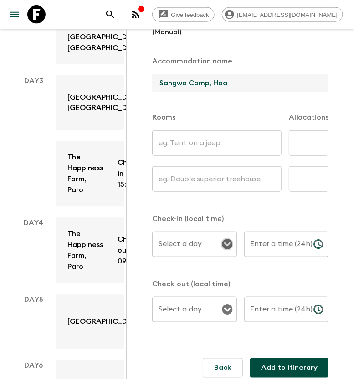
click at [222, 246] on icon "Open" at bounding box center [227, 244] width 10 height 10
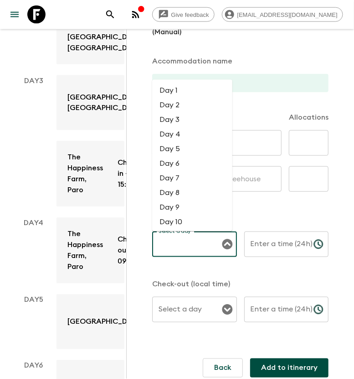
click at [169, 137] on li "Day 4" at bounding box center [192, 134] width 80 height 15
type input "Day 4"
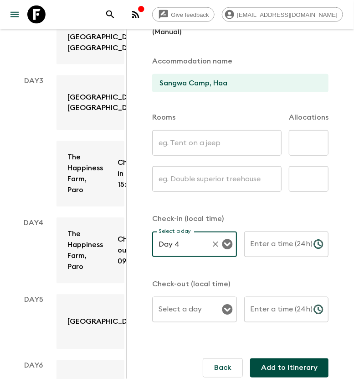
click at [263, 242] on input "Enter a time (24h)" at bounding box center [276, 244] width 62 height 26
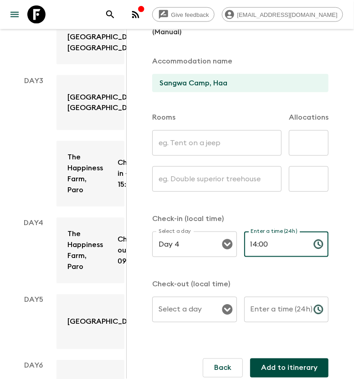
click at [224, 308] on icon "Open" at bounding box center [227, 309] width 10 height 10
type input "14:00"
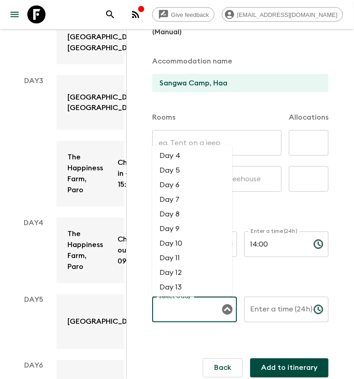
click at [170, 174] on li "Day 5" at bounding box center [192, 170] width 80 height 15
type input "Day 5"
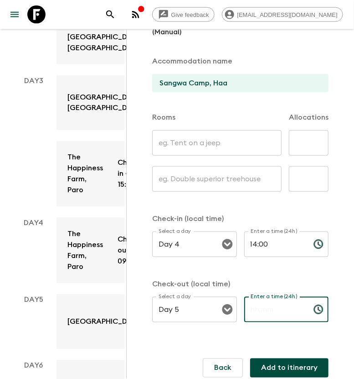
click at [260, 310] on input "Enter a time (24h)" at bounding box center [276, 310] width 62 height 26
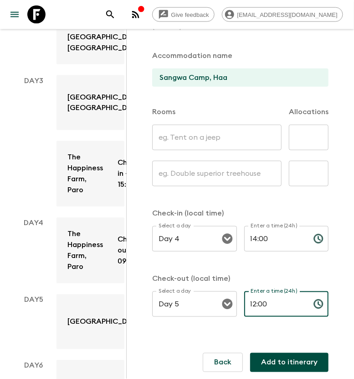
type input "12:00"
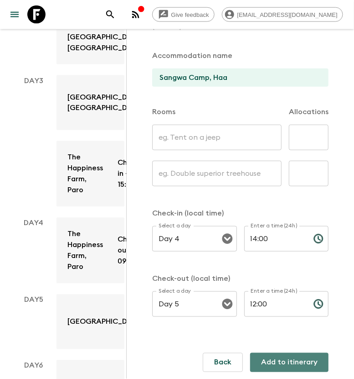
click at [283, 359] on button "Add to itinerary" at bounding box center [289, 362] width 78 height 19
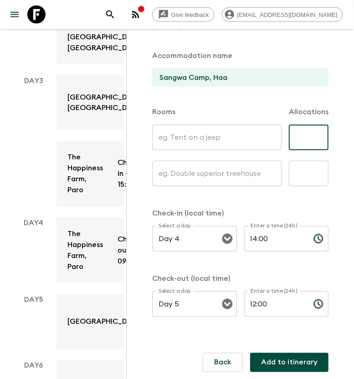
type input "1"
type input "0"
click at [303, 174] on input "text" at bounding box center [309, 174] width 40 height 26
type input "0"
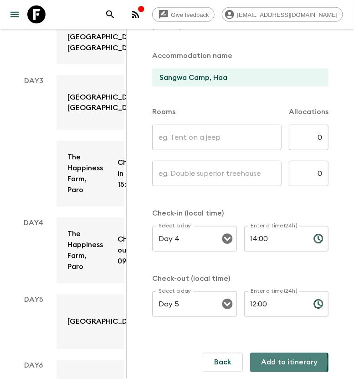
click at [270, 362] on button "Add to itinerary" at bounding box center [289, 362] width 78 height 19
